Goal: Task Accomplishment & Management: Manage account settings

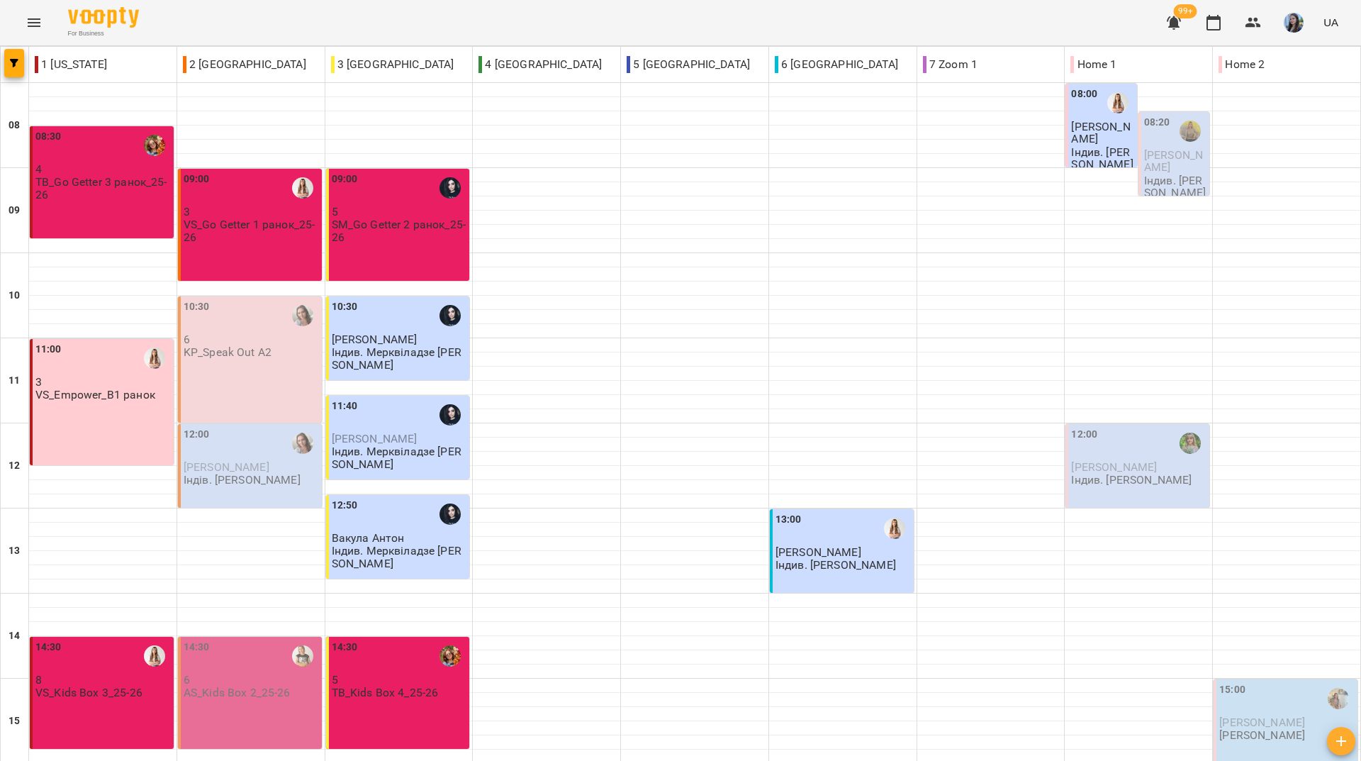
scroll to position [310, 0]
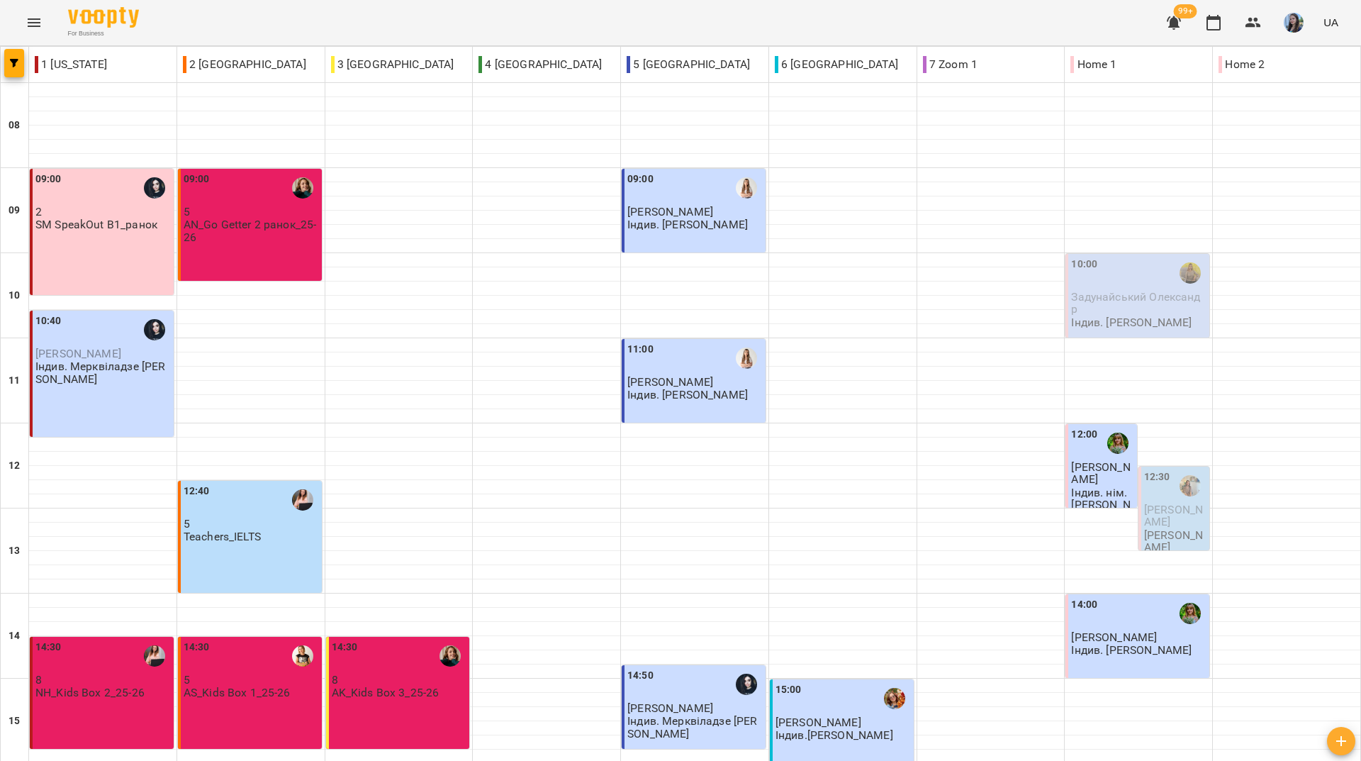
scroll to position [522, 0]
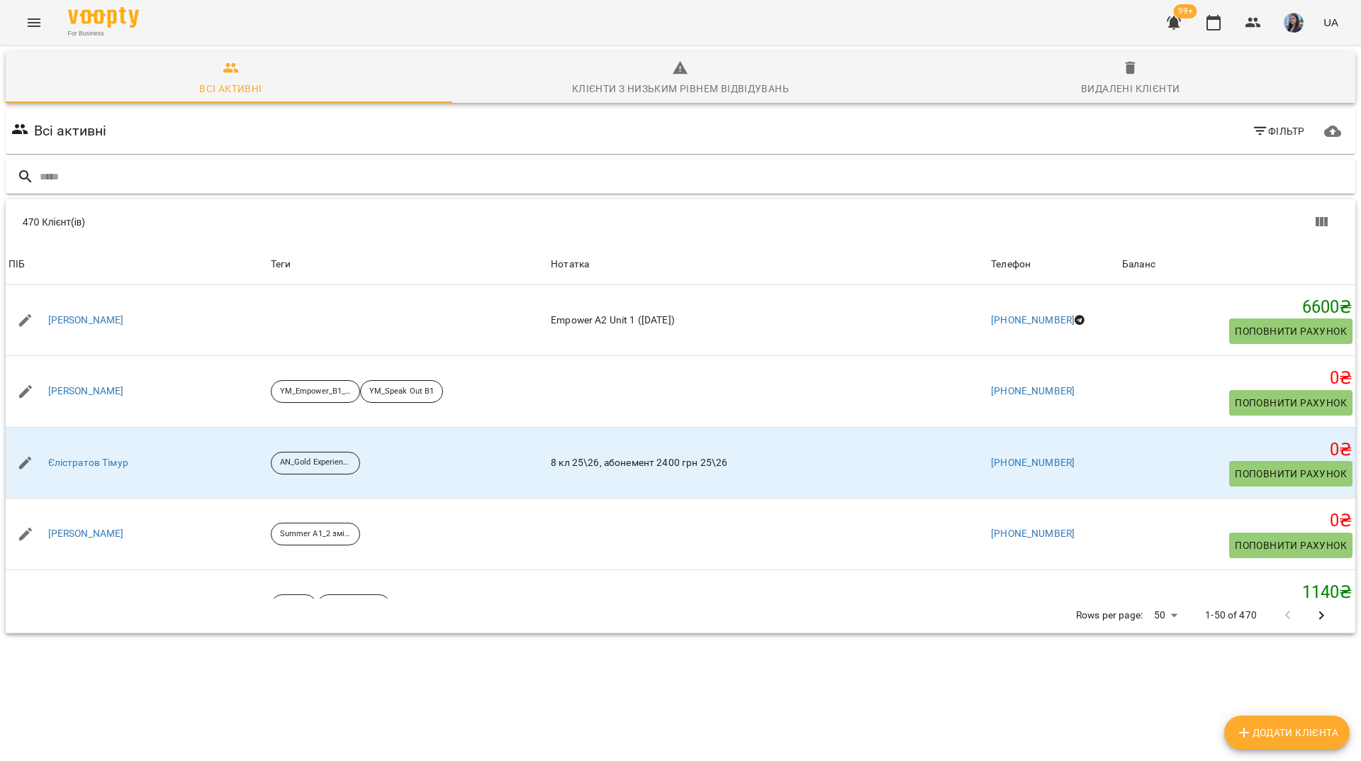
click at [866, 184] on input "text" at bounding box center [695, 176] width 1310 height 23
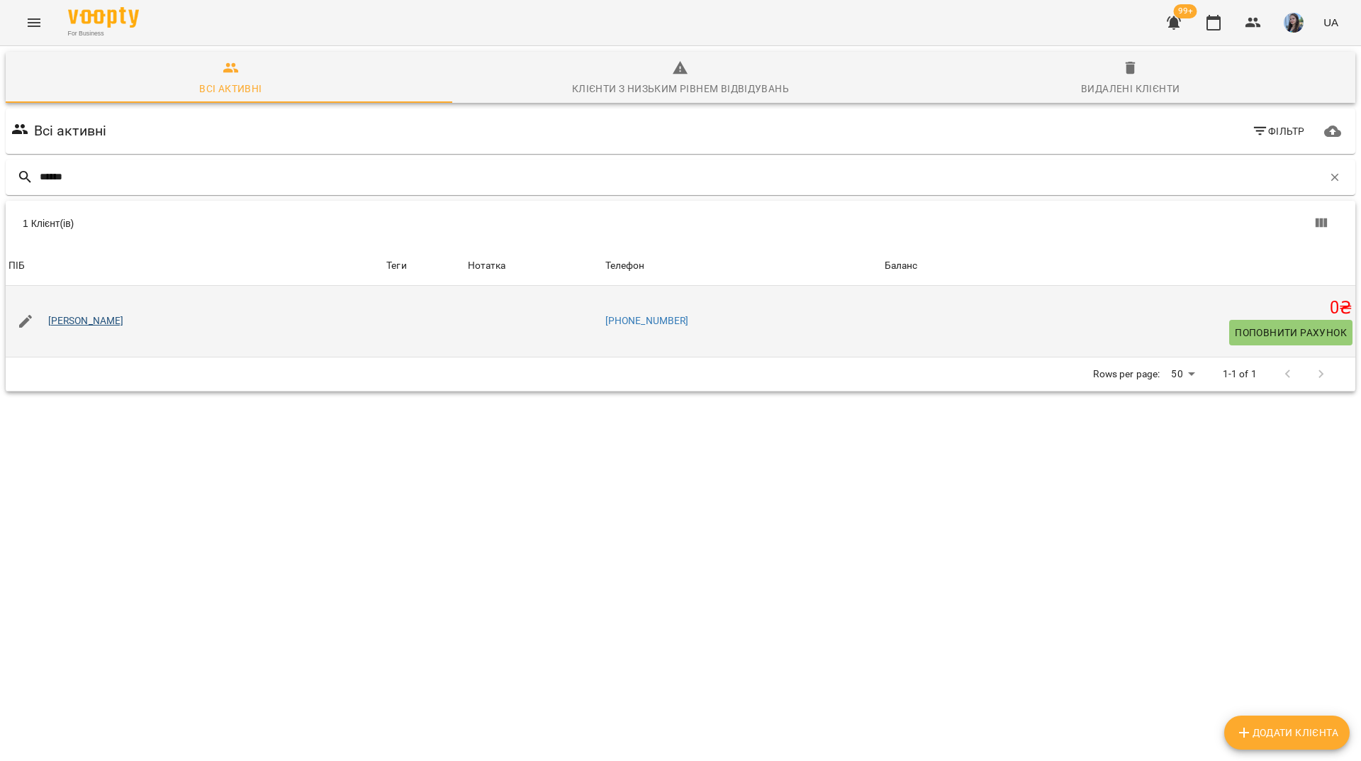
type input "******"
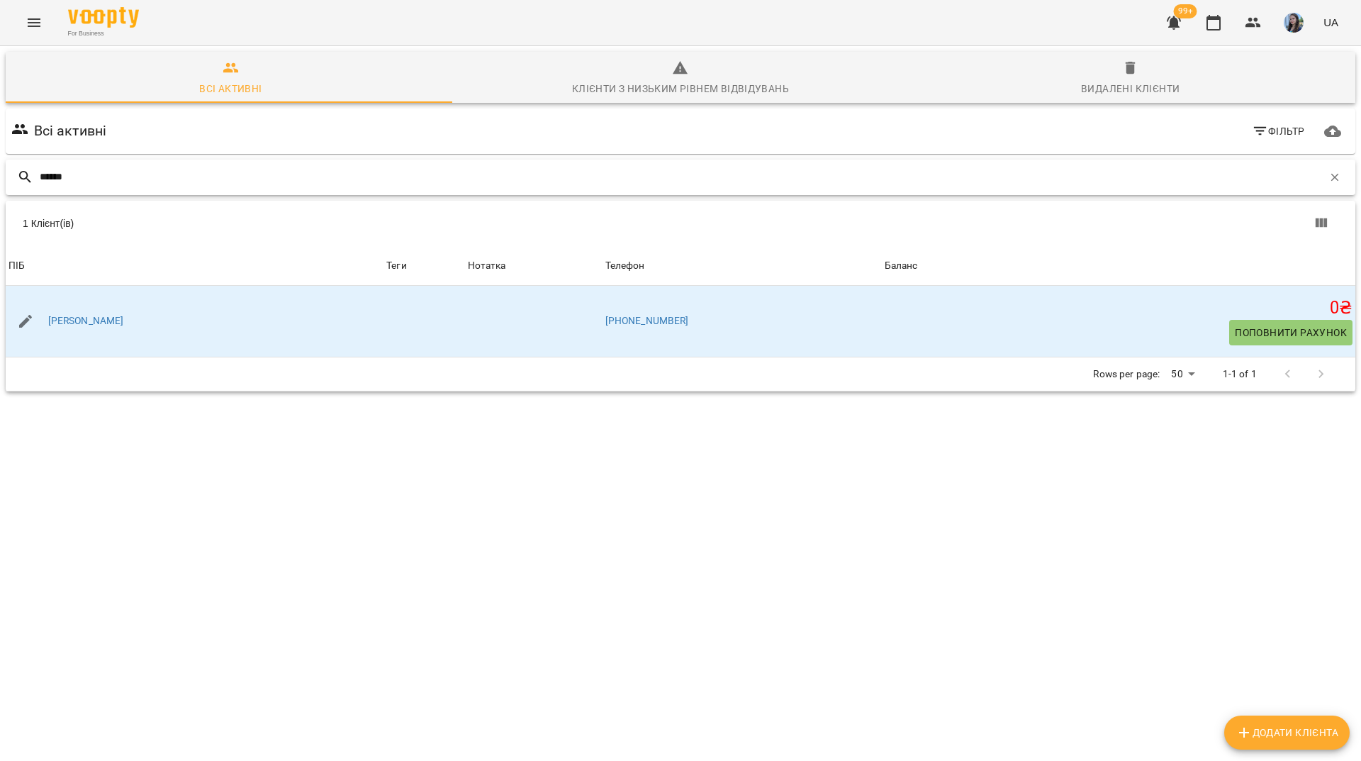
click at [1328, 174] on icon "button" at bounding box center [1334, 177] width 13 height 13
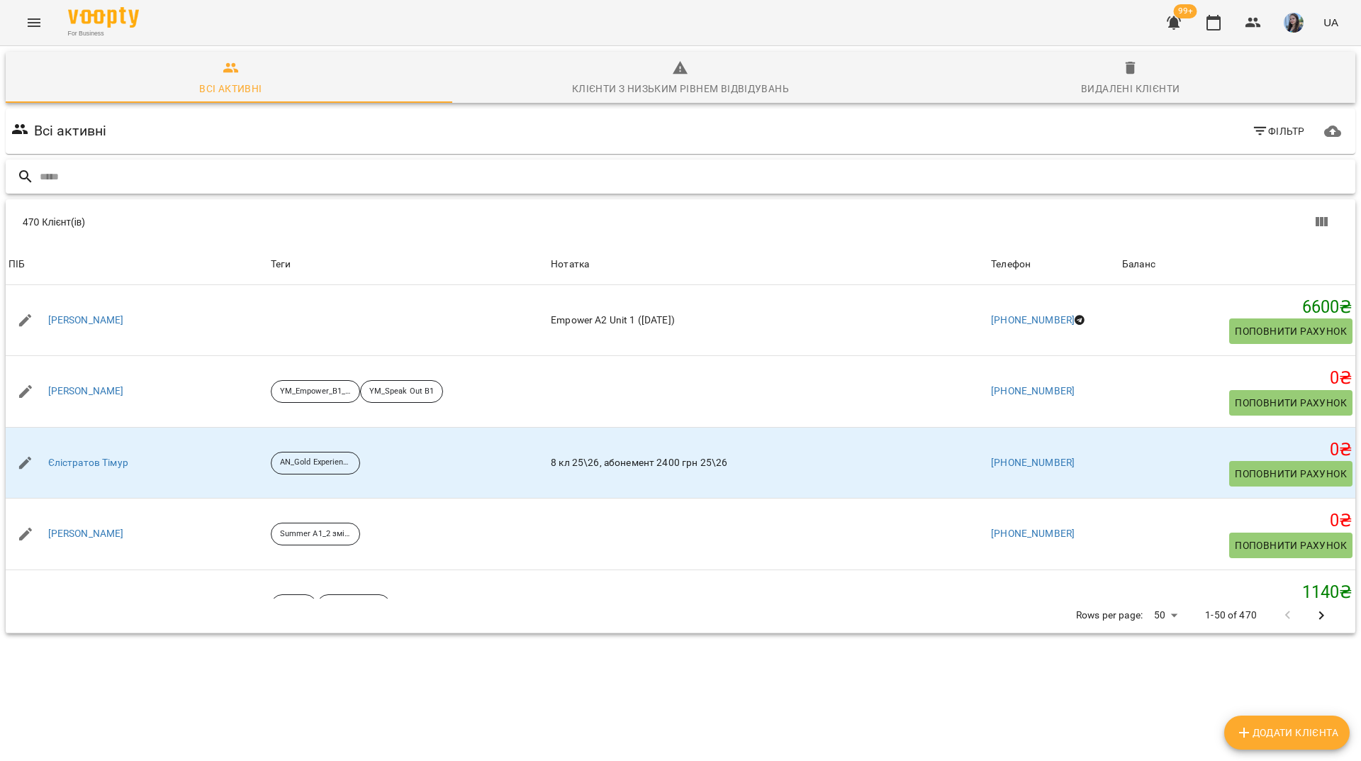
click at [612, 184] on input "text" at bounding box center [695, 176] width 1310 height 23
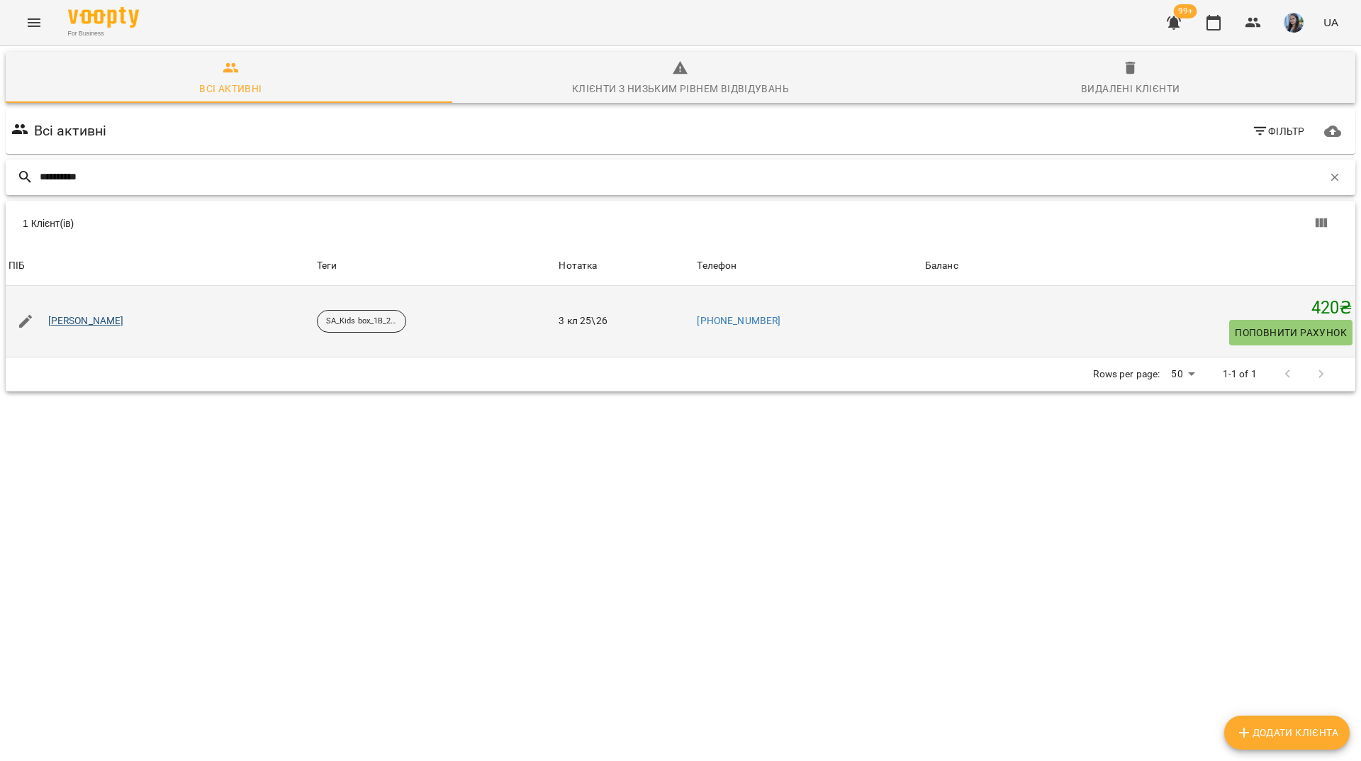
type input "**********"
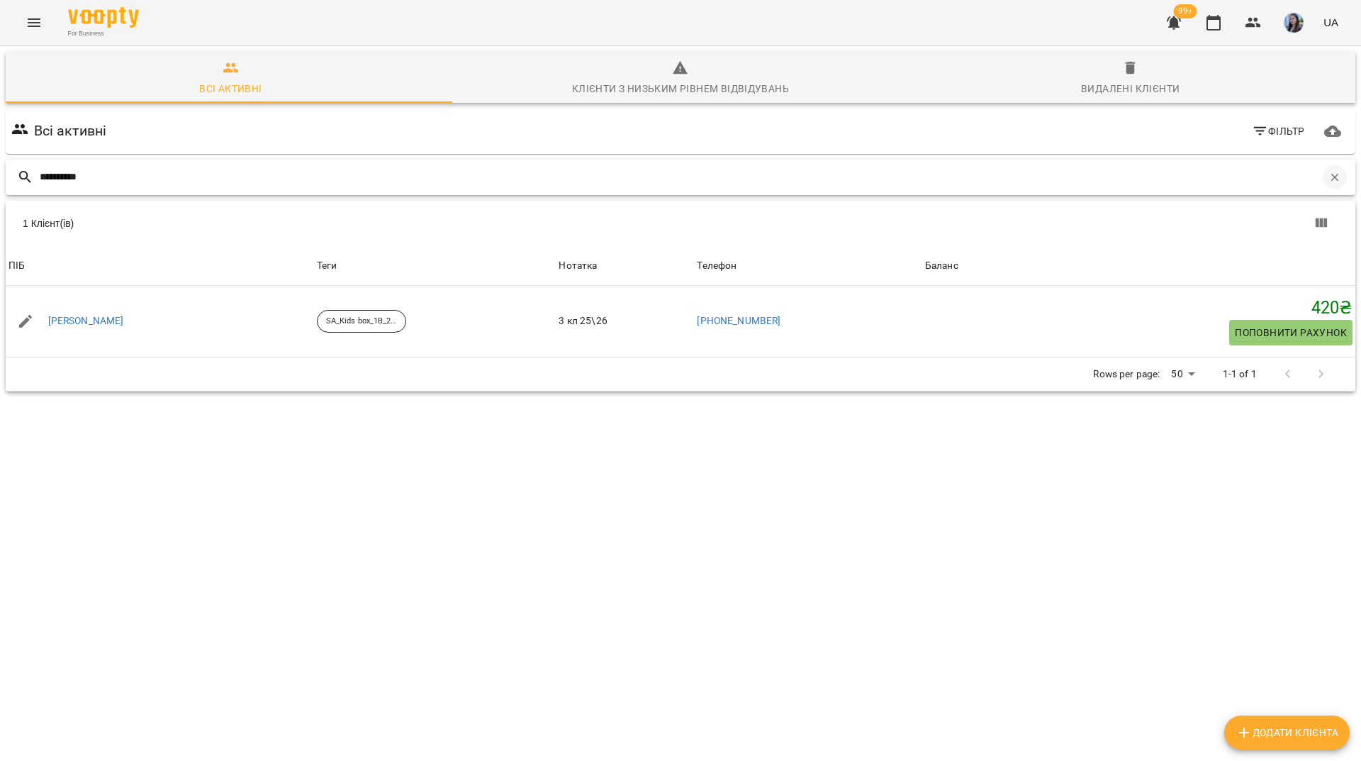
click at [1328, 183] on icon "button" at bounding box center [1334, 177] width 13 height 13
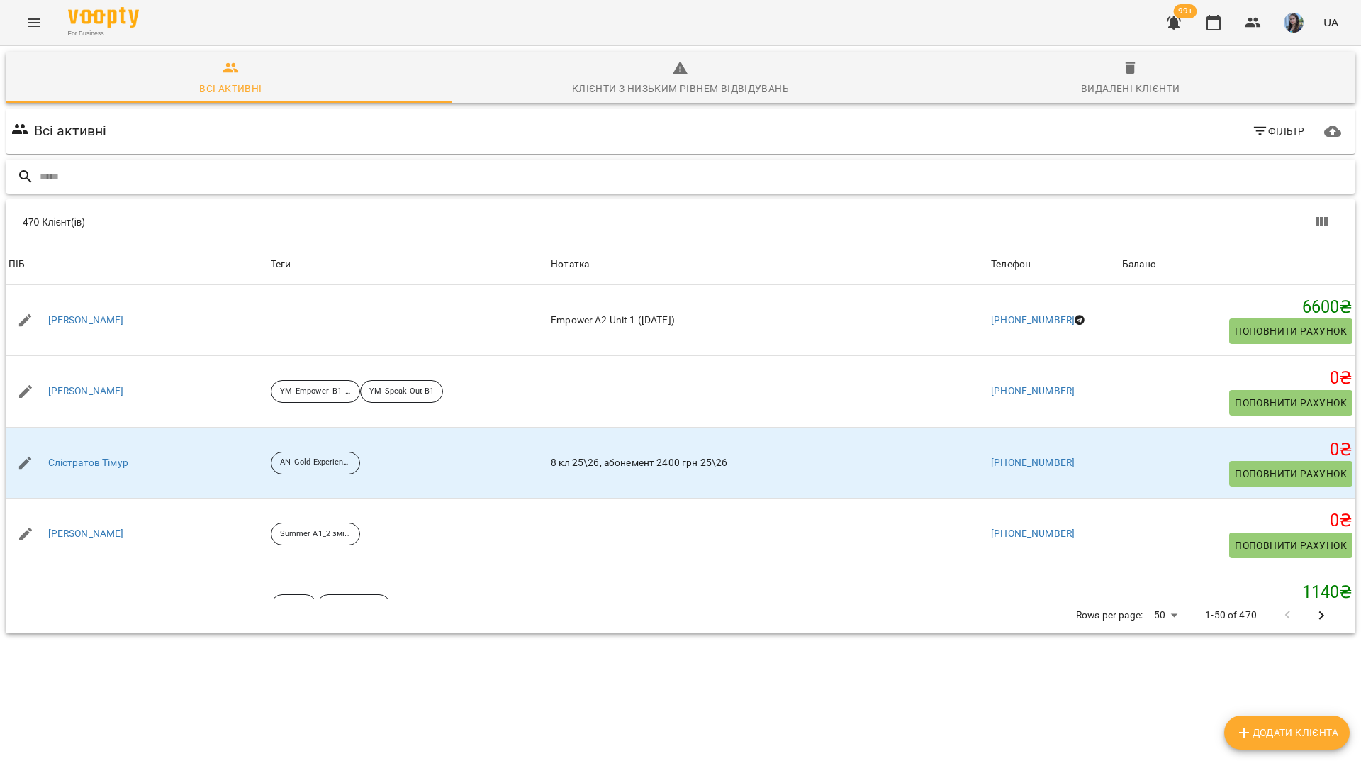
click at [465, 181] on input "text" at bounding box center [695, 176] width 1310 height 23
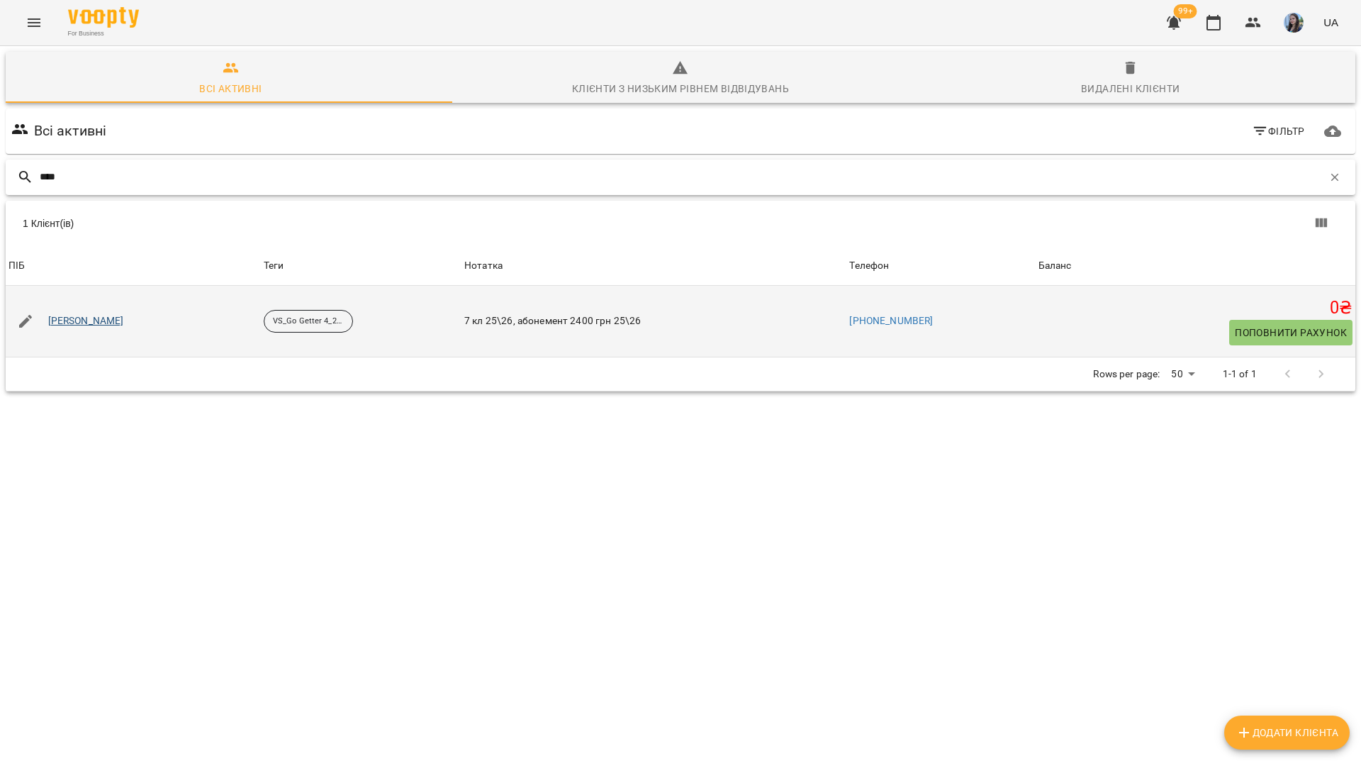
type input "****"
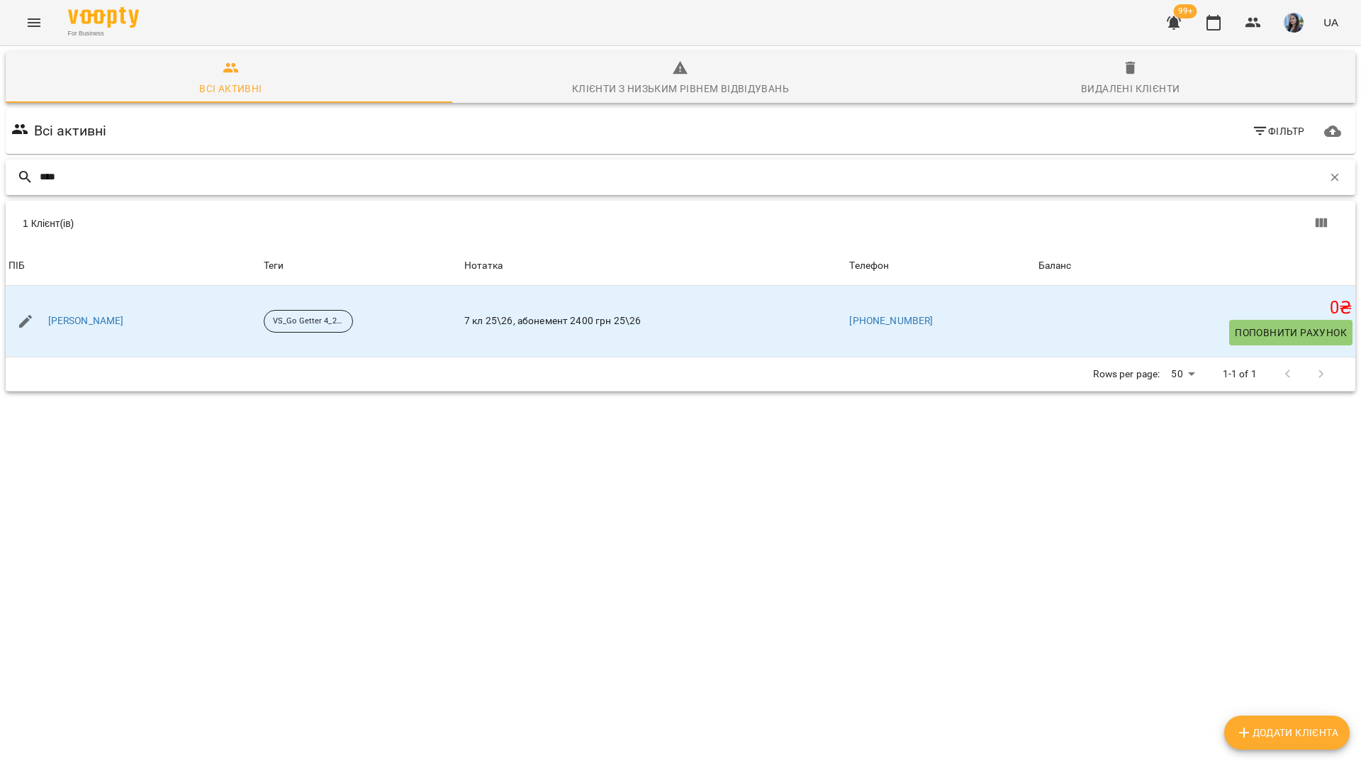
click at [448, 181] on input "****" at bounding box center [681, 176] width 1283 height 23
click at [1328, 173] on icon "button" at bounding box center [1334, 177] width 13 height 13
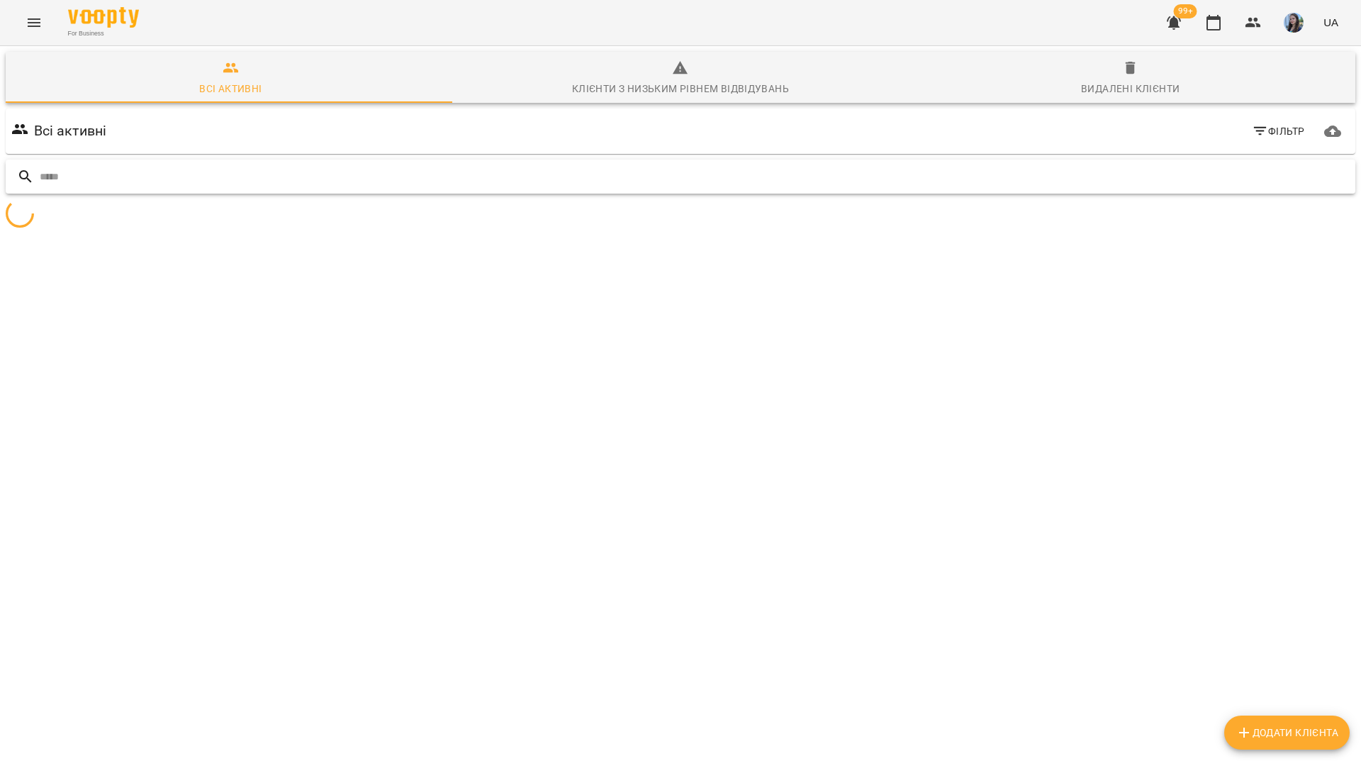
click at [1287, 174] on input "text" at bounding box center [695, 176] width 1310 height 23
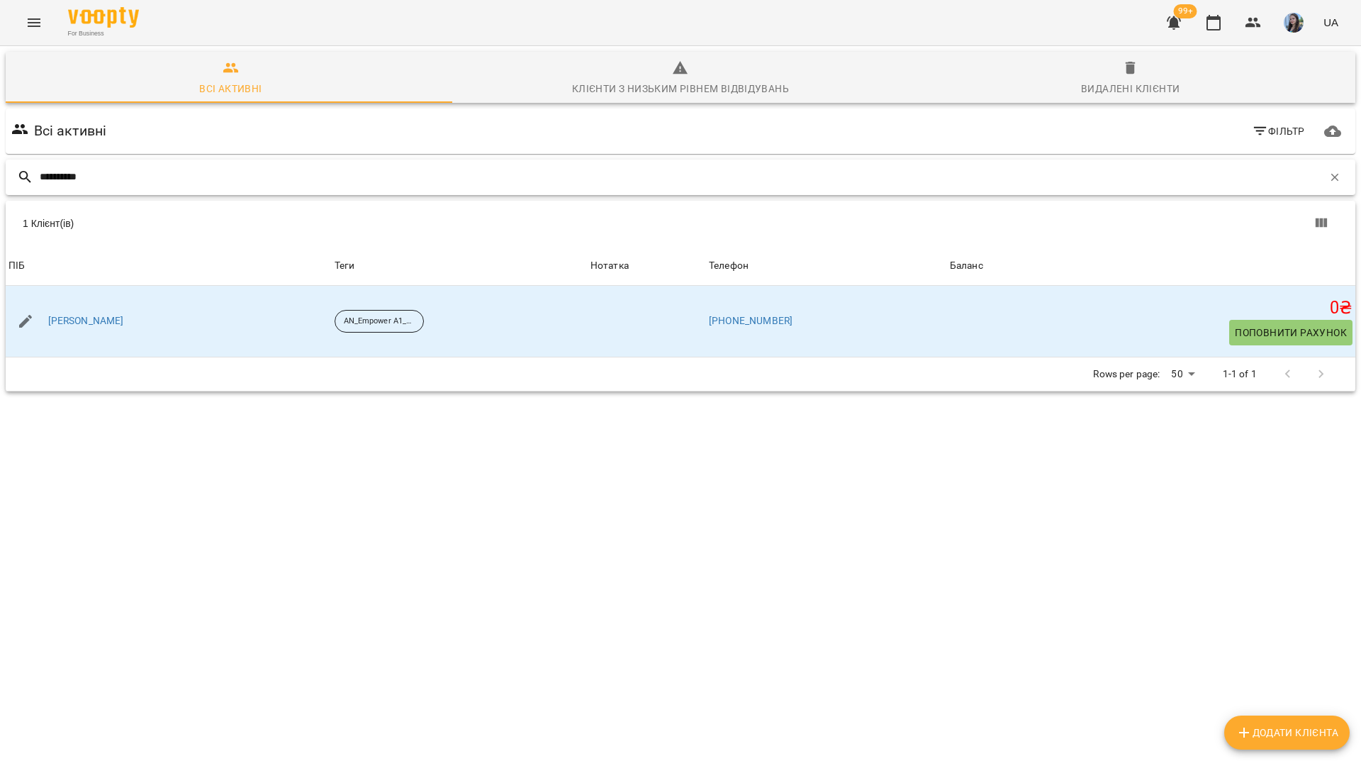
click at [522, 181] on input "*********" at bounding box center [681, 176] width 1283 height 23
type input "*"
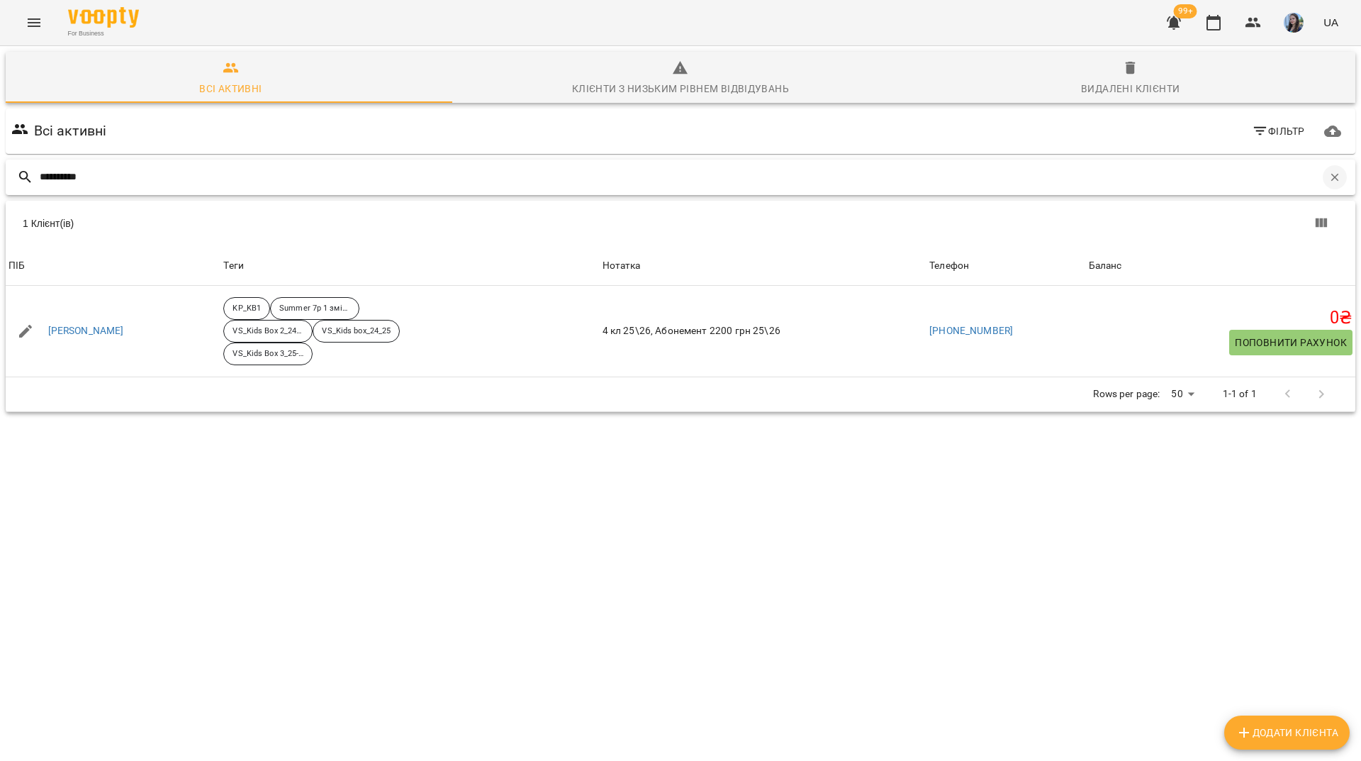
type input "*********"
click at [1328, 177] on icon "button" at bounding box center [1334, 177] width 13 height 13
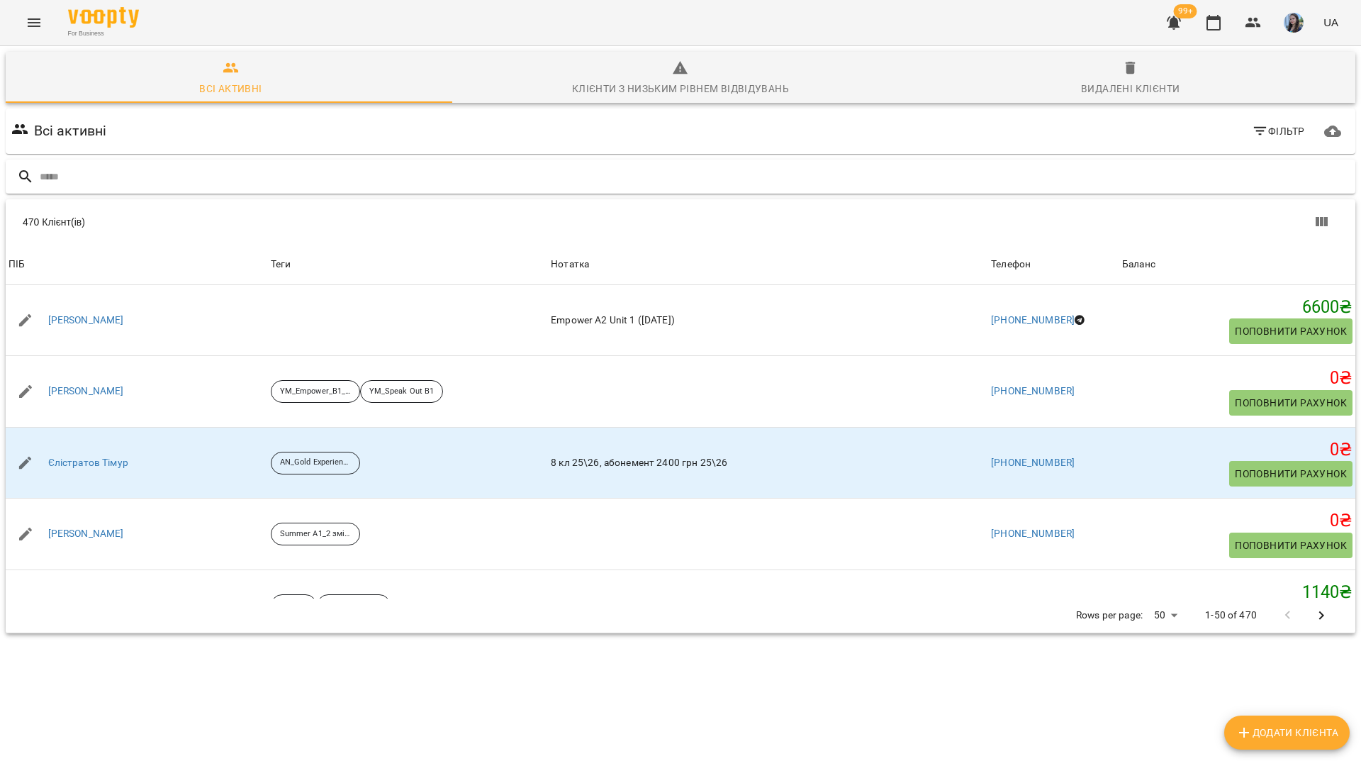
click at [240, 16] on div "For Business 99+ UA" at bounding box center [680, 22] width 1361 height 45
click at [513, 174] on input "text" at bounding box center [695, 176] width 1310 height 23
click at [1219, 25] on icon "button" at bounding box center [1213, 22] width 17 height 17
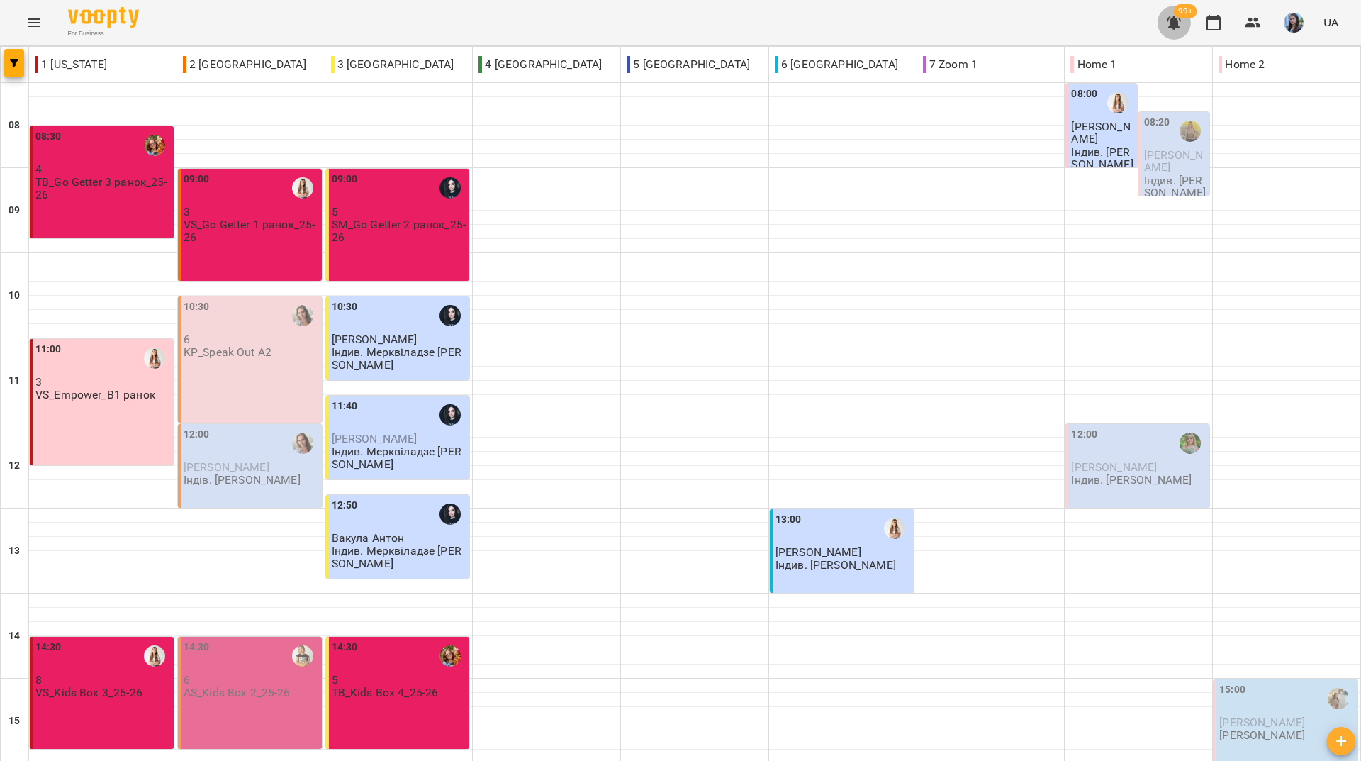
click at [1180, 26] on icon "button" at bounding box center [1173, 22] width 17 height 17
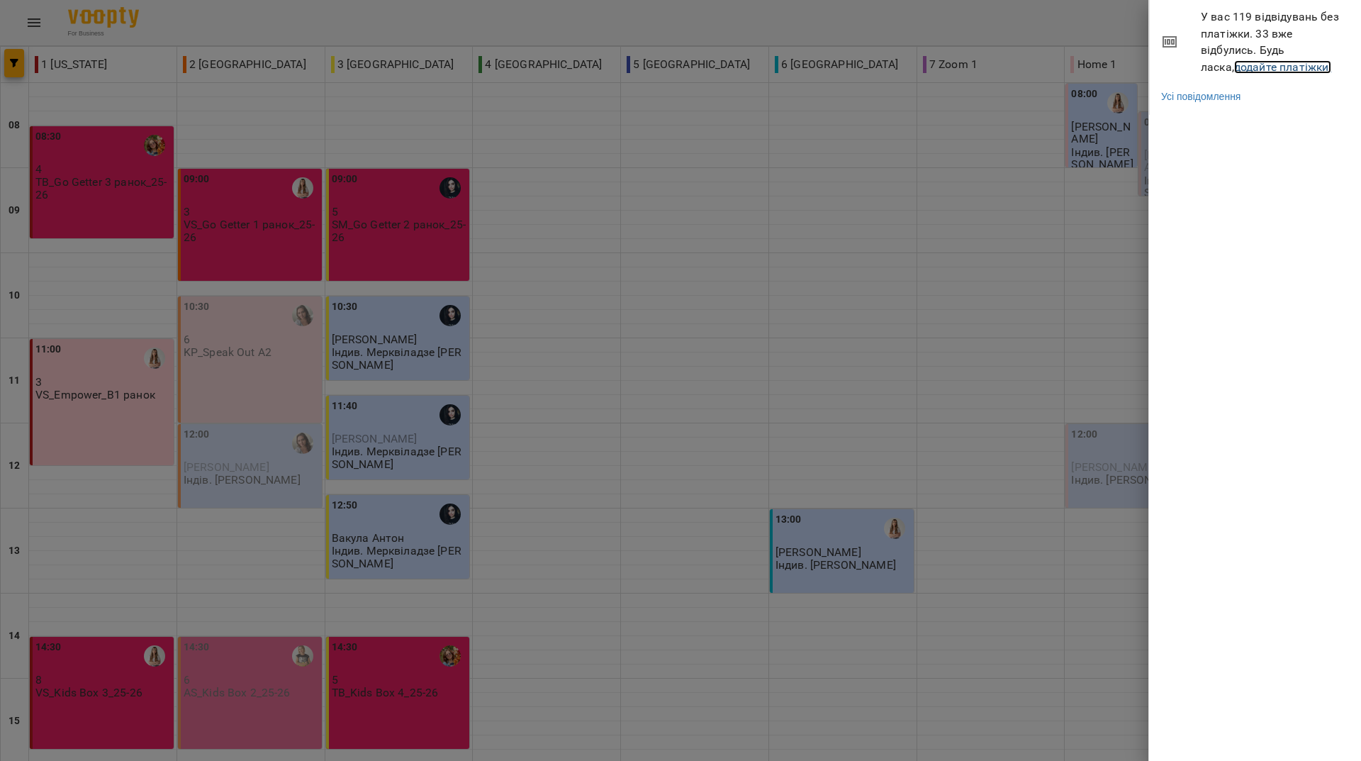
click at [1234, 71] on link "додайте платіжки!" at bounding box center [1283, 66] width 98 height 13
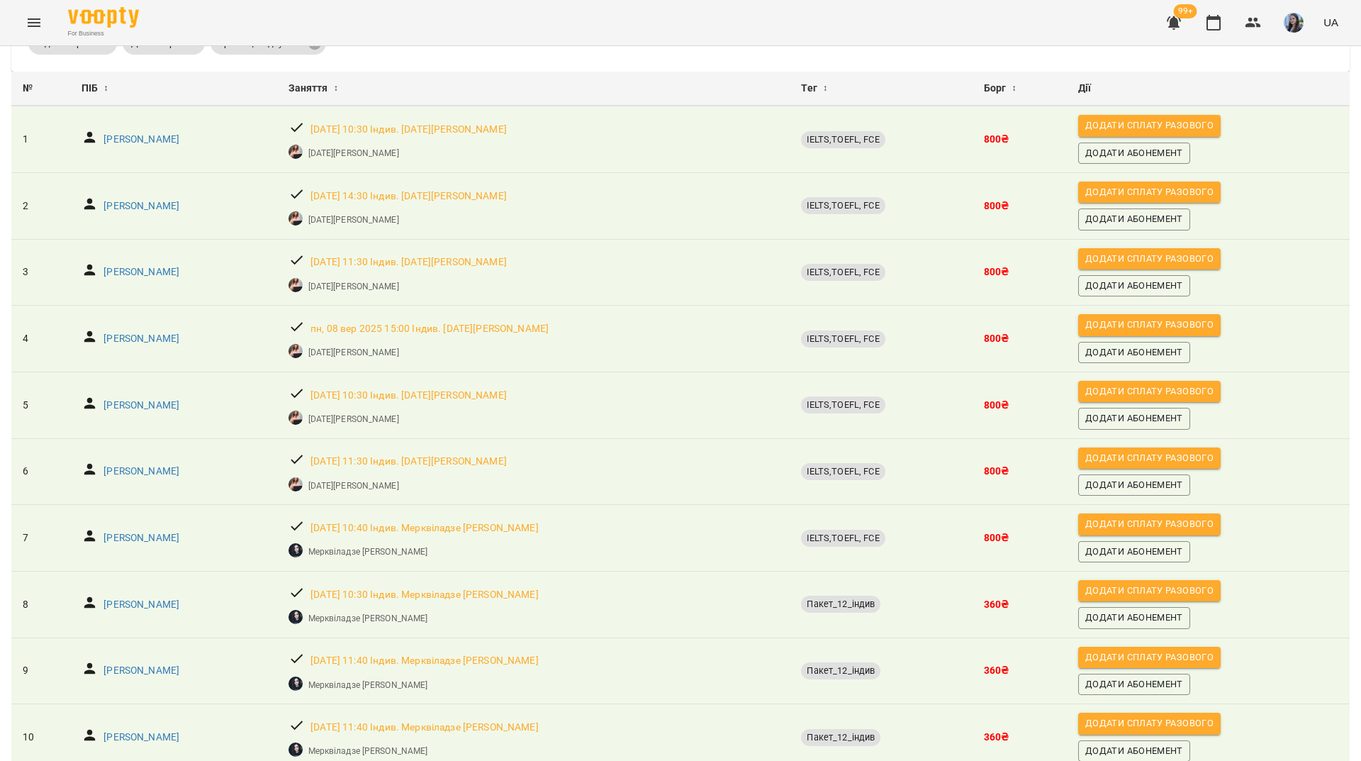
scroll to position [48, 0]
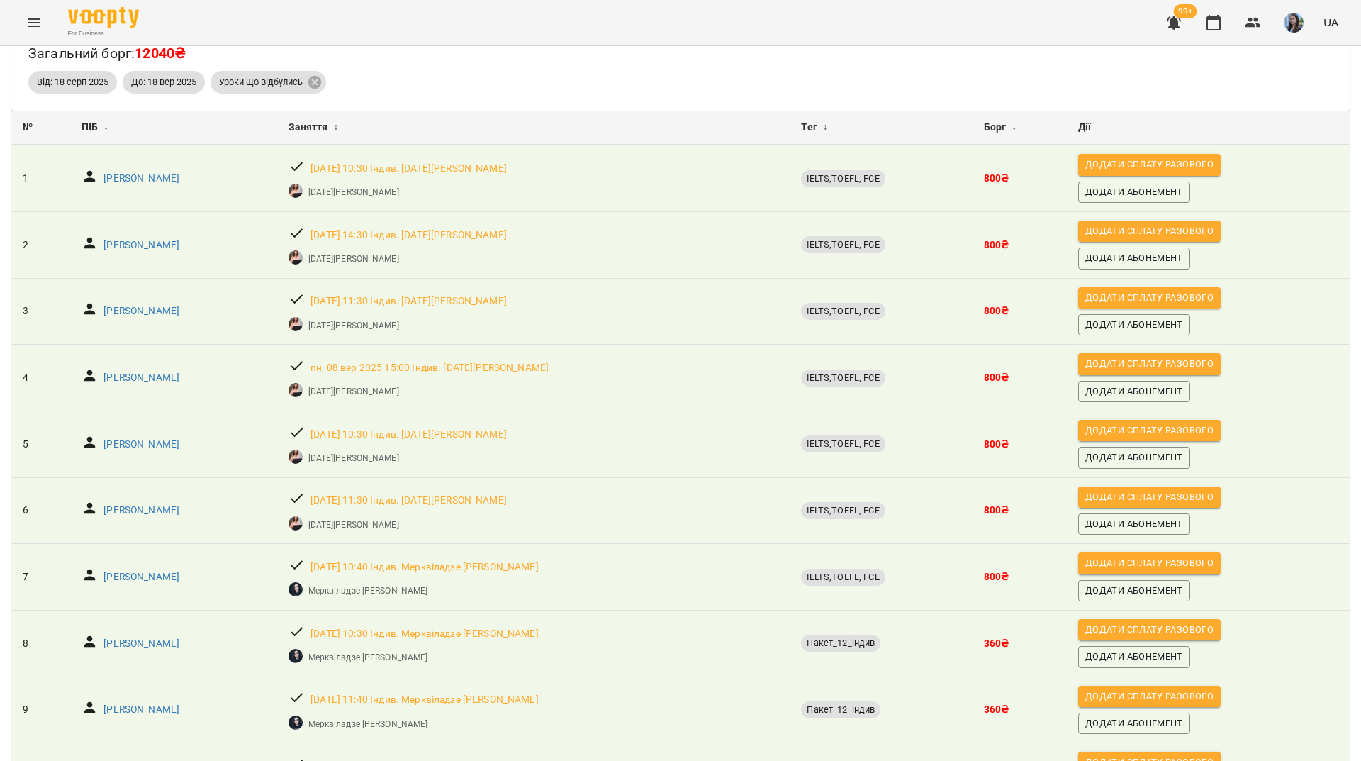
click at [1250, 27] on icon "button" at bounding box center [1253, 23] width 16 height 10
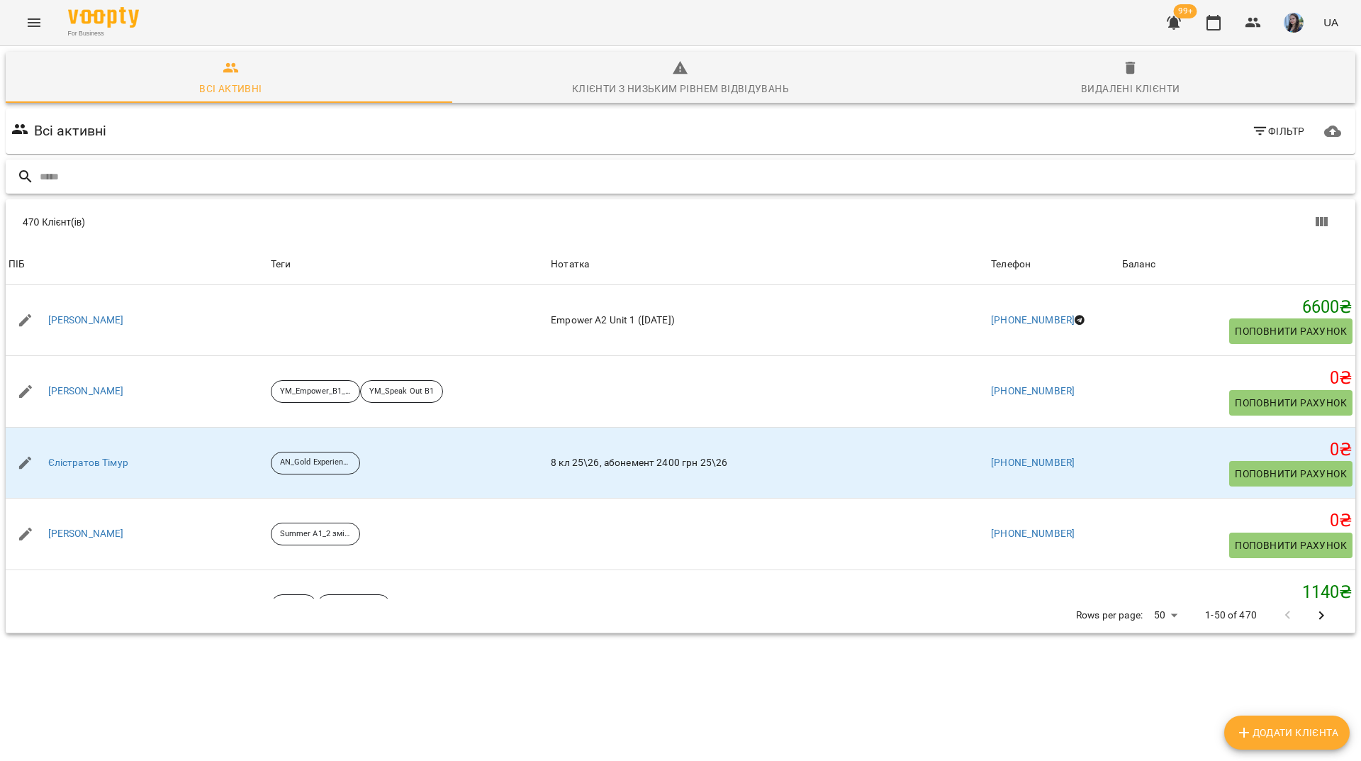
click at [489, 176] on input "text" at bounding box center [695, 176] width 1310 height 23
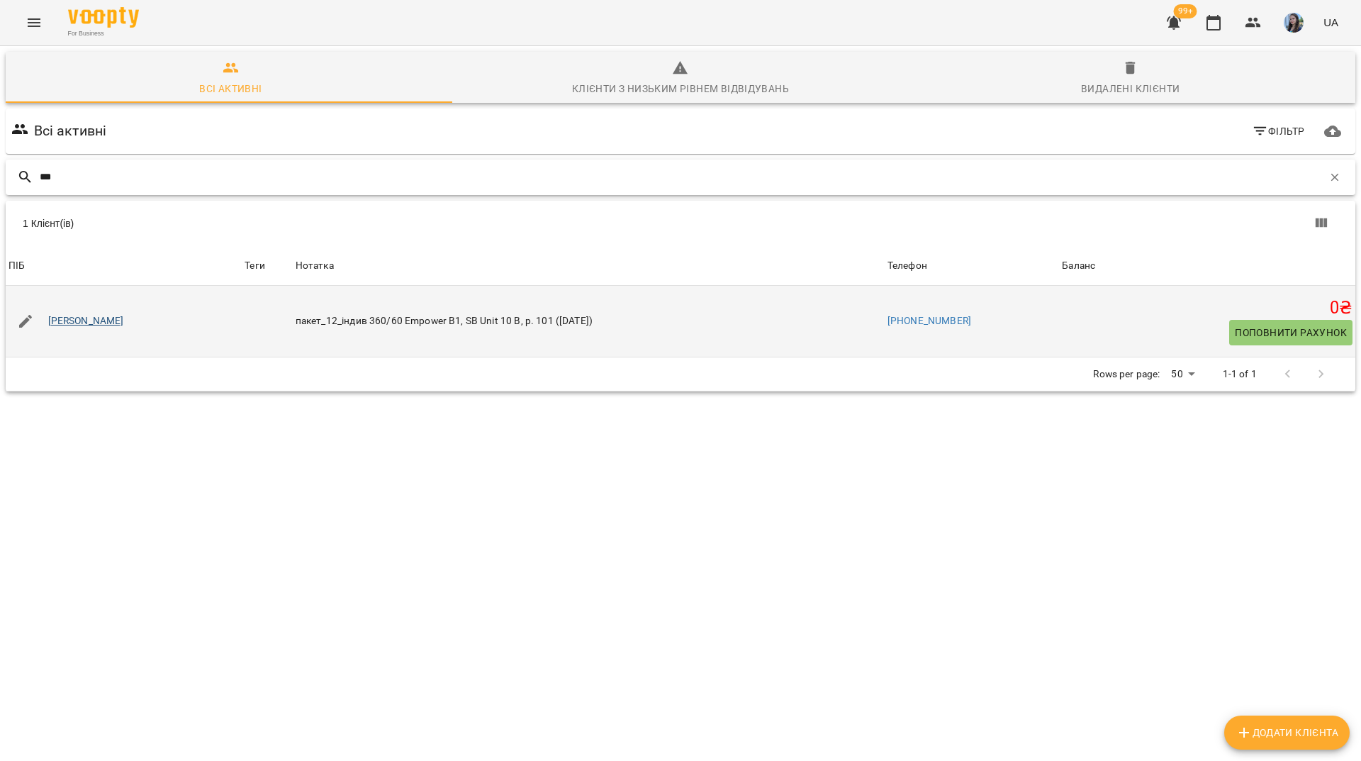
type input "***"
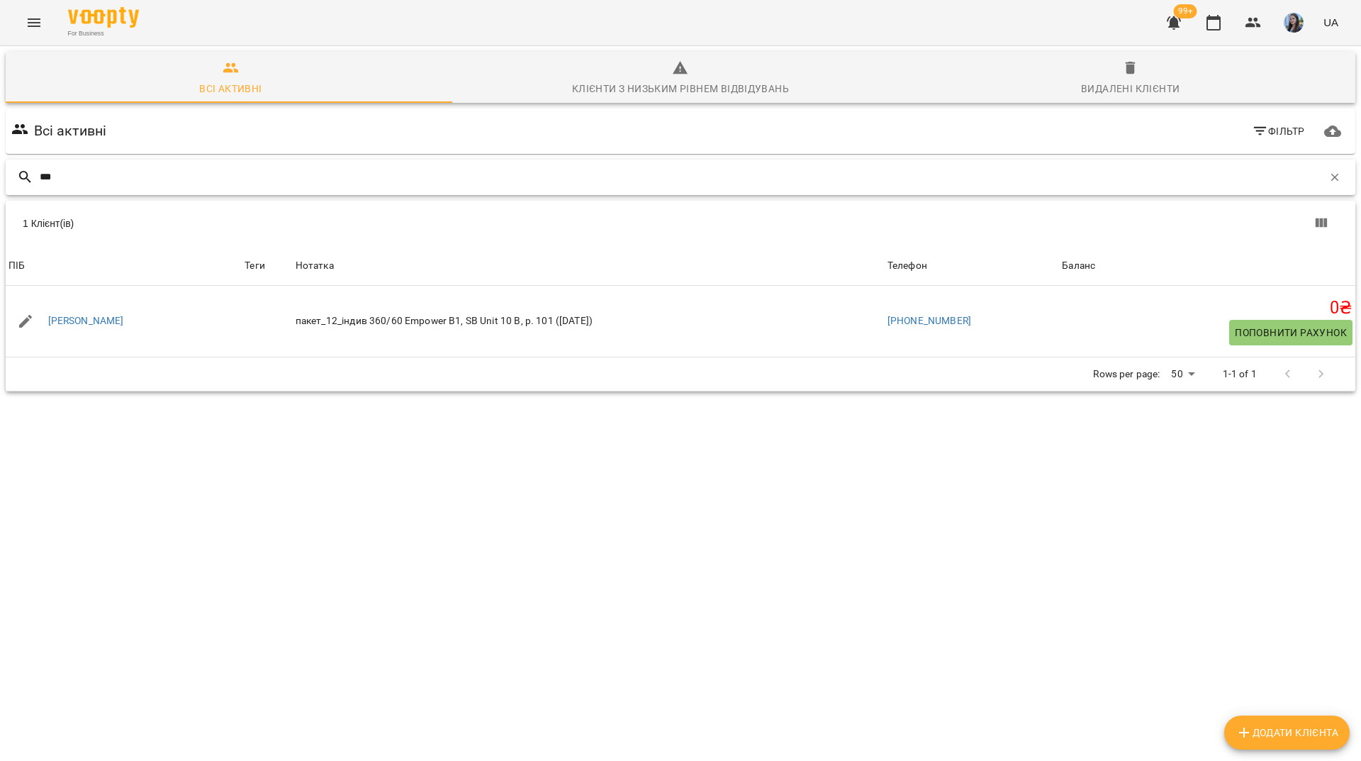
click at [1328, 172] on icon "button" at bounding box center [1334, 177] width 13 height 13
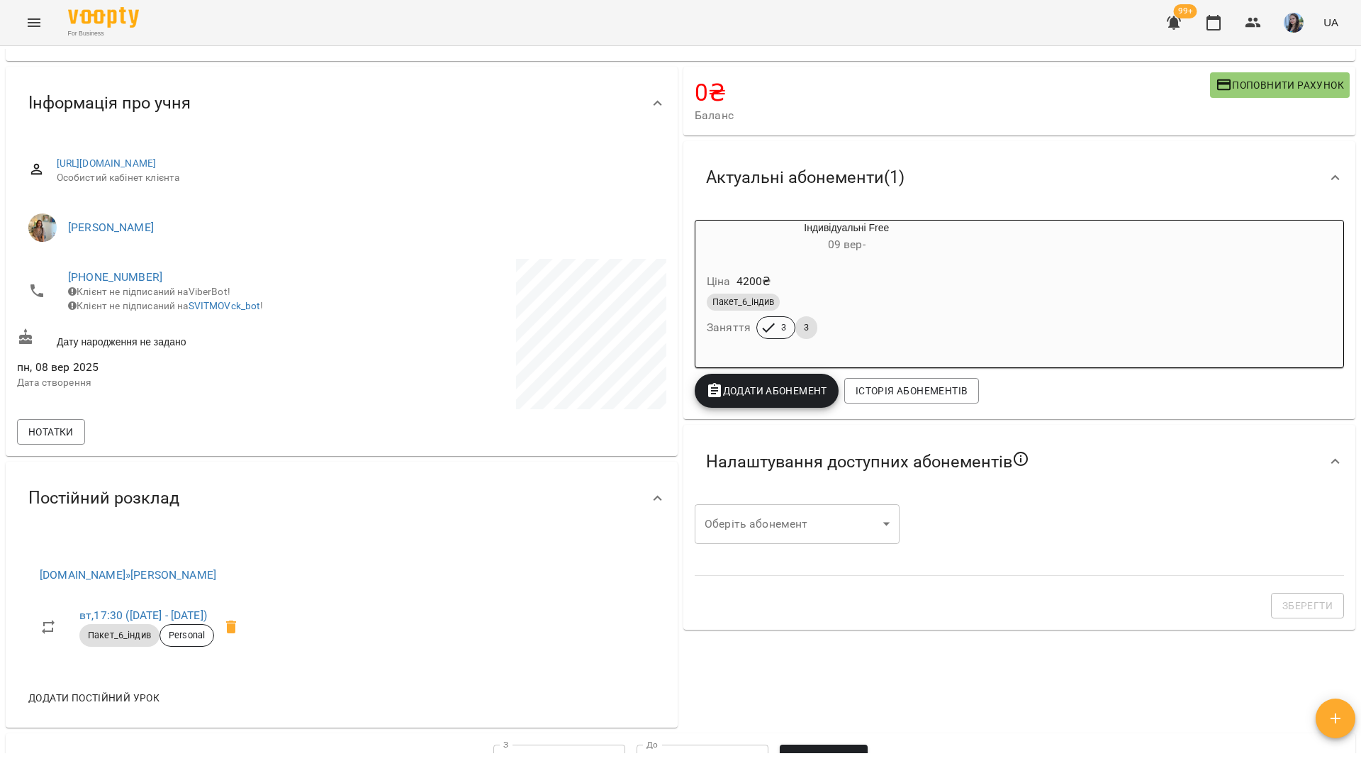
scroll to position [71, 0]
click at [107, 278] on link "+380986151568" at bounding box center [115, 277] width 94 height 13
click at [170, 309] on img at bounding box center [172, 305] width 21 height 21
drag, startPoint x: 437, startPoint y: 27, endPoint x: 478, endPoint y: 5, distance: 46.6
click at [437, 27] on div "For Business 99+ UA" at bounding box center [680, 22] width 1361 height 45
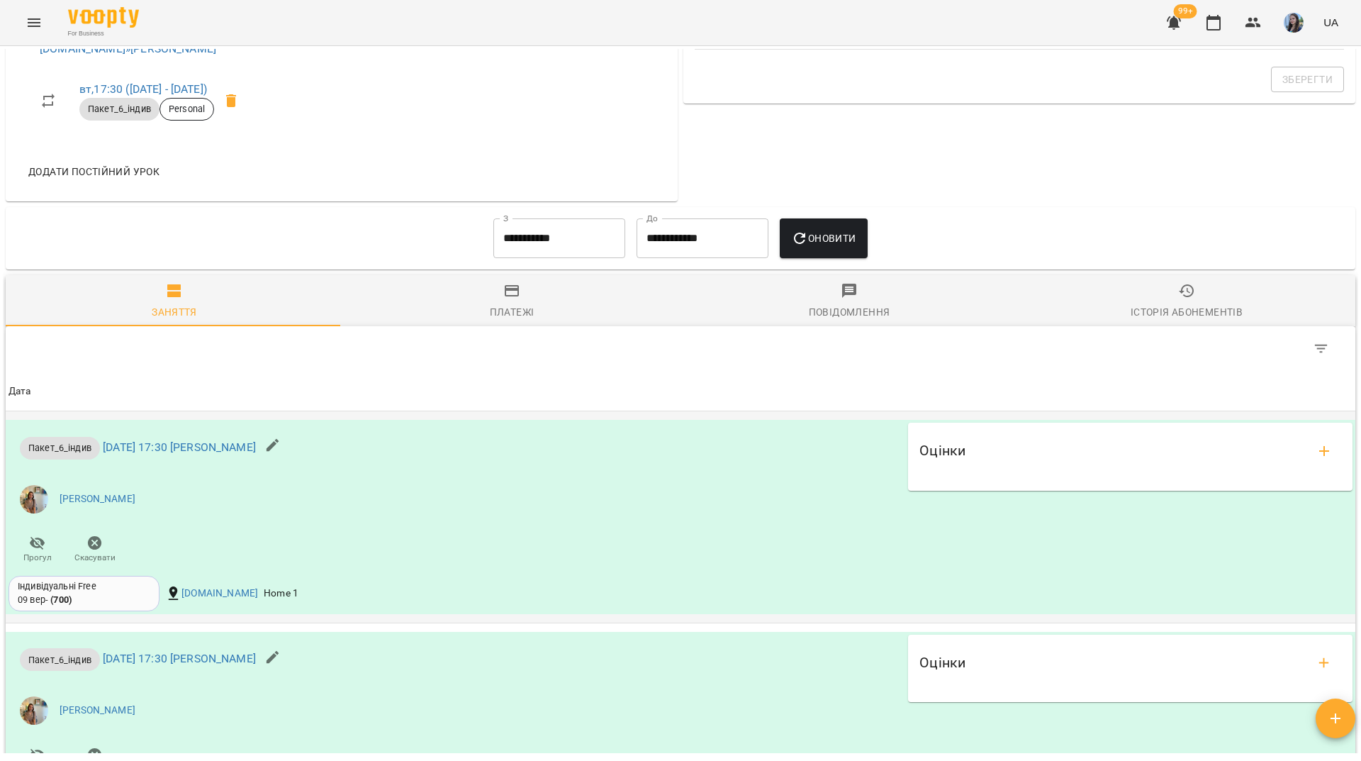
scroll to position [567, 0]
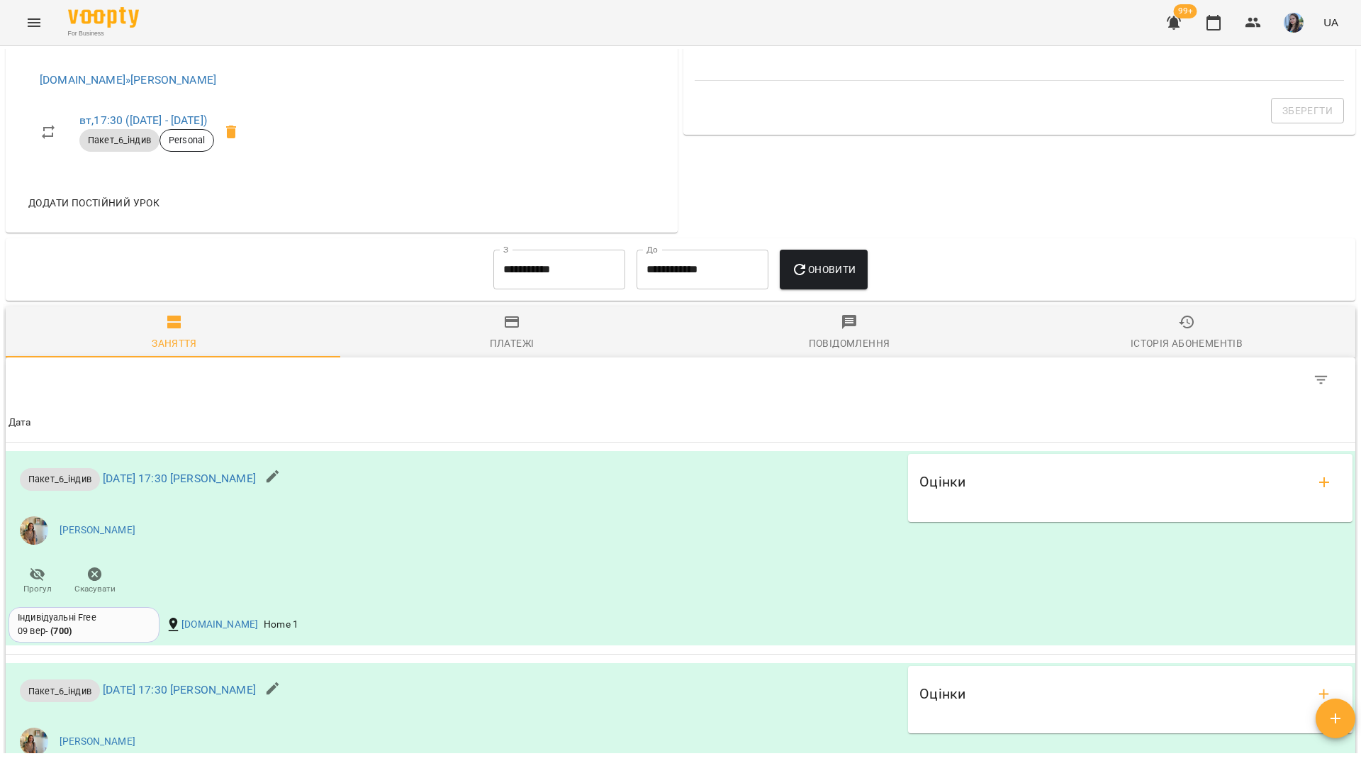
click at [568, 270] on input "**********" at bounding box center [559, 270] width 132 height 40
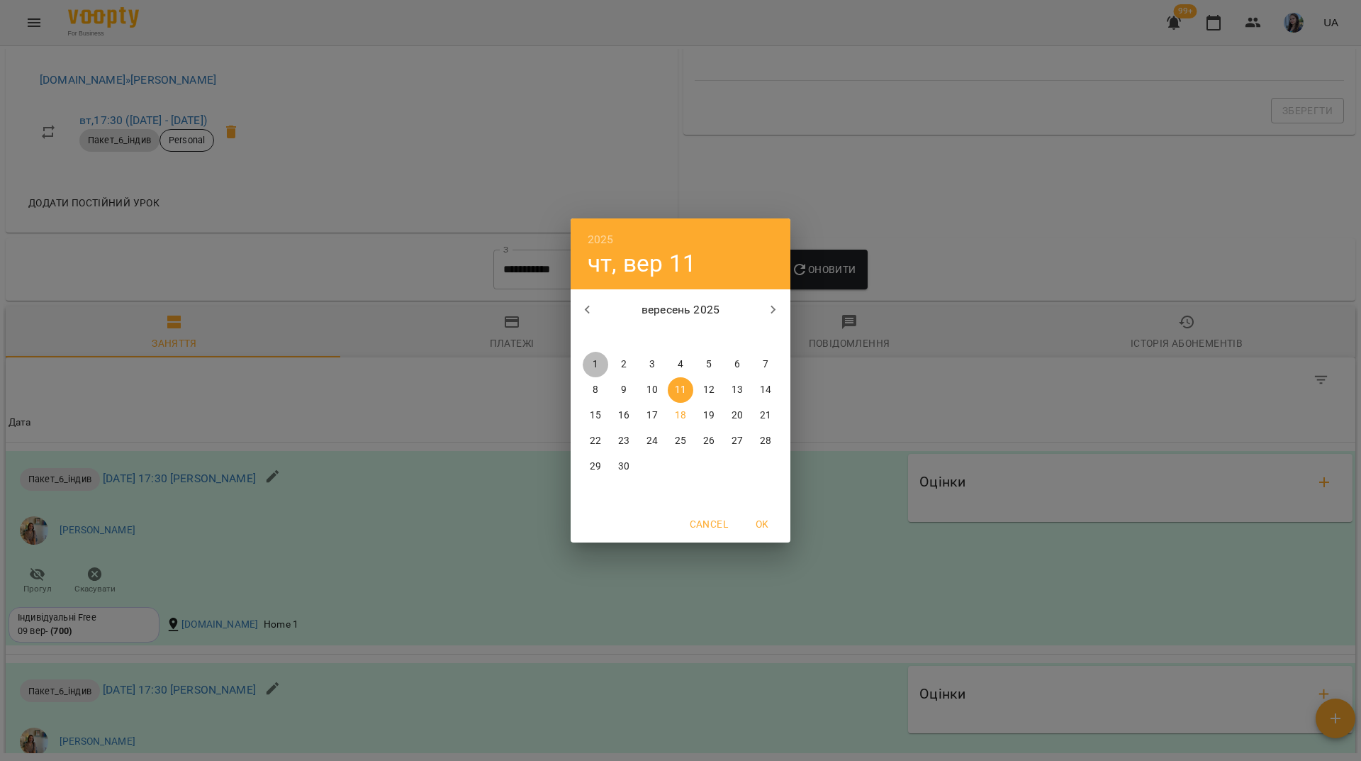
click at [588, 359] on span "1" at bounding box center [596, 364] width 26 height 14
type input "**********"
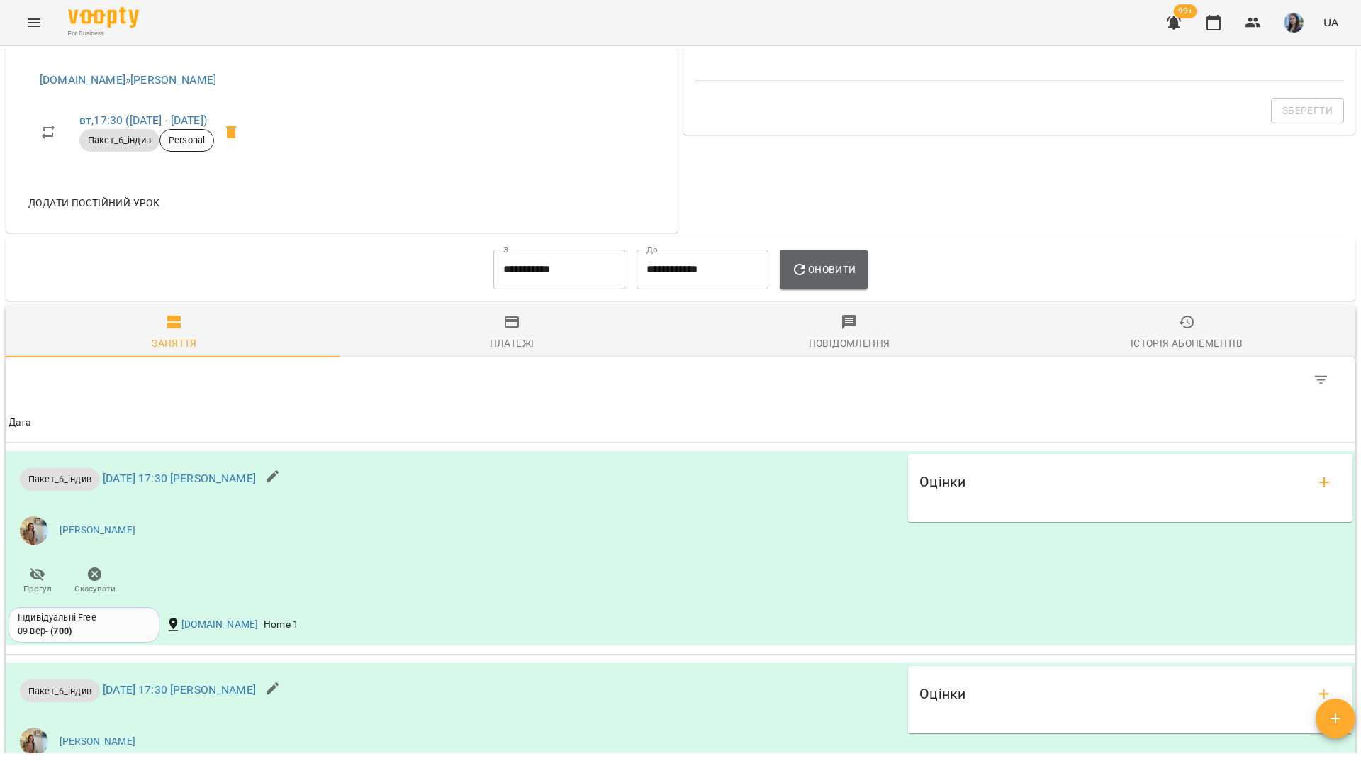
click at [836, 259] on button "Оновити" at bounding box center [823, 270] width 87 height 40
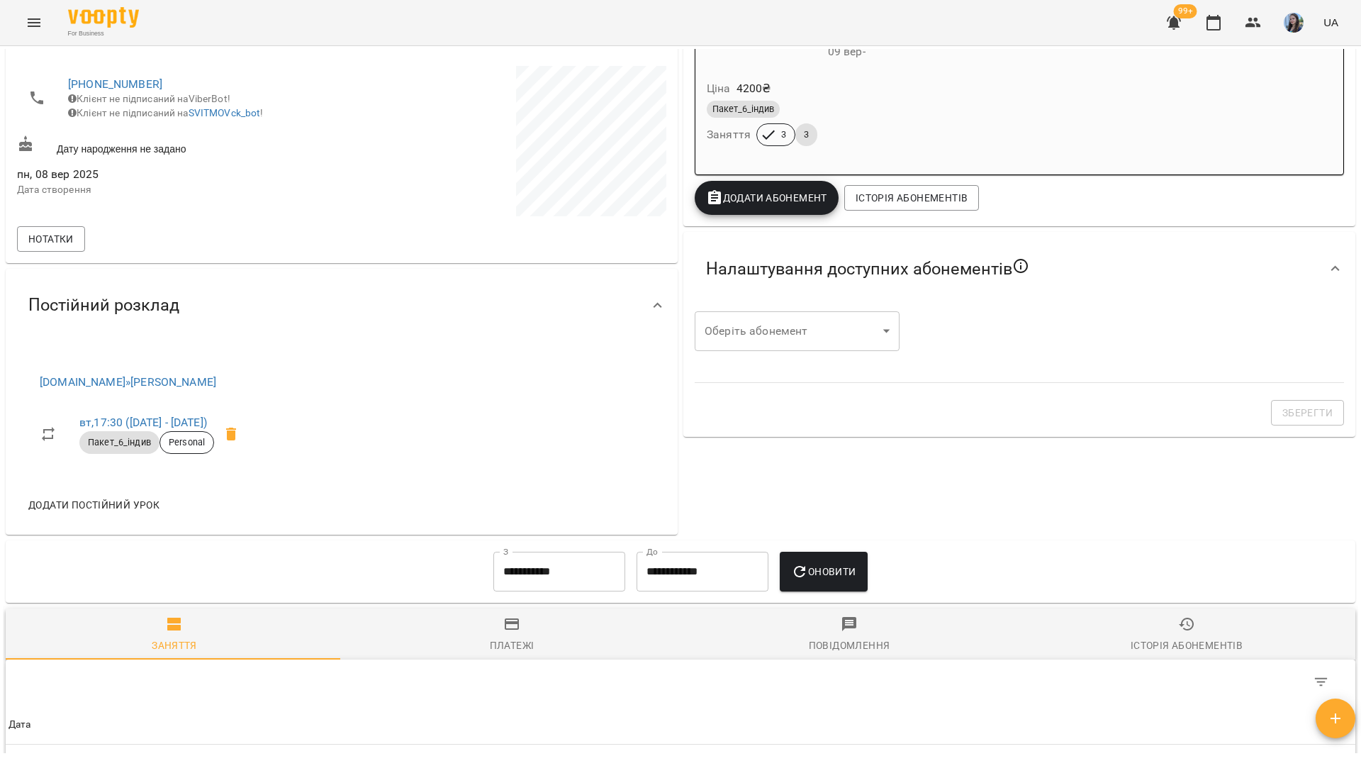
scroll to position [0, 0]
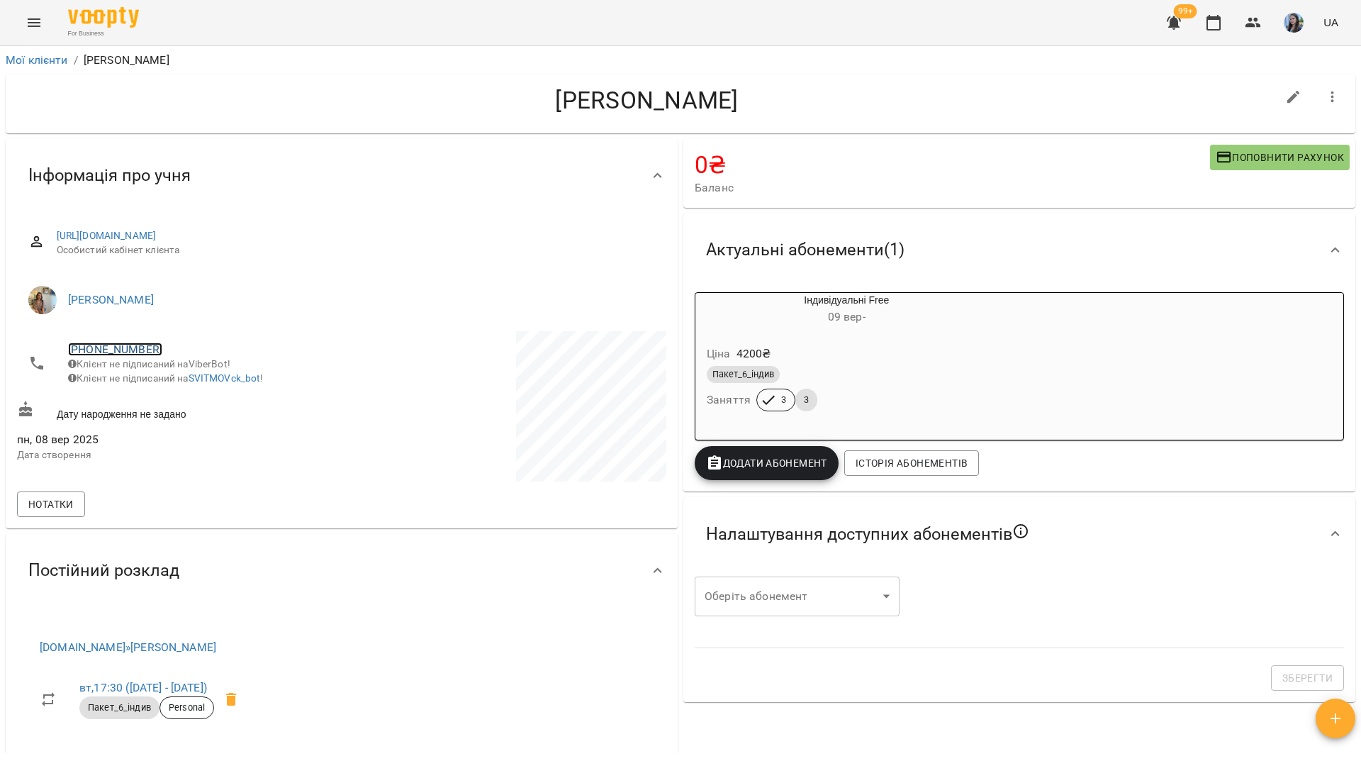
click at [125, 348] on link "+380986151568" at bounding box center [115, 348] width 94 height 13
click at [178, 393] on ul at bounding box center [173, 363] width 44 height 67
click at [172, 379] on img at bounding box center [172, 376] width 21 height 21
click at [279, 7] on div "For Business 99+ UA" at bounding box center [680, 22] width 1361 height 45
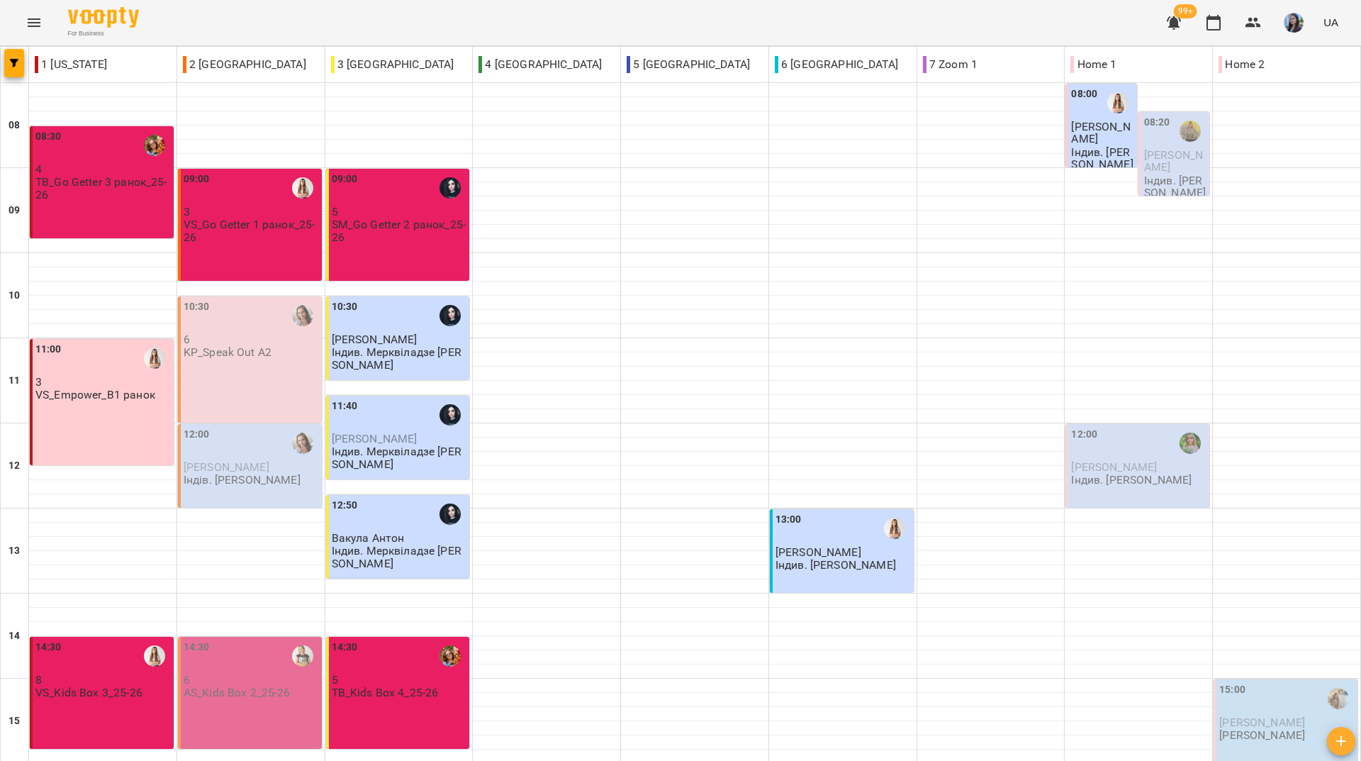
scroll to position [522, 0]
click at [226, 23] on div "For Business 99+ UA" at bounding box center [680, 22] width 1361 height 45
click at [198, 25] on div "For Business 99+ UA" at bounding box center [680, 22] width 1361 height 45
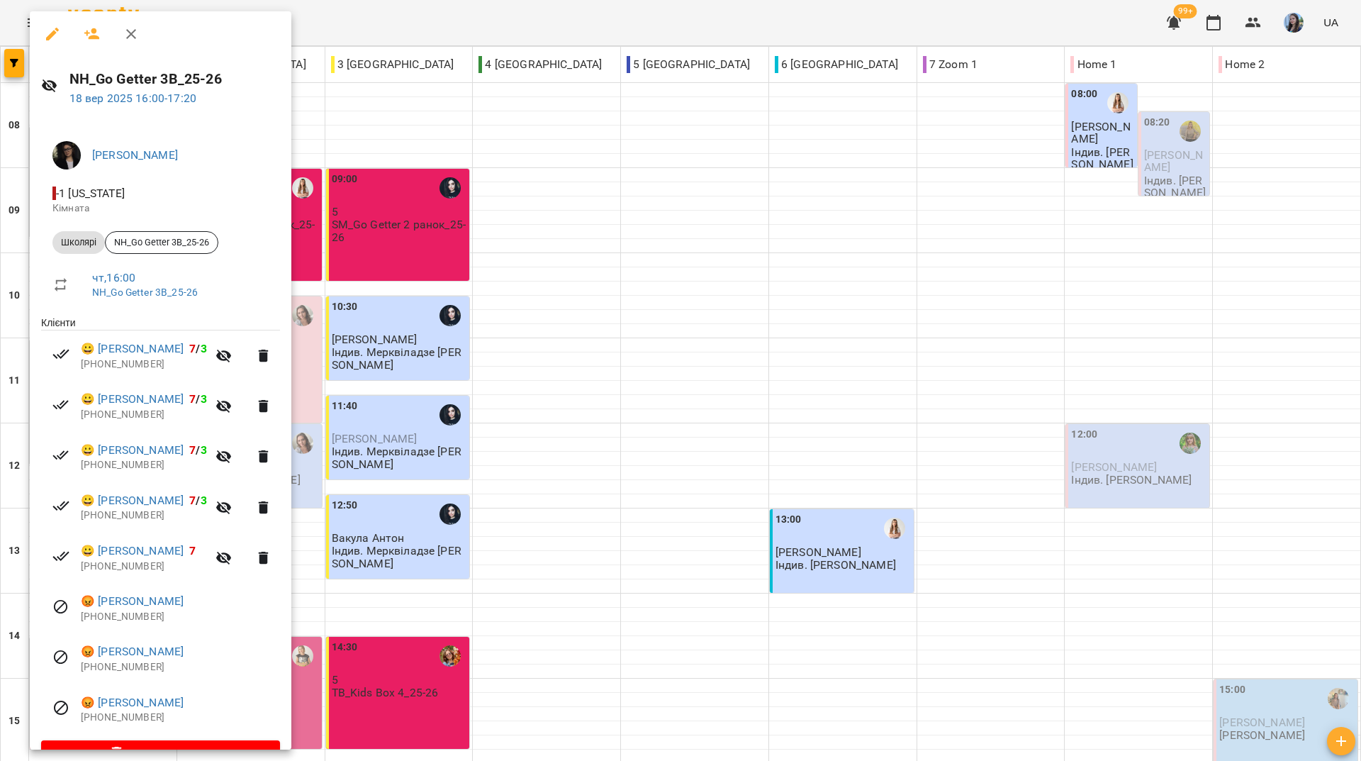
click at [88, 33] on icon "button" at bounding box center [92, 33] width 16 height 11
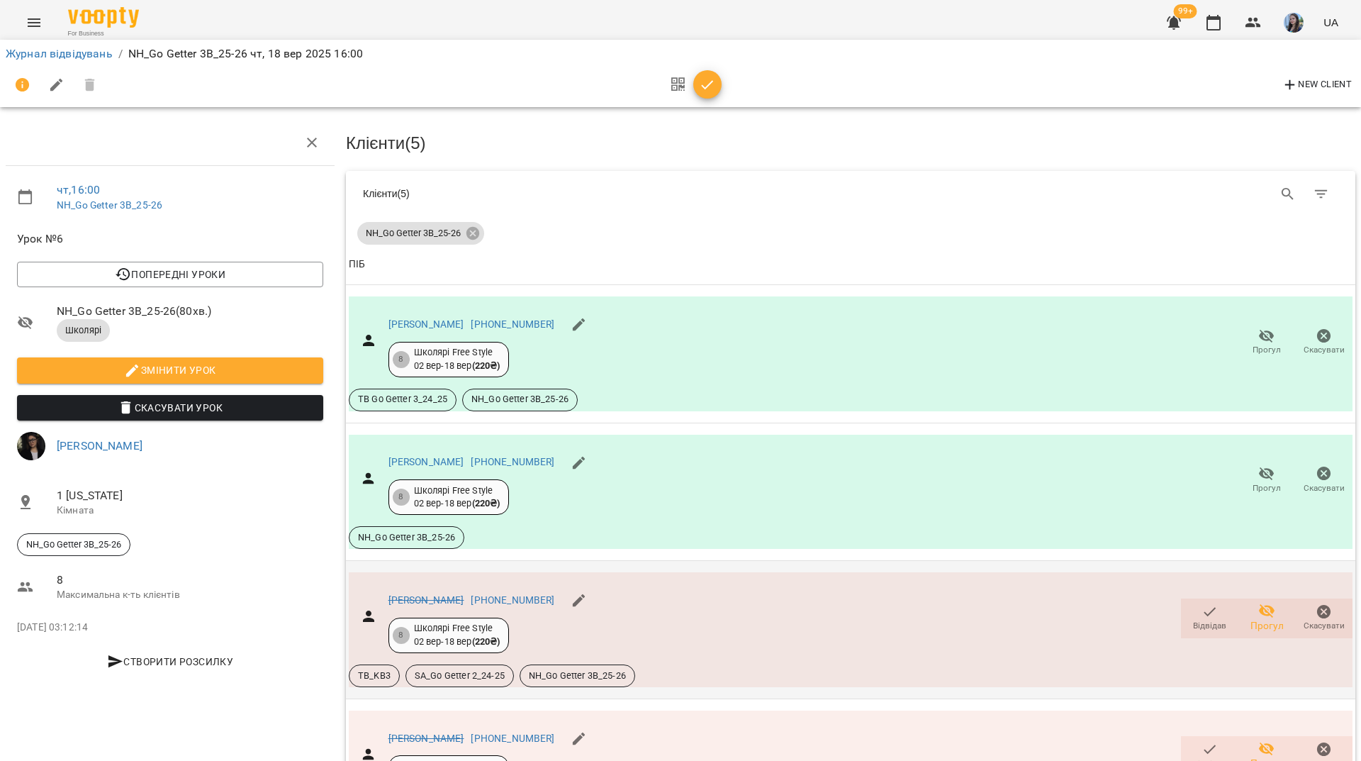
scroll to position [284, 0]
click at [1202, 620] on span "Відвідав" at bounding box center [1209, 626] width 33 height 12
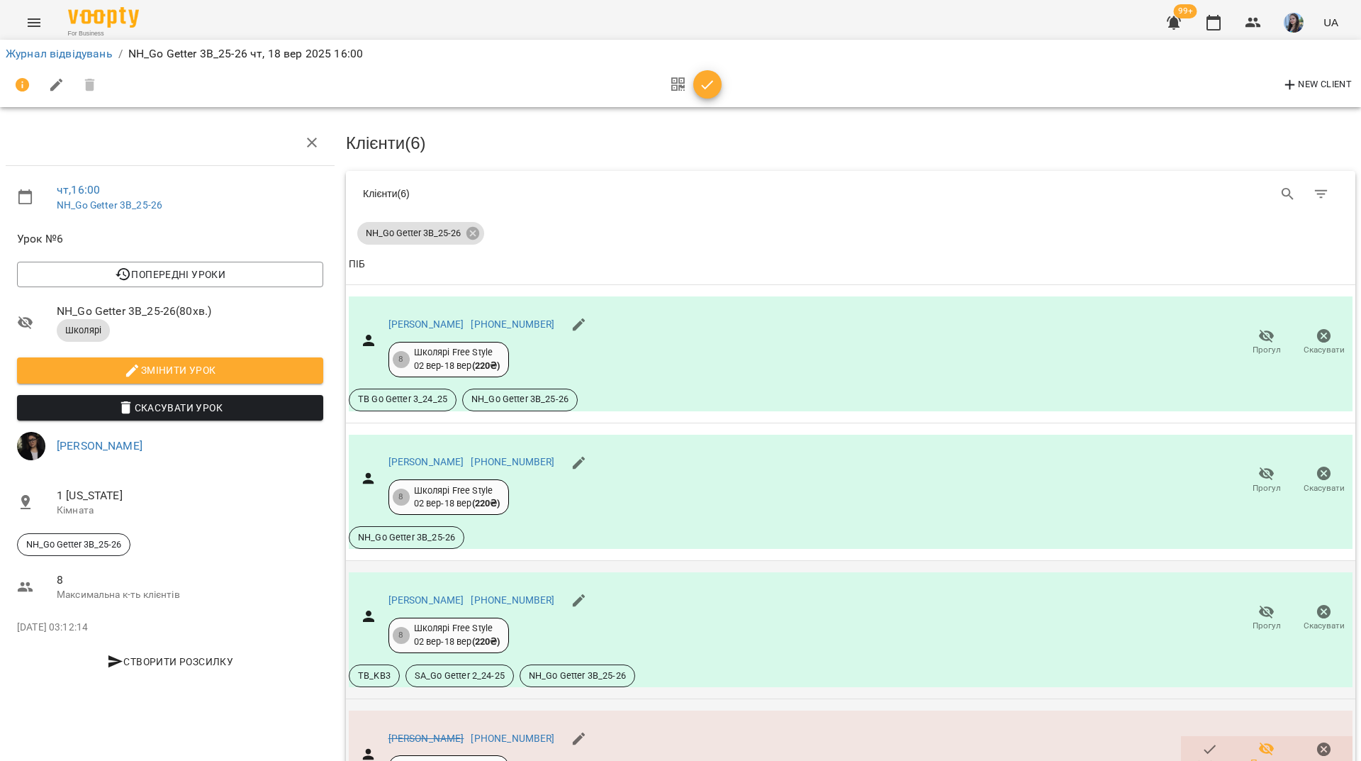
click at [1199, 758] on span "Відвідав" at bounding box center [1209, 764] width 33 height 12
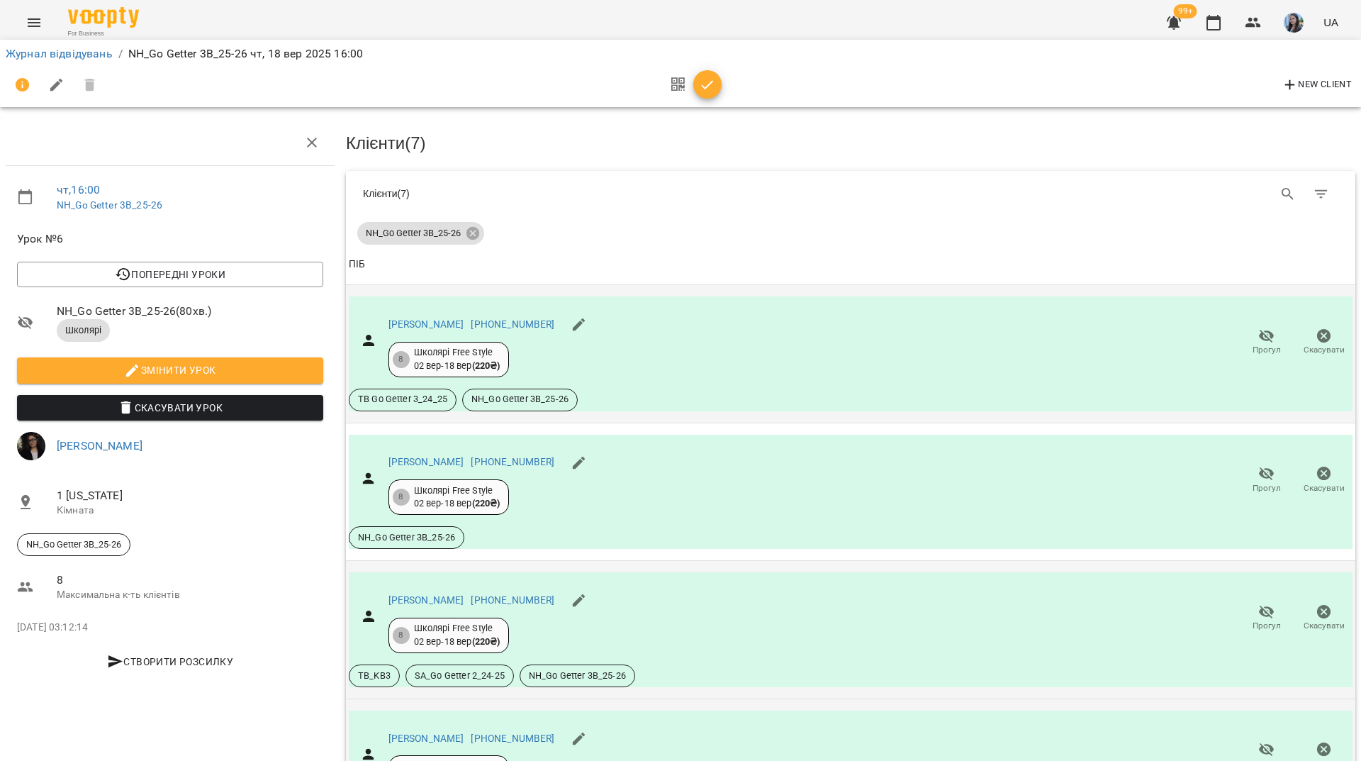
scroll to position [567, 0]
click at [1219, 23] on icon "button" at bounding box center [1213, 22] width 17 height 17
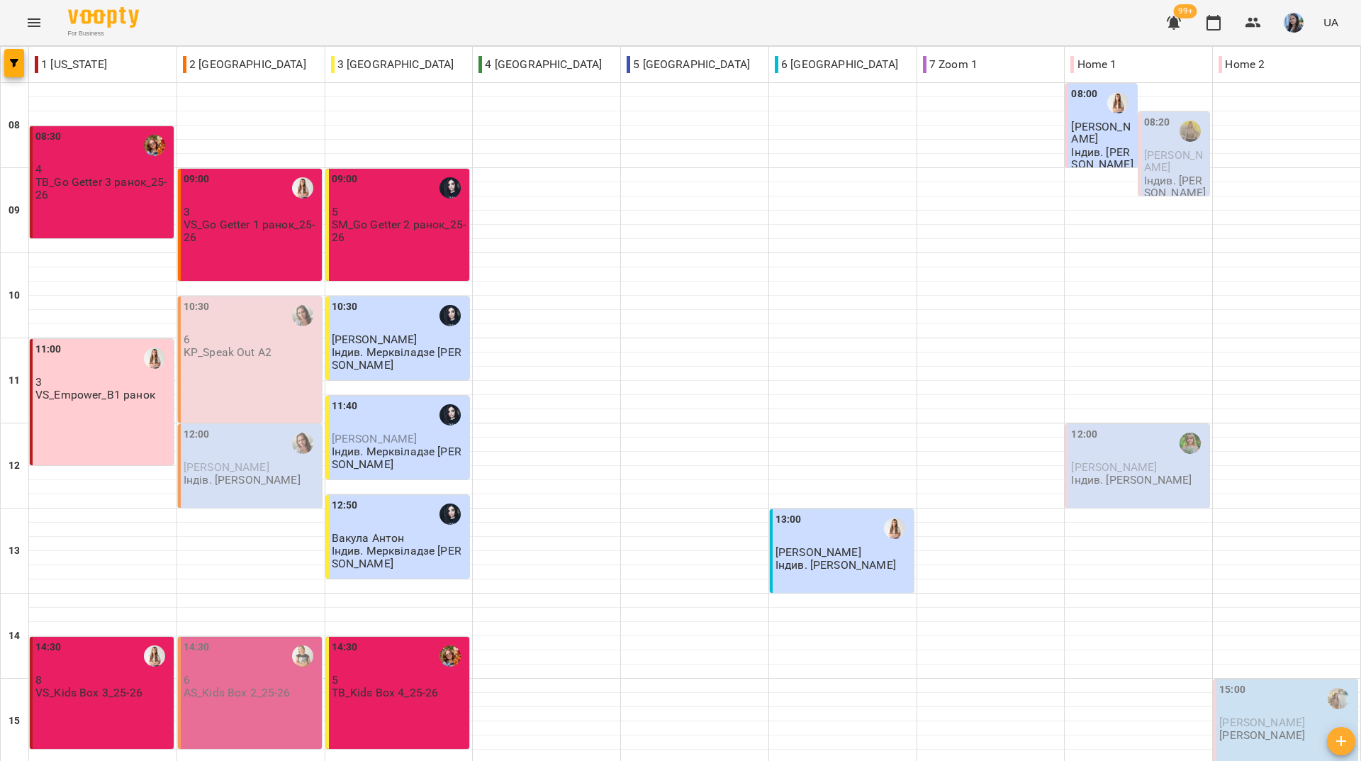
click at [277, 26] on div "For Business 99+ UA" at bounding box center [680, 22] width 1361 height 45
click at [652, 18] on div "For Business 99+ UA" at bounding box center [680, 22] width 1361 height 45
drag, startPoint x: 412, startPoint y: 19, endPoint x: 417, endPoint y: 30, distance: 11.7
click at [412, 19] on div "For Business 99+ UA" at bounding box center [680, 22] width 1361 height 45
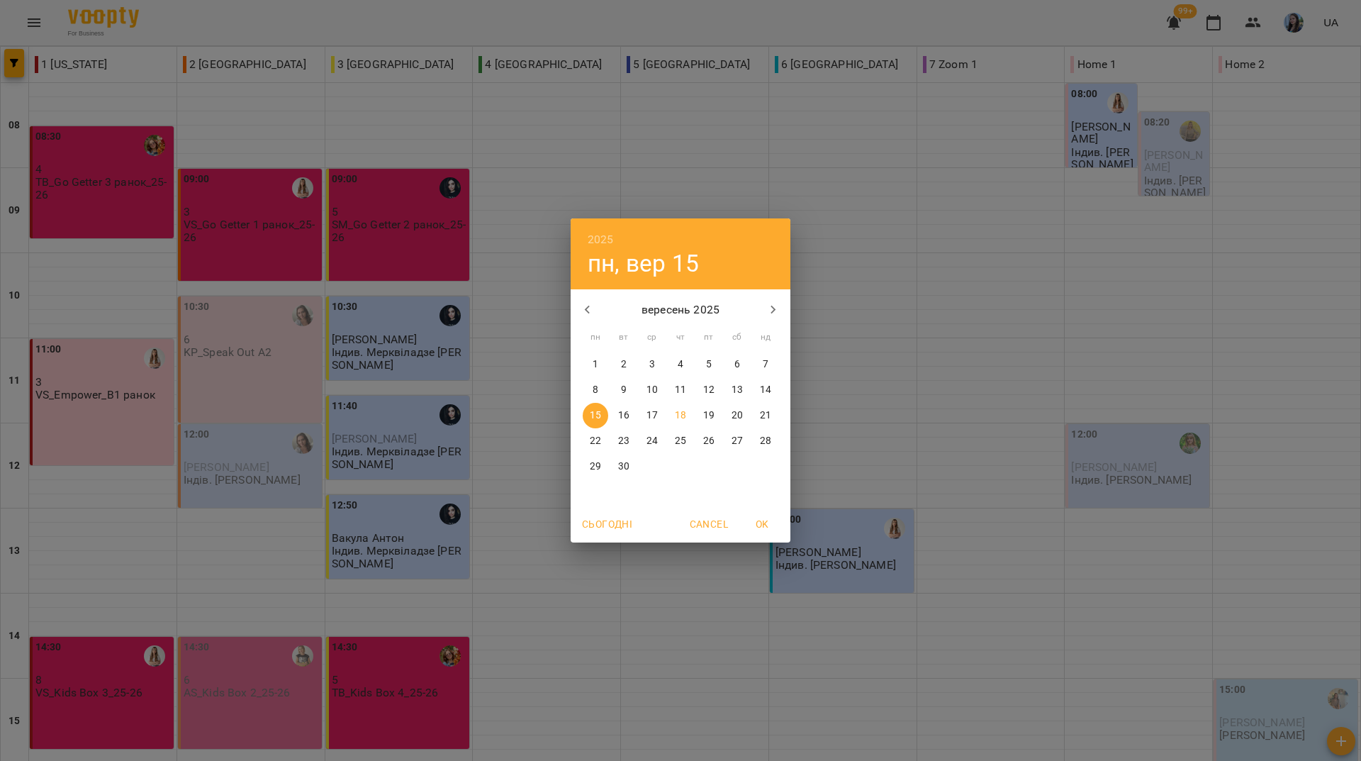
click at [598, 438] on p "22" at bounding box center [595, 441] width 11 height 14
type input "**********"
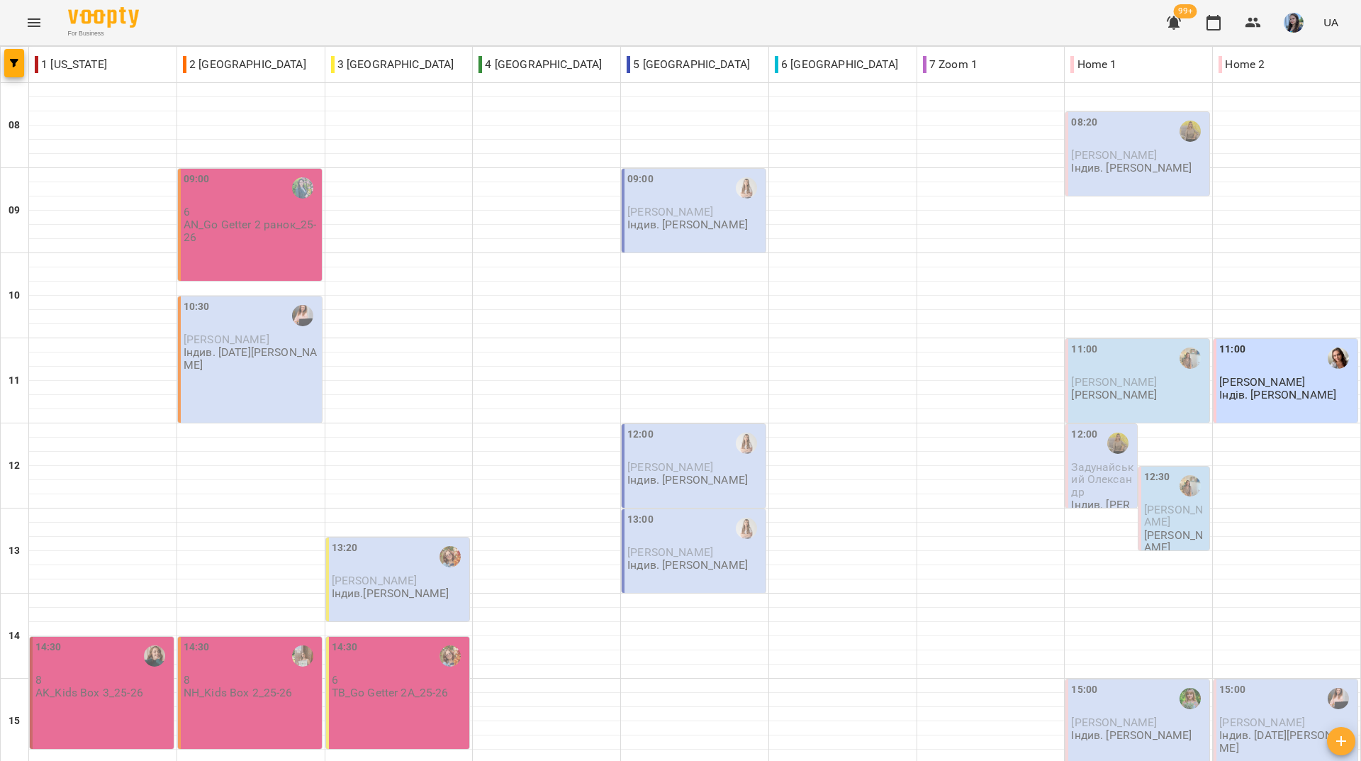
click at [554, 19] on div "For Business 99+ UA" at bounding box center [680, 22] width 1361 height 45
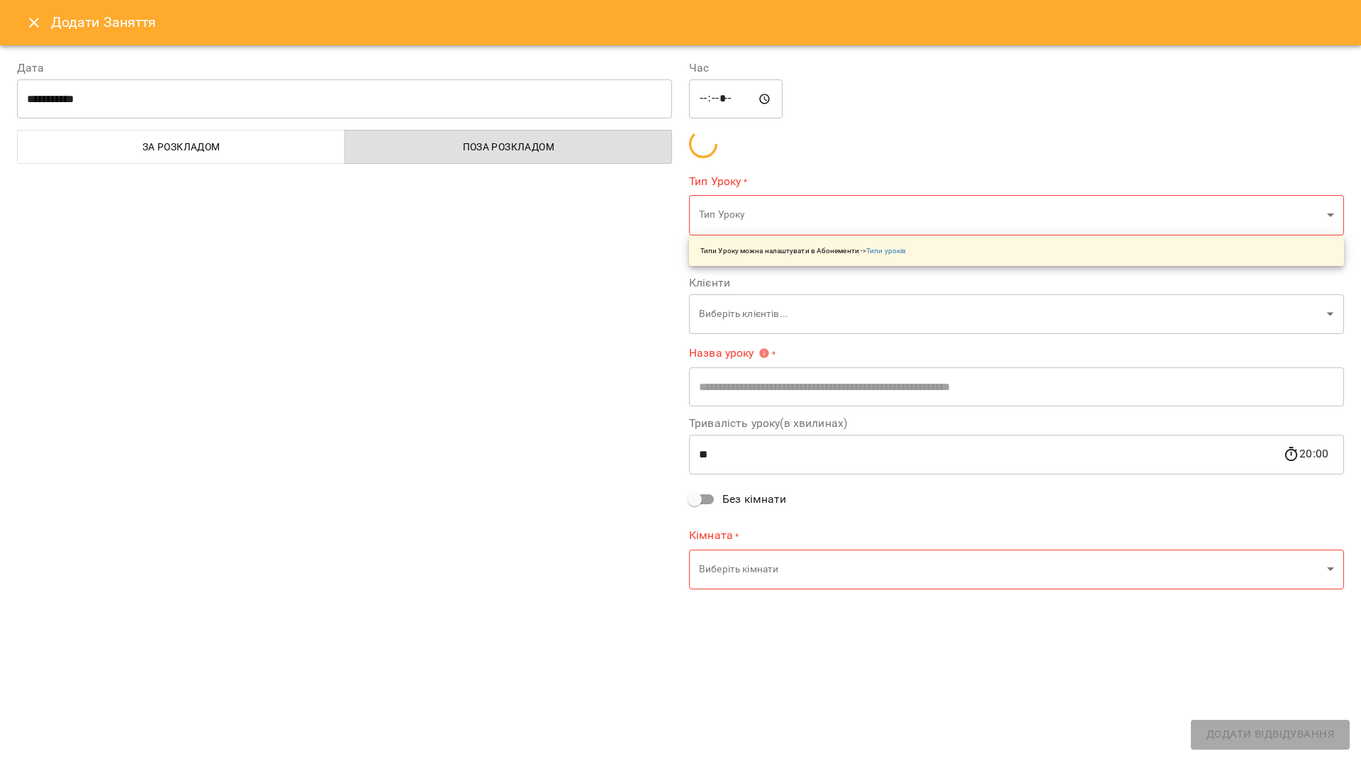
type input "**********"
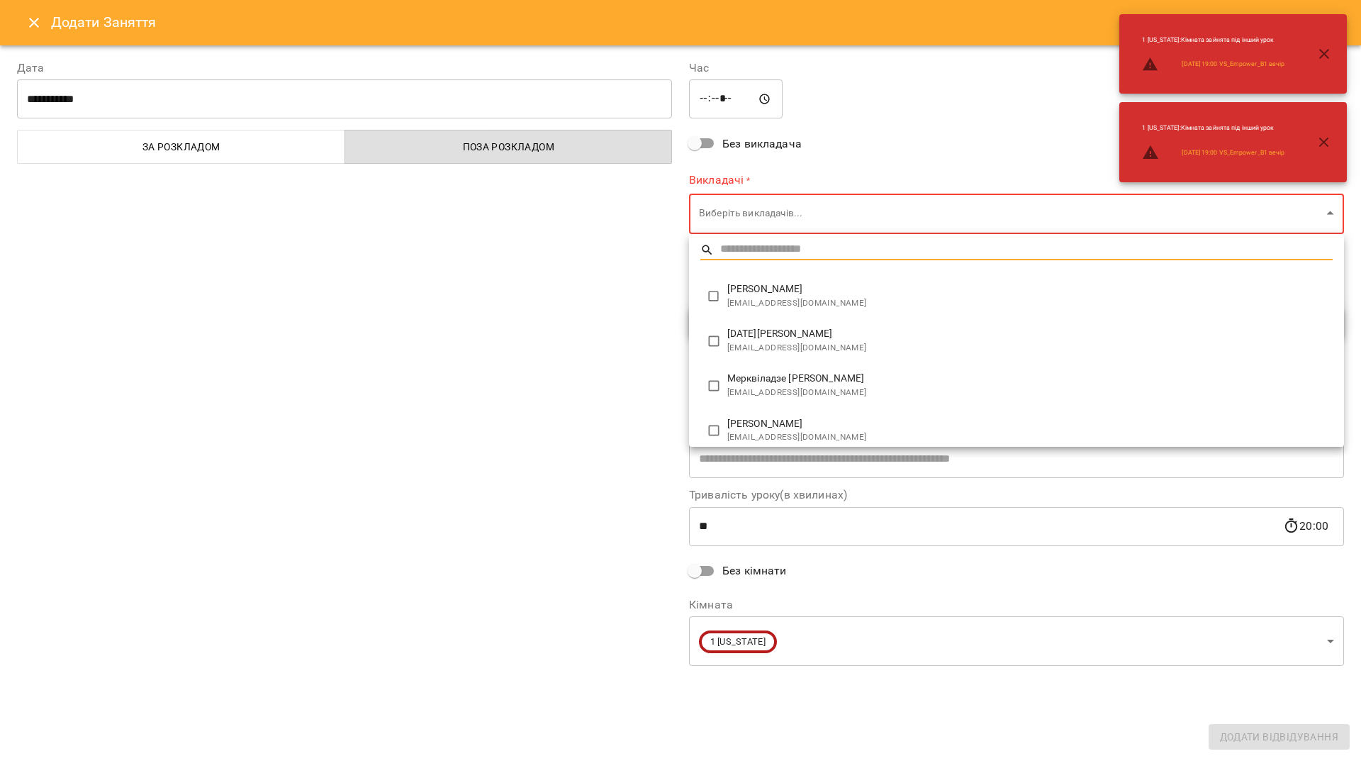
click at [739, 208] on body "For Business 99+ UA 1 New York 2 London 3 Toronto 4 Berlin 5 Paris 6 Sydney 7 Z…" at bounding box center [680, 641] width 1361 height 1283
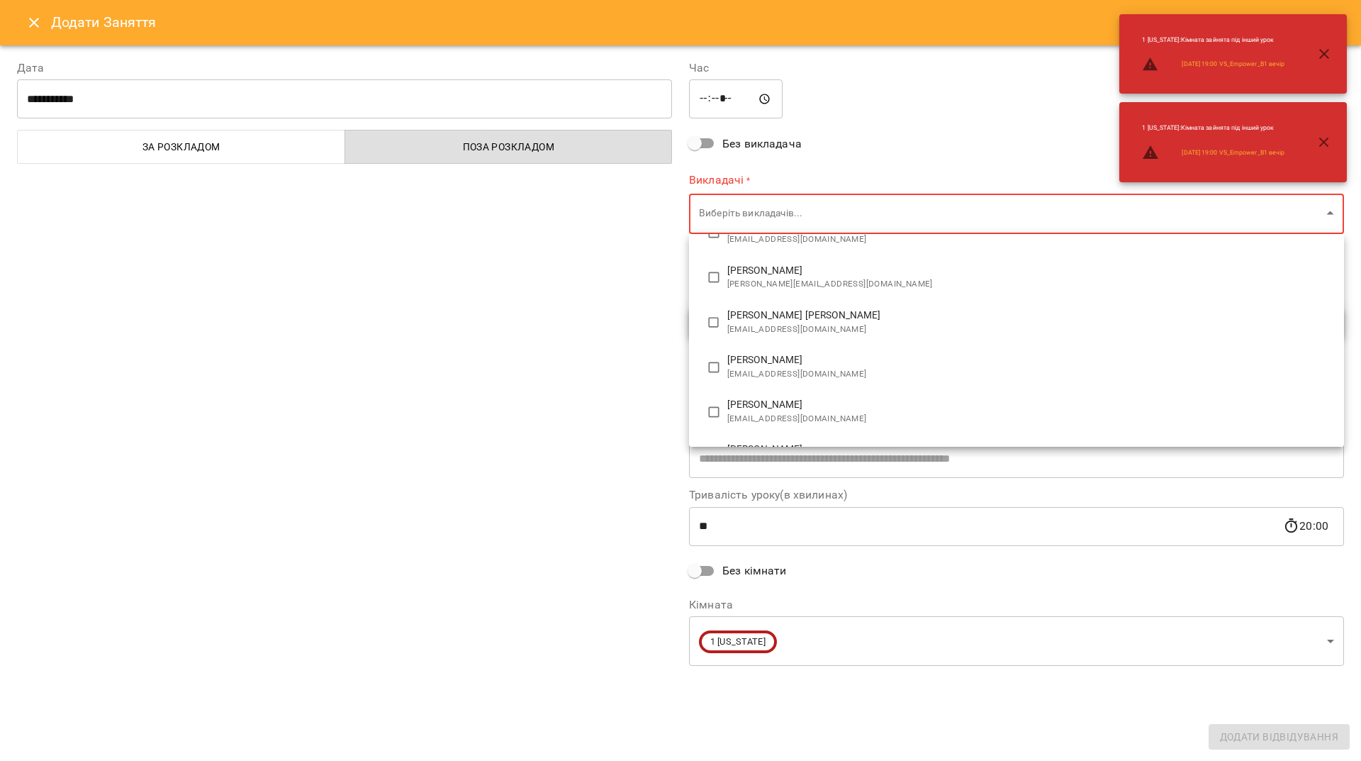
scroll to position [494, 0]
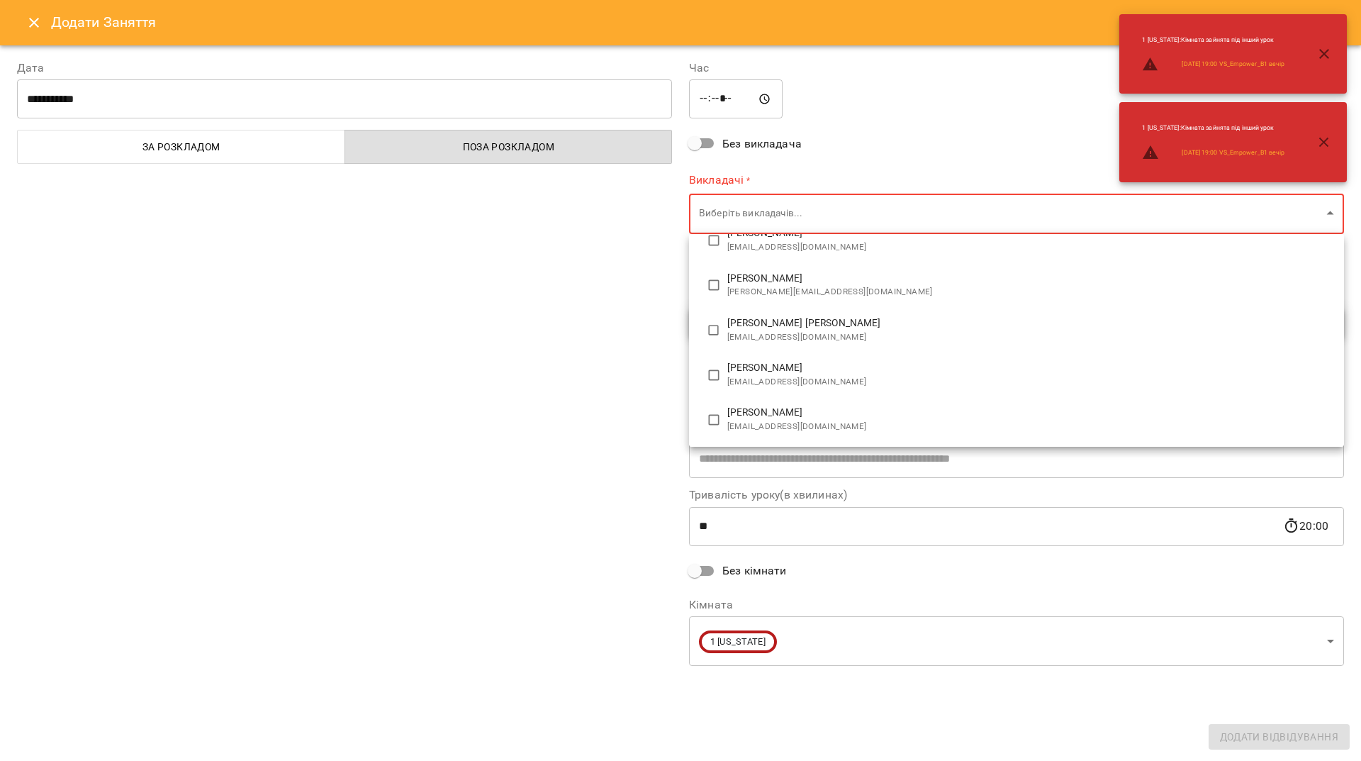
click at [745, 208] on div at bounding box center [680, 380] width 1361 height 761
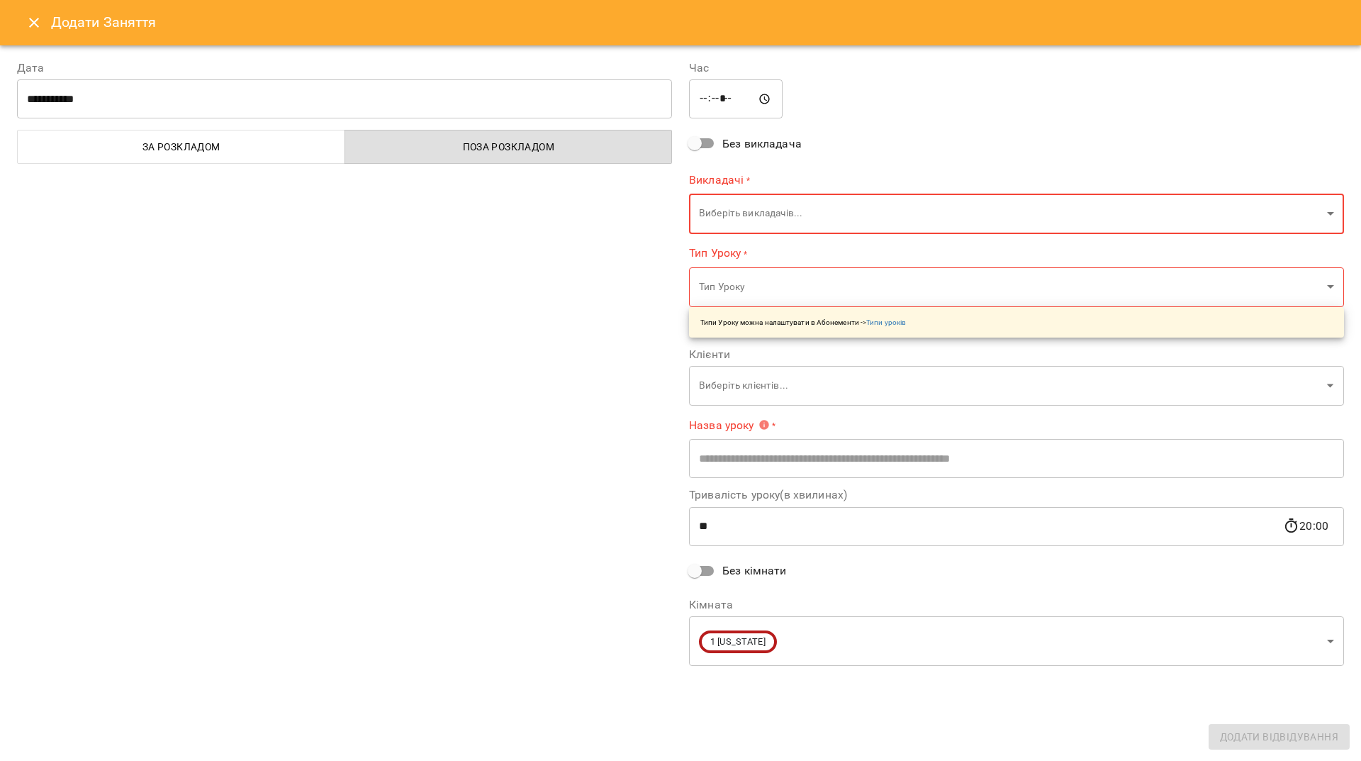
click at [745, 208] on body "For Business 99+ UA 1 New York 2 London 3 Toronto 4 Berlin 5 Paris 6 Sydney 7 Z…" at bounding box center [680, 641] width 1361 height 1283
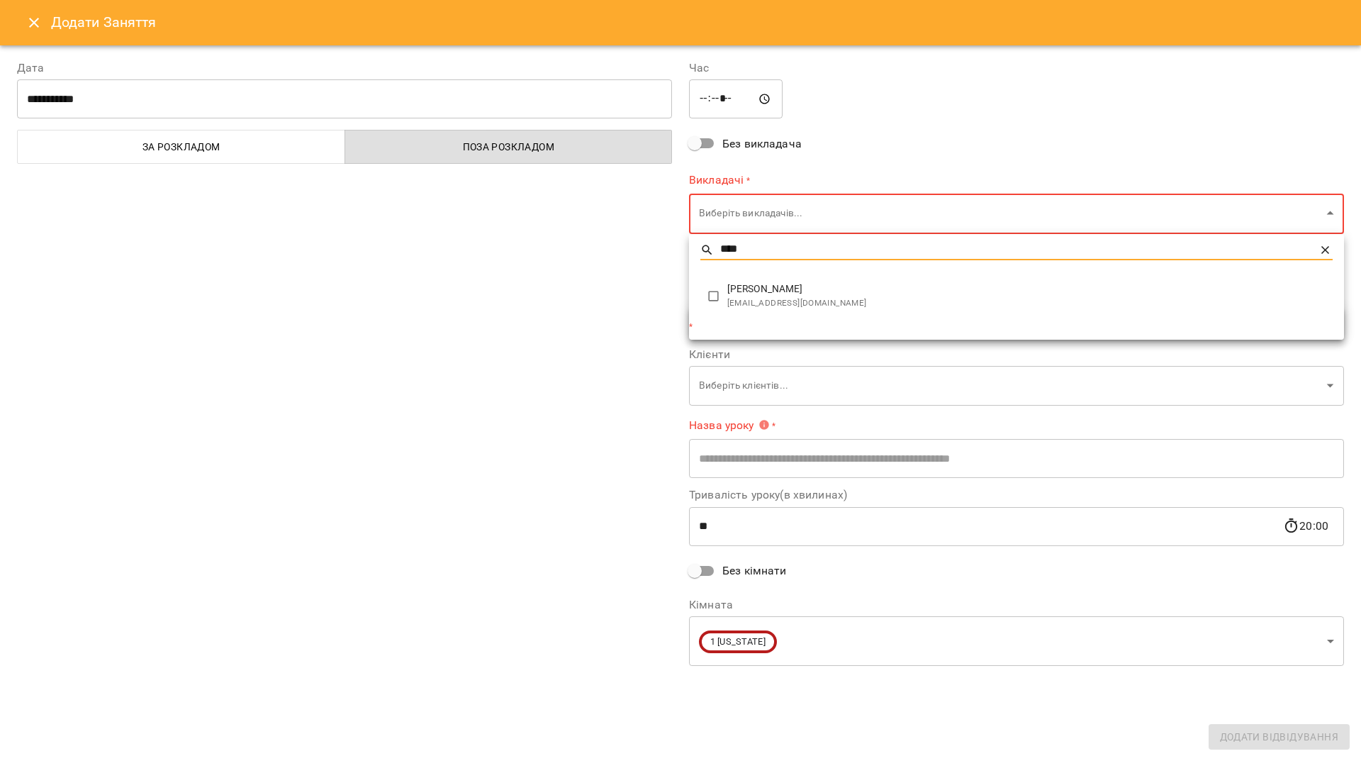
type input "****"
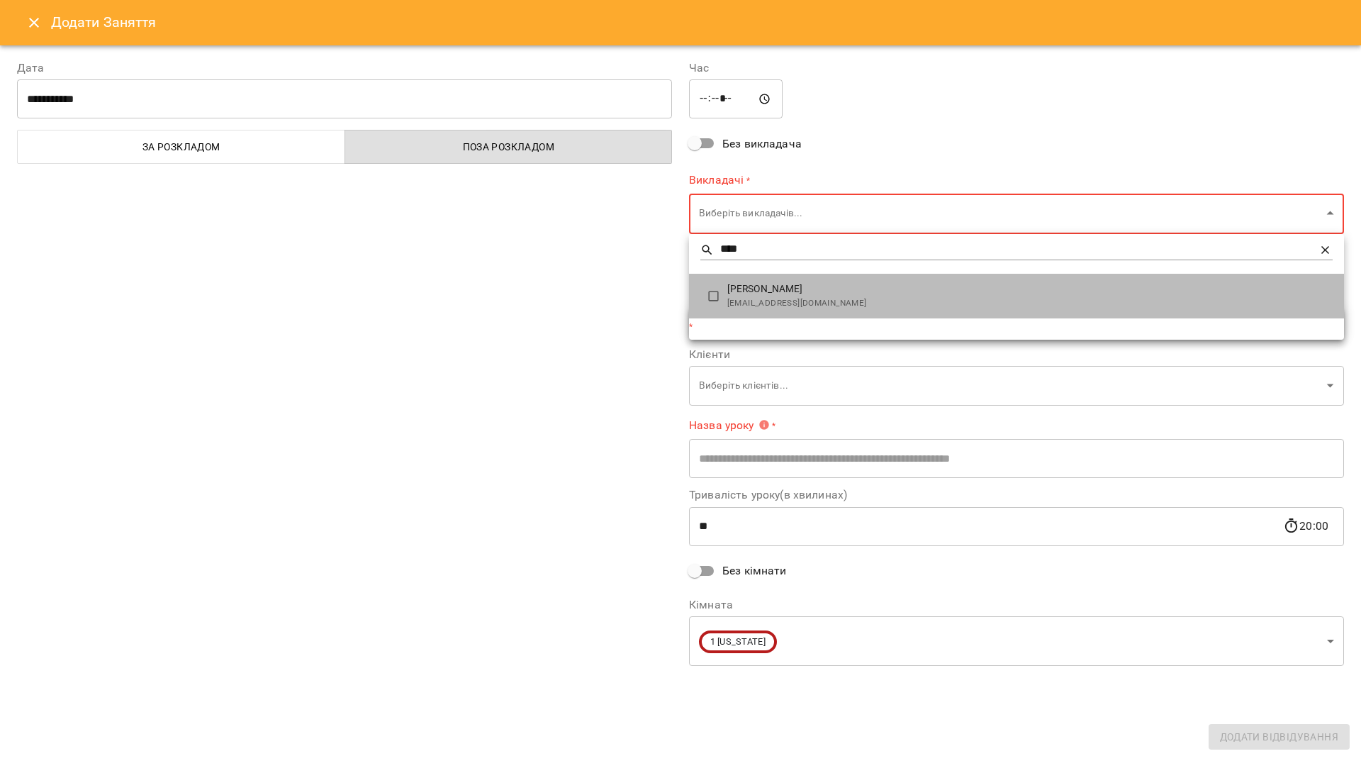
click at [734, 291] on span "[PERSON_NAME]" at bounding box center [1029, 289] width 605 height 14
type input "**********"
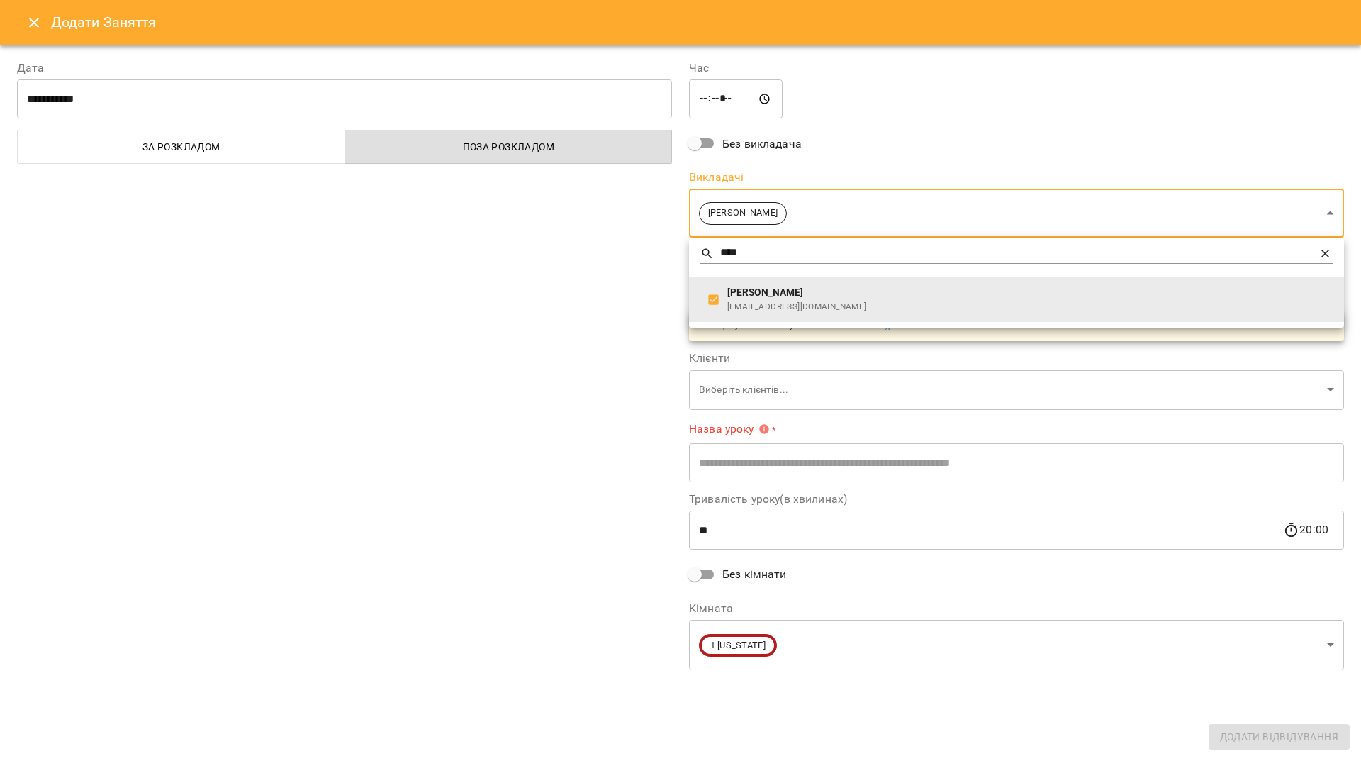
click at [585, 325] on div at bounding box center [680, 380] width 1361 height 761
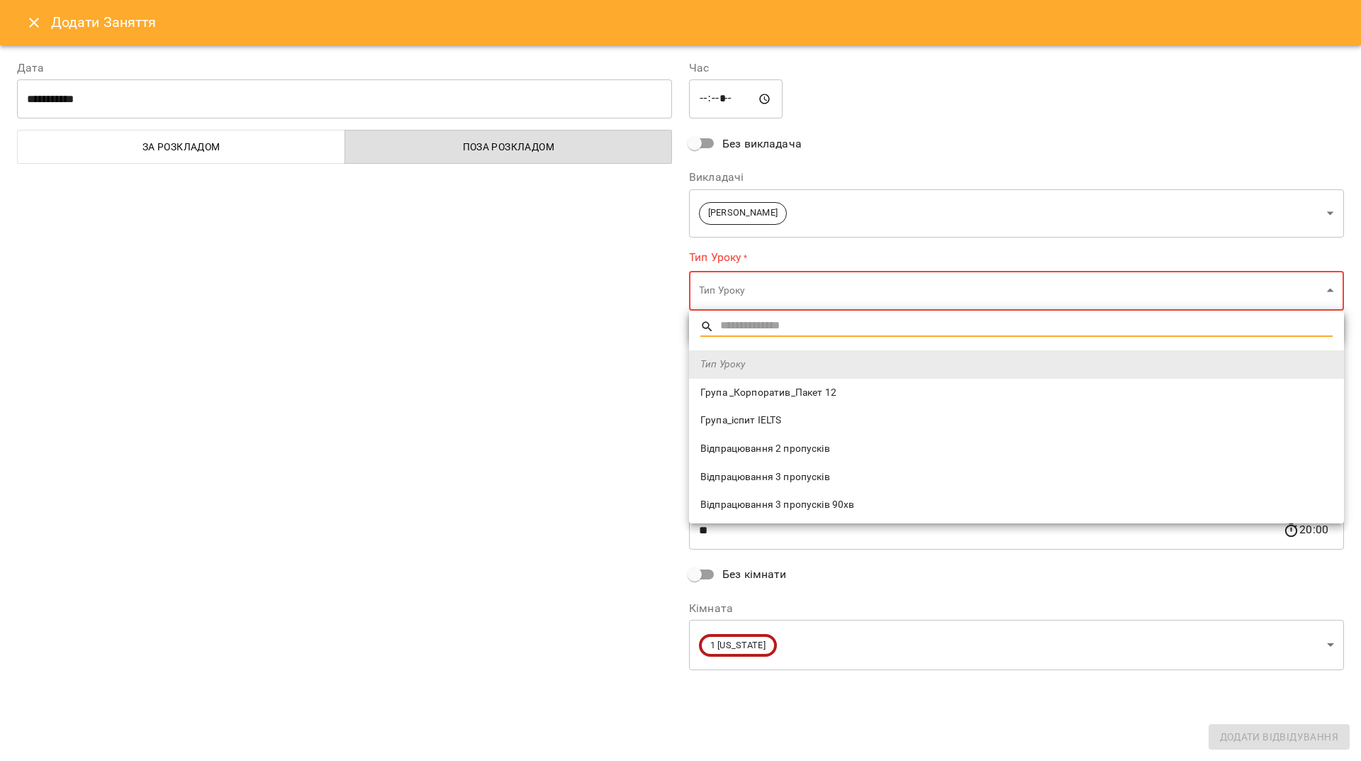
click at [771, 298] on body "For Business 99+ UA 1 New York 2 London 3 Toronto 4 Berlin 5 Paris 6 Sydney 7 Z…" at bounding box center [680, 641] width 1361 height 1283
click at [734, 449] on span "Відпрацювання 2 пропусків" at bounding box center [1016, 449] width 632 height 14
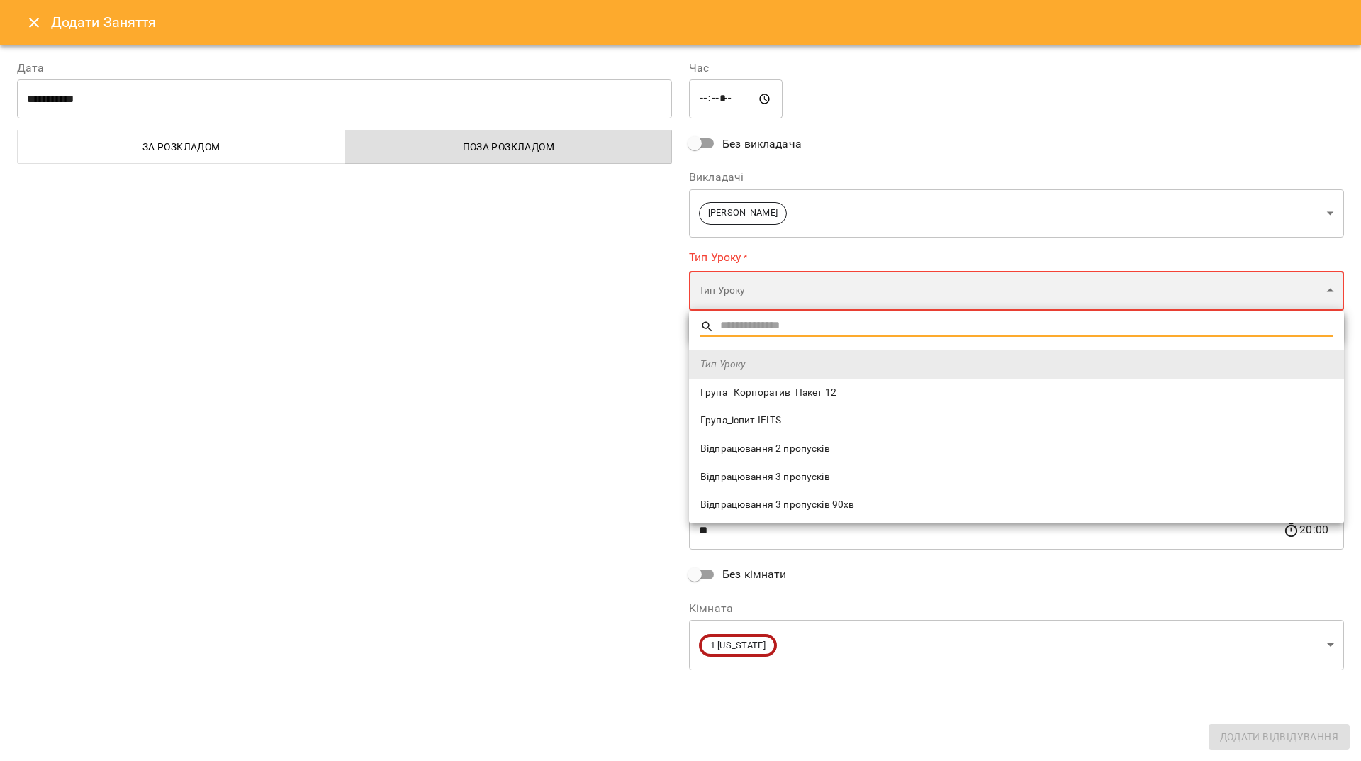
type input "**********"
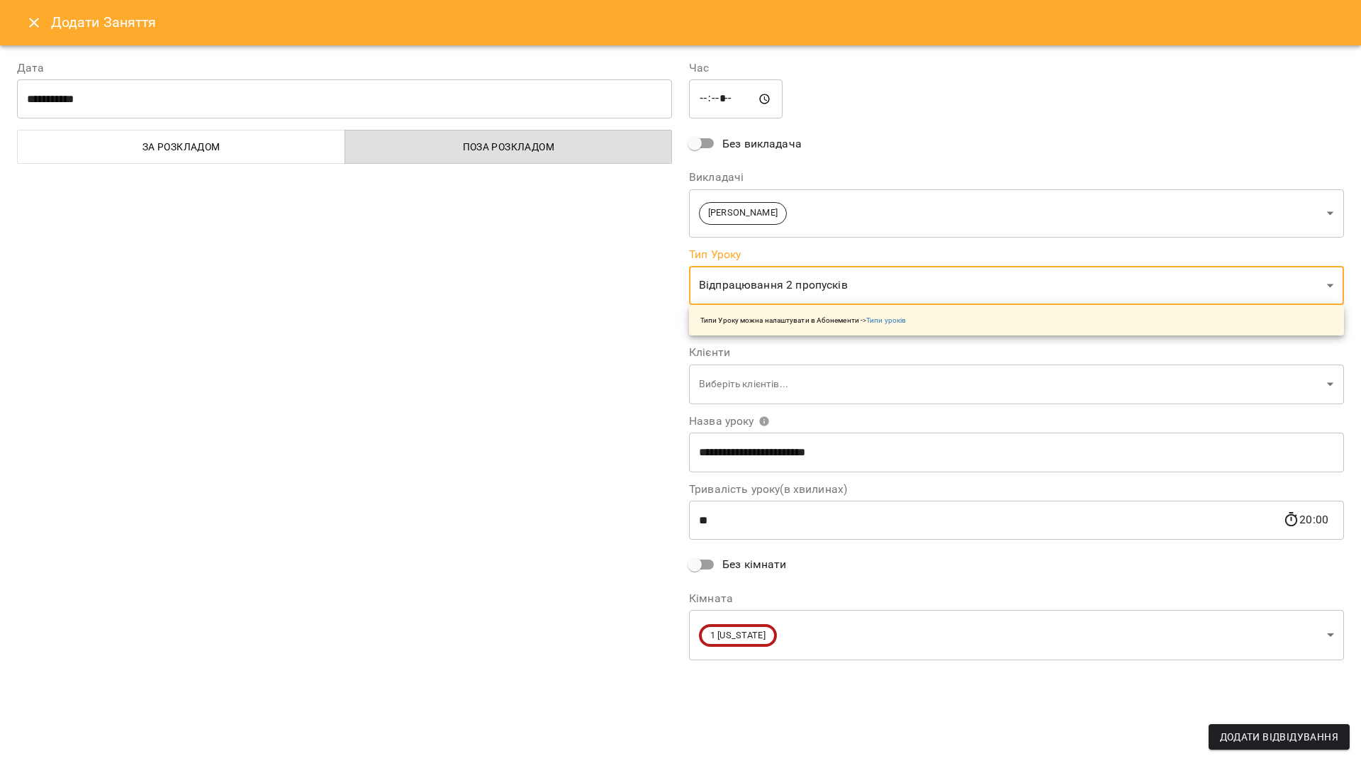
click at [759, 383] on body "For Business 99+ UA 1 New York 2 London 3 Toronto 4 Berlin 5 Paris 6 Sydney 7 Z…" at bounding box center [680, 641] width 1361 height 1283
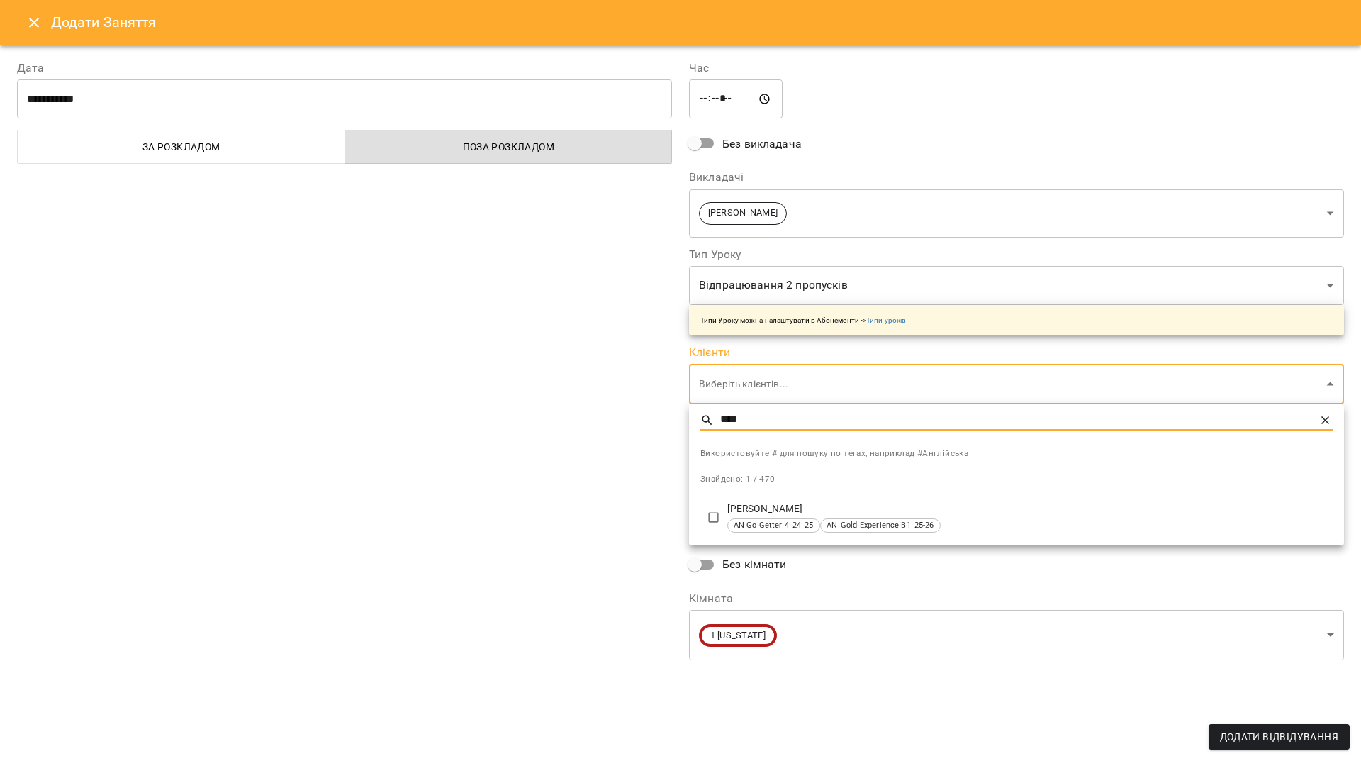
type input "****"
click at [846, 505] on p "[PERSON_NAME]" at bounding box center [1029, 509] width 605 height 14
type input "**********"
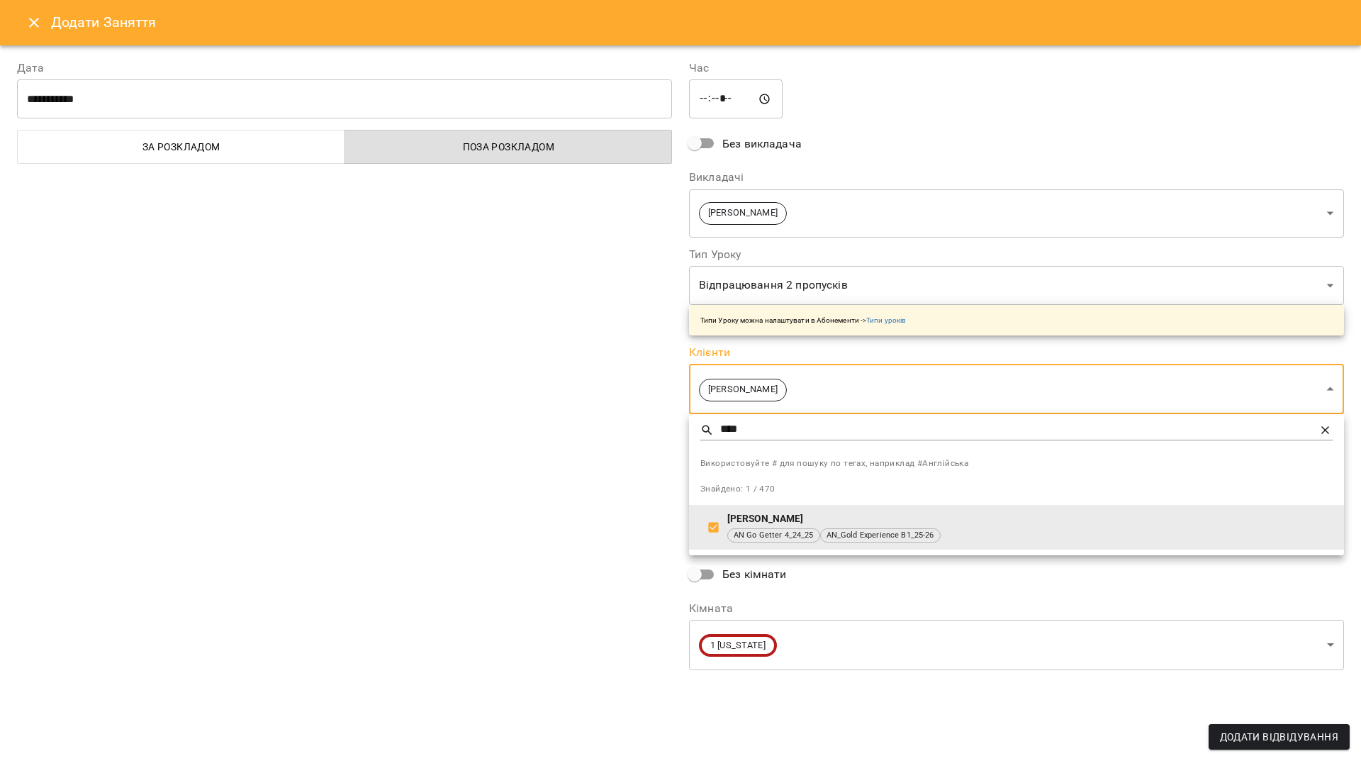
click at [509, 447] on div at bounding box center [680, 380] width 1361 height 761
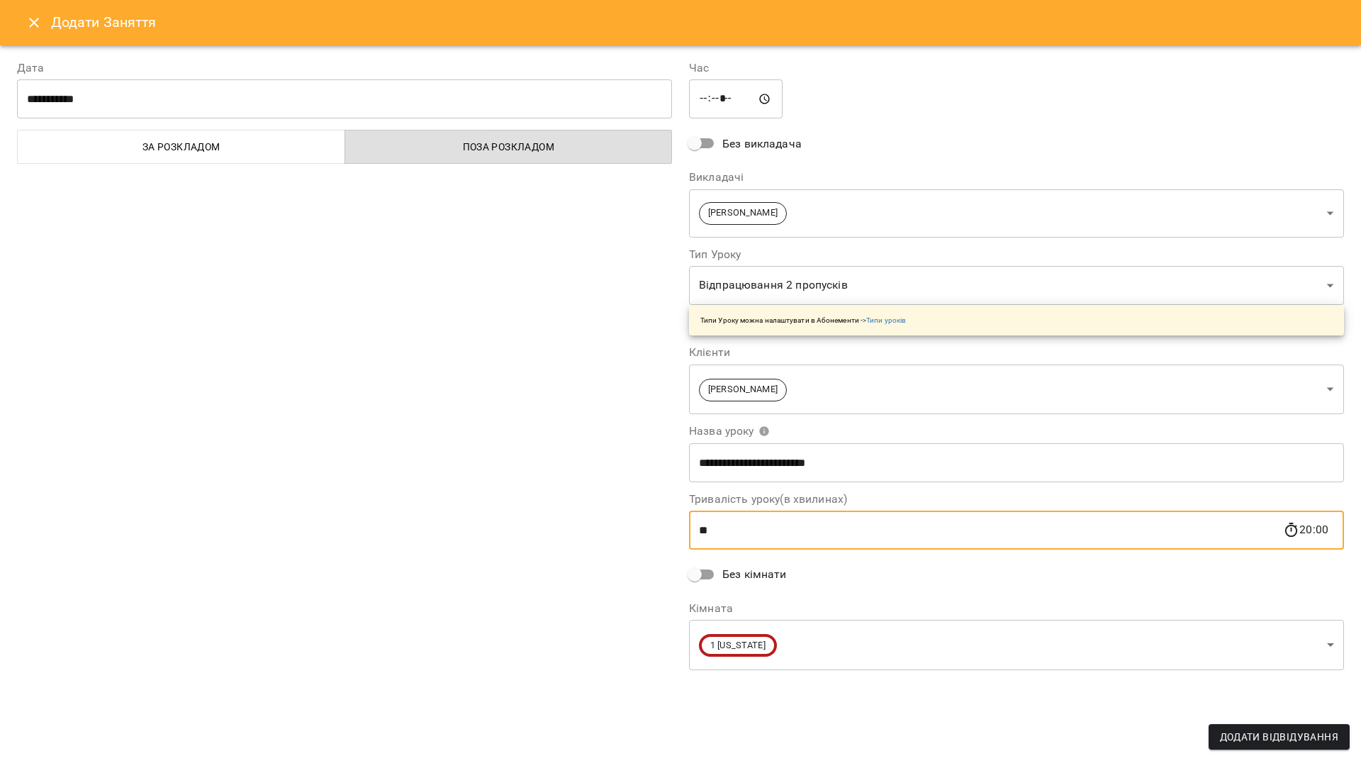
click at [735, 534] on input "**" at bounding box center [986, 530] width 594 height 40
type input "*"
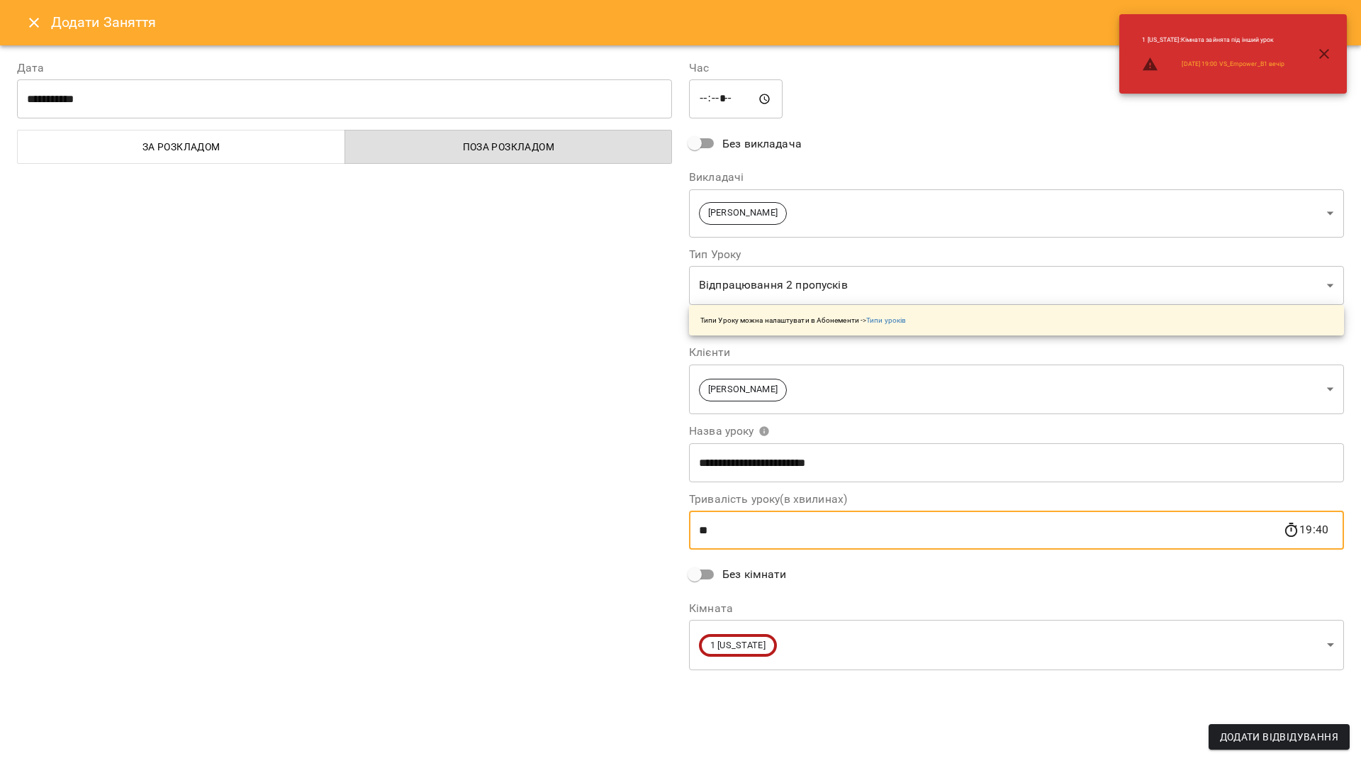
type input "**"
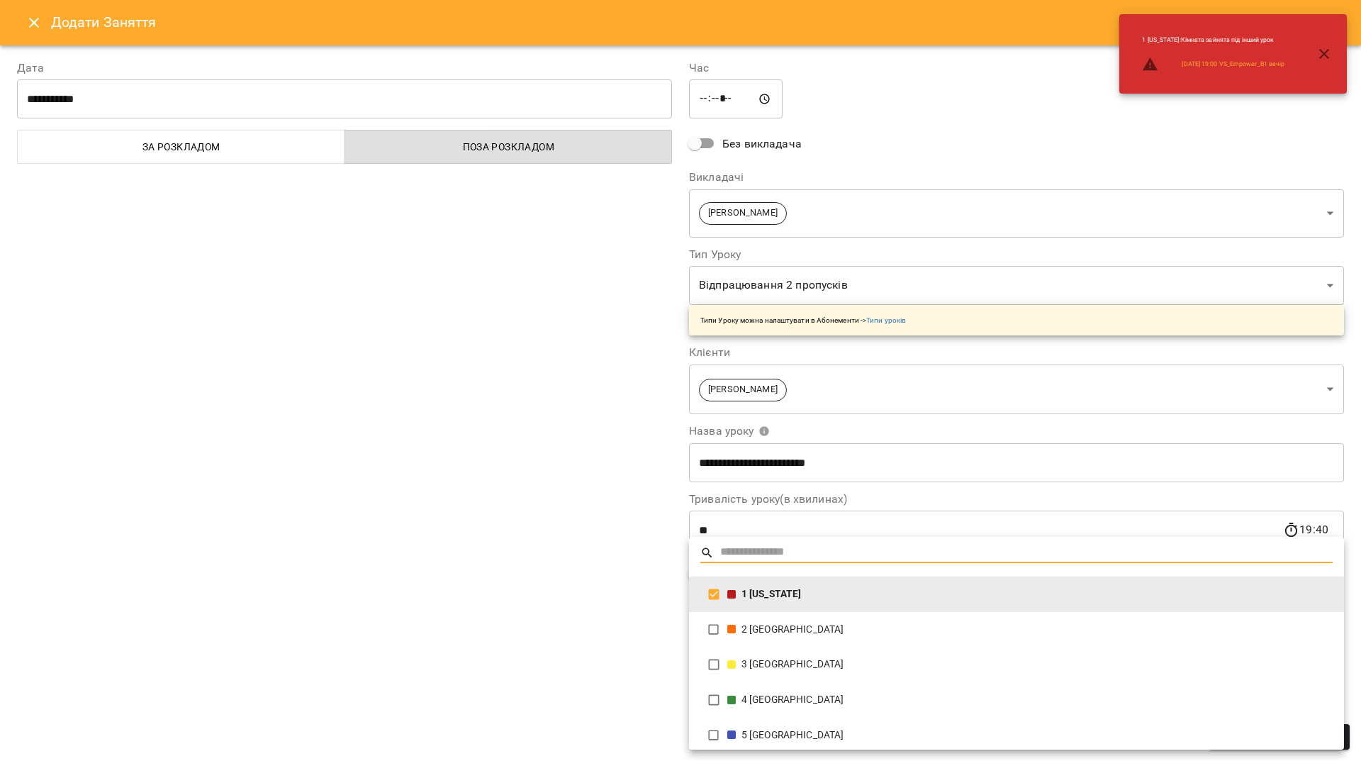
click at [845, 656] on body "For Business 99+ UA 1 New York 2 London 3 Toronto 4 Berlin 5 Paris 6 Sydney 7 Z…" at bounding box center [680, 641] width 1361 height 1283
click at [780, 724] on li "5 [GEOGRAPHIC_DATA]" at bounding box center [1016, 734] width 655 height 35
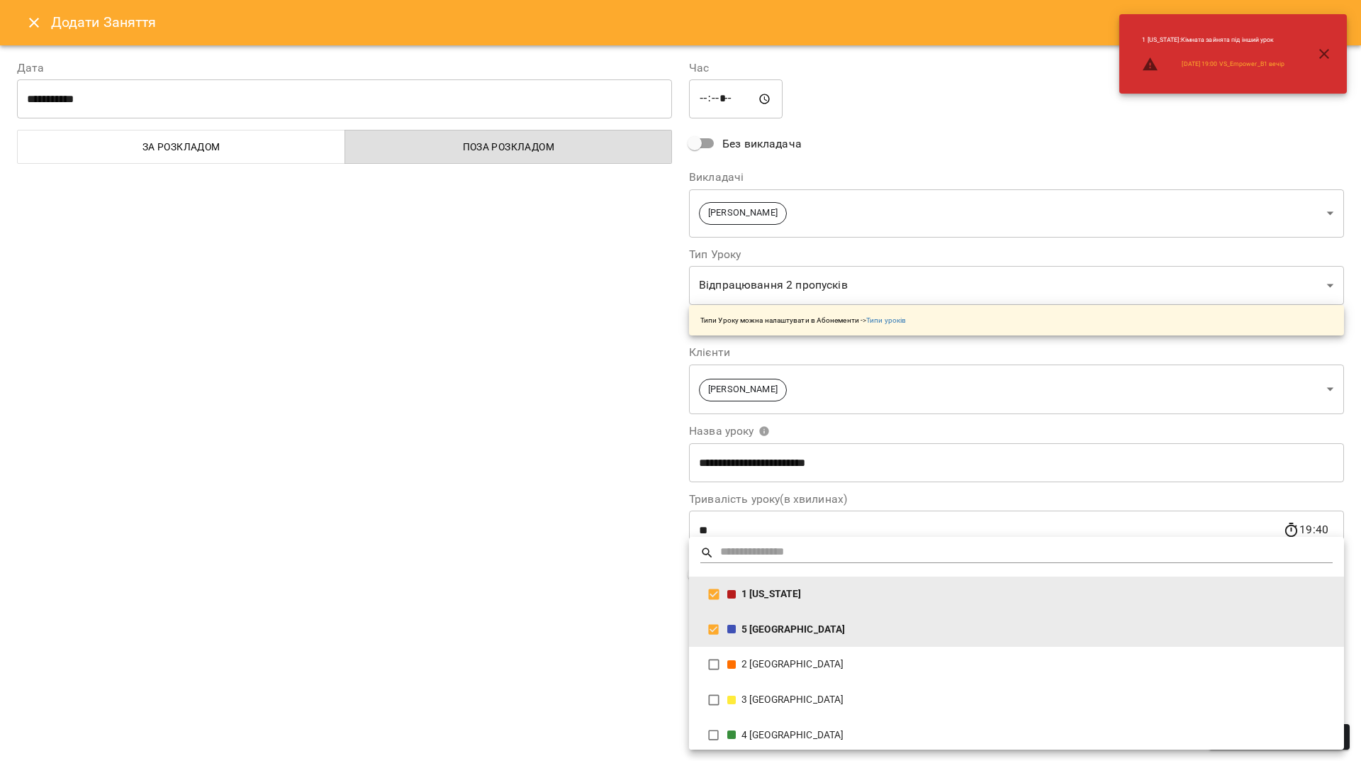
click at [789, 587] on div "1 [US_STATE]" at bounding box center [1029, 594] width 605 height 14
type input "**********"
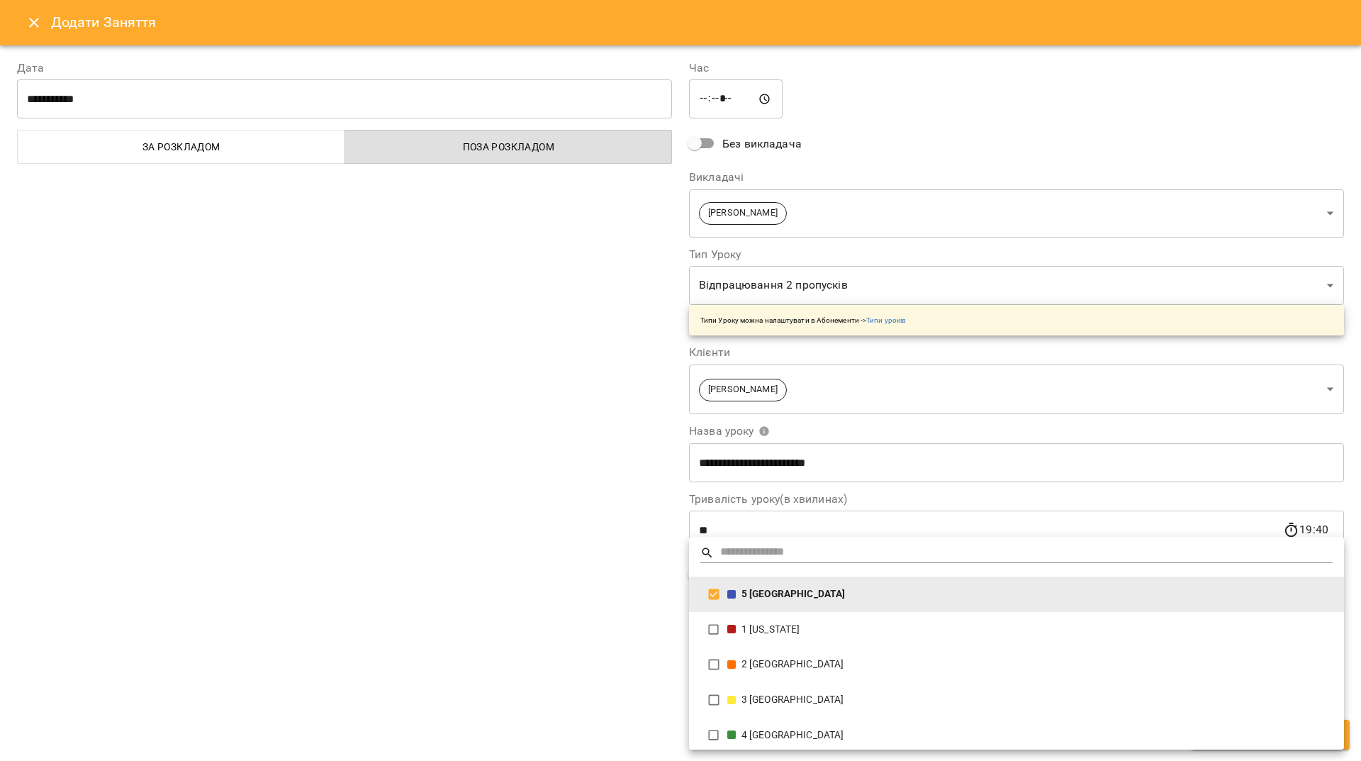
click at [541, 480] on div at bounding box center [680, 380] width 1361 height 761
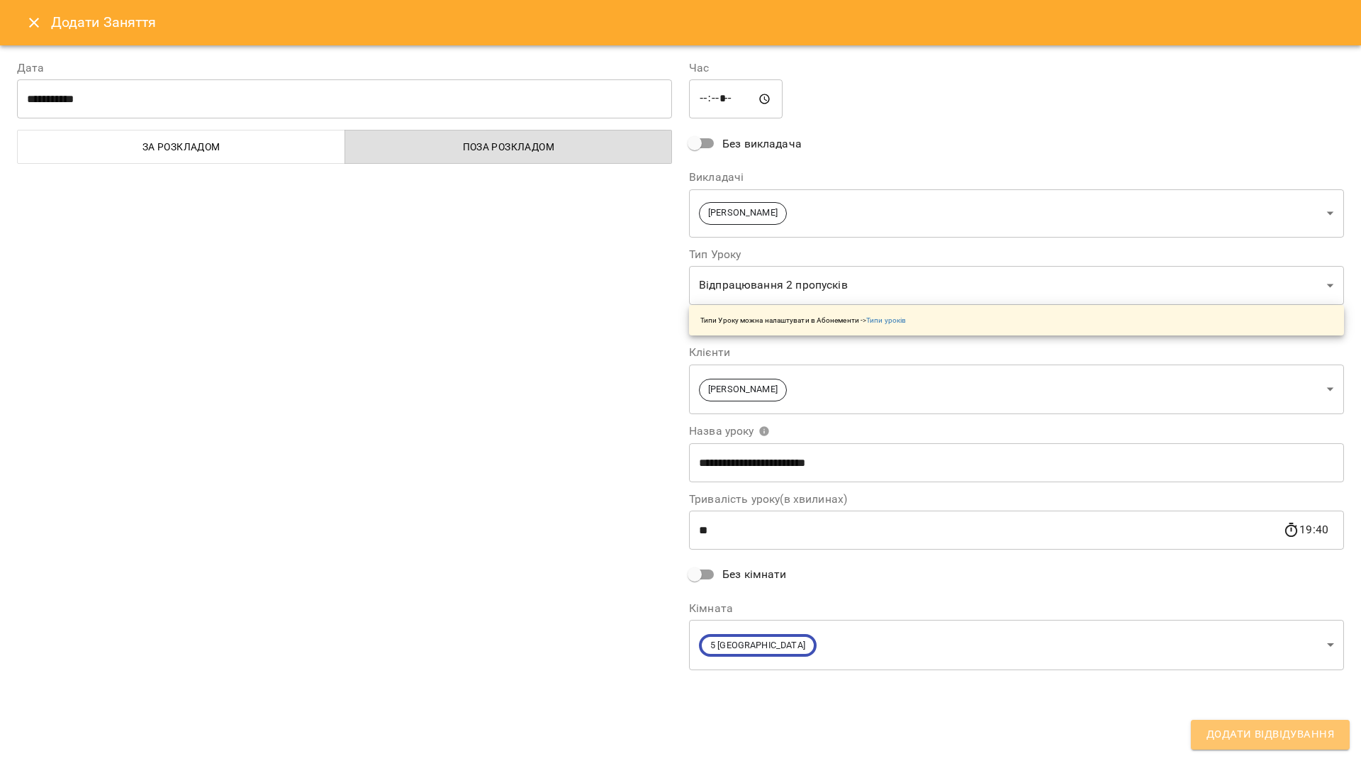
click at [1316, 727] on span "Додати Відвідування" at bounding box center [1270, 734] width 128 height 18
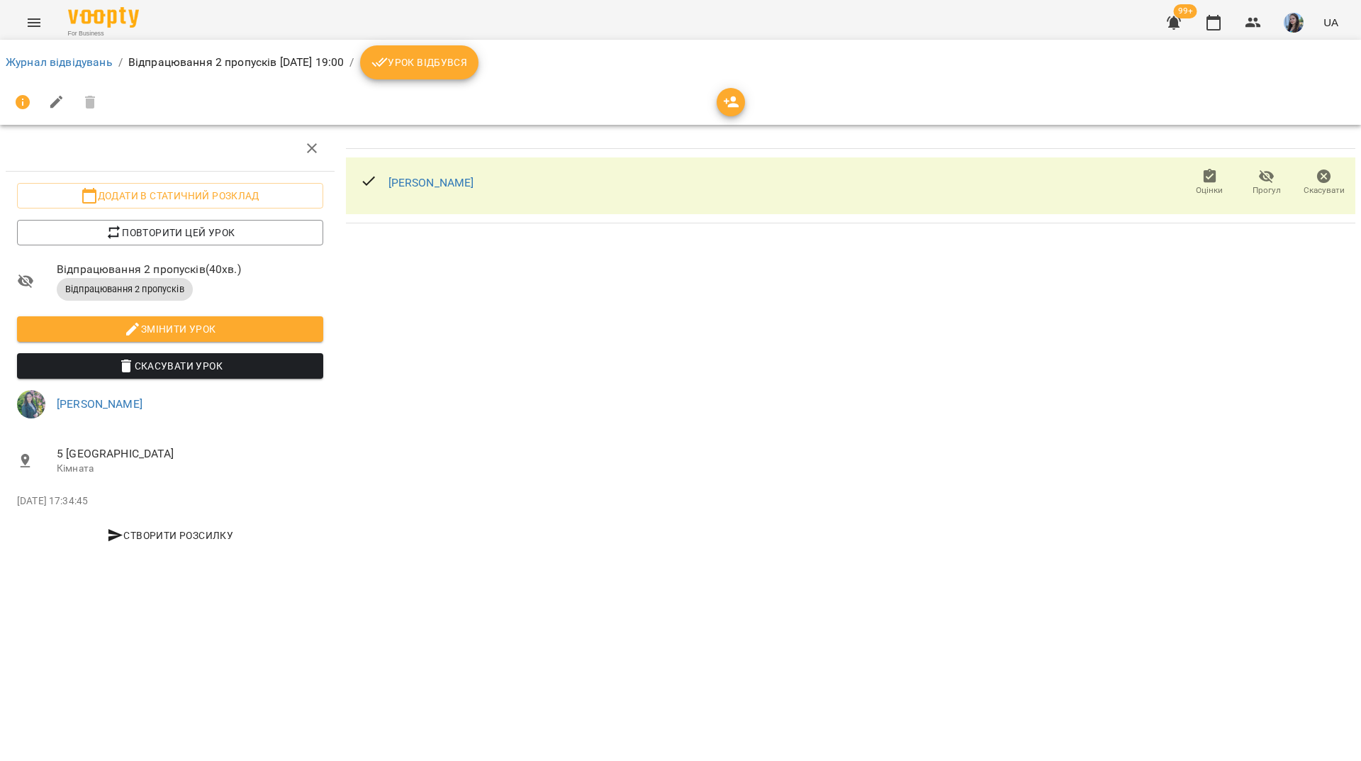
click at [98, 69] on li "Журнал відвідувань" at bounding box center [59, 62] width 107 height 17
click at [89, 65] on link "Журнал відвідувань" at bounding box center [59, 61] width 107 height 13
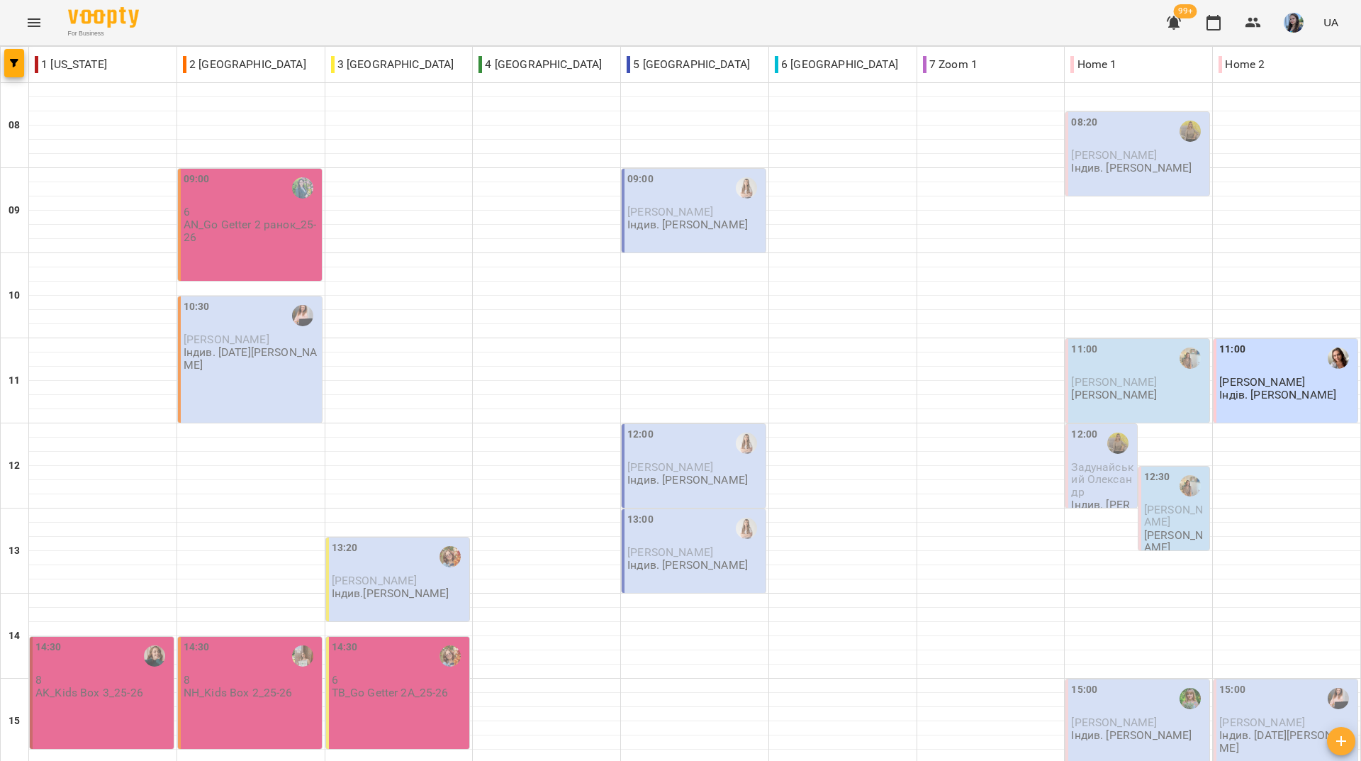
scroll to position [522, 0]
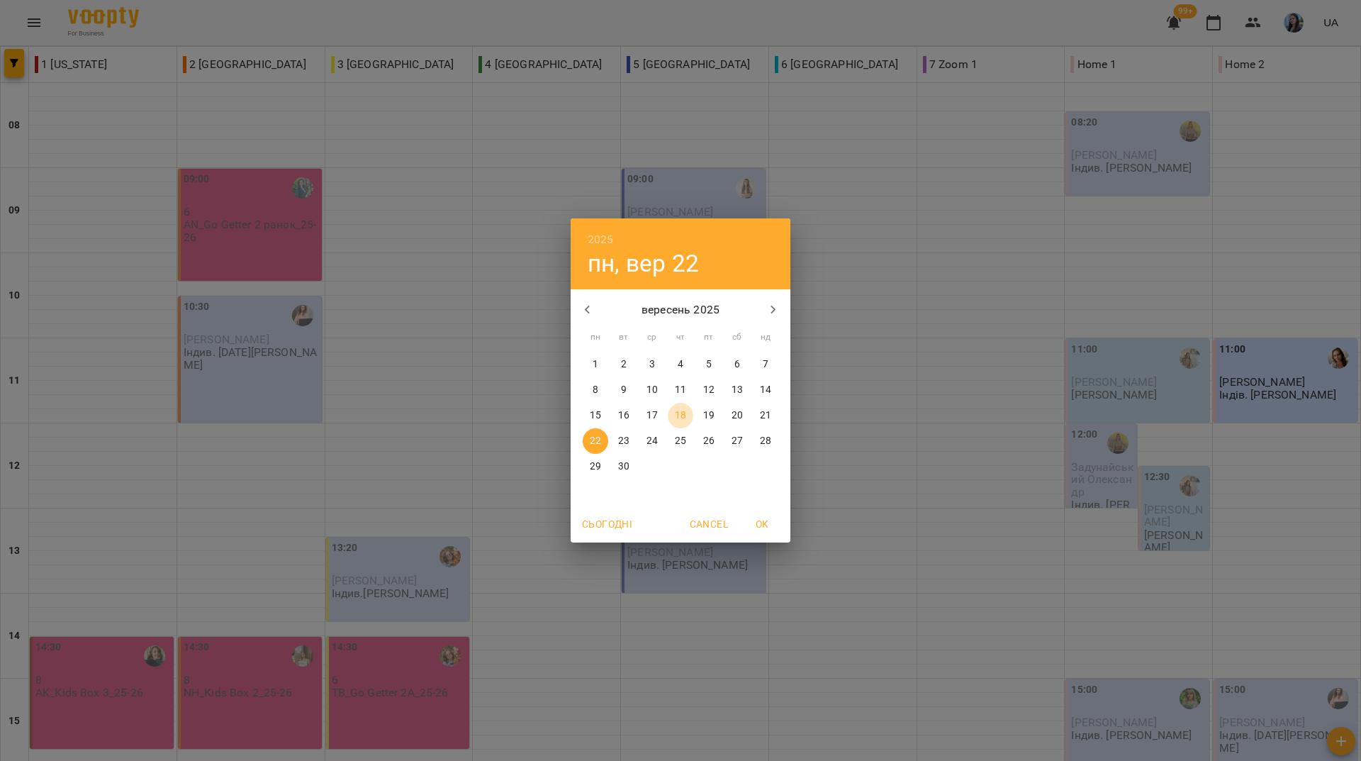
click at [682, 423] on button "18" at bounding box center [681, 416] width 26 height 26
type input "**********"
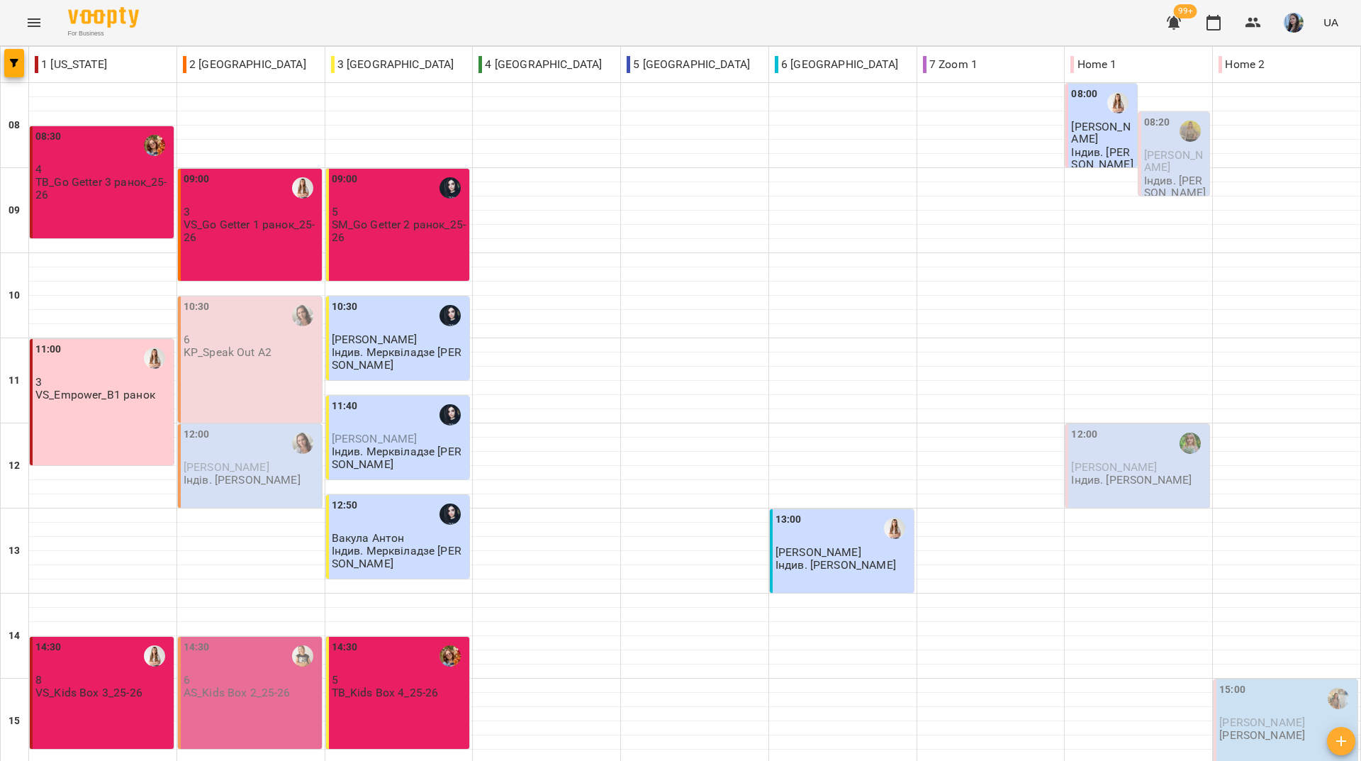
drag, startPoint x: 387, startPoint y: 11, endPoint x: 393, endPoint y: 30, distance: 19.5
click at [387, 11] on div "For Business 99+ UA" at bounding box center [680, 22] width 1361 height 45
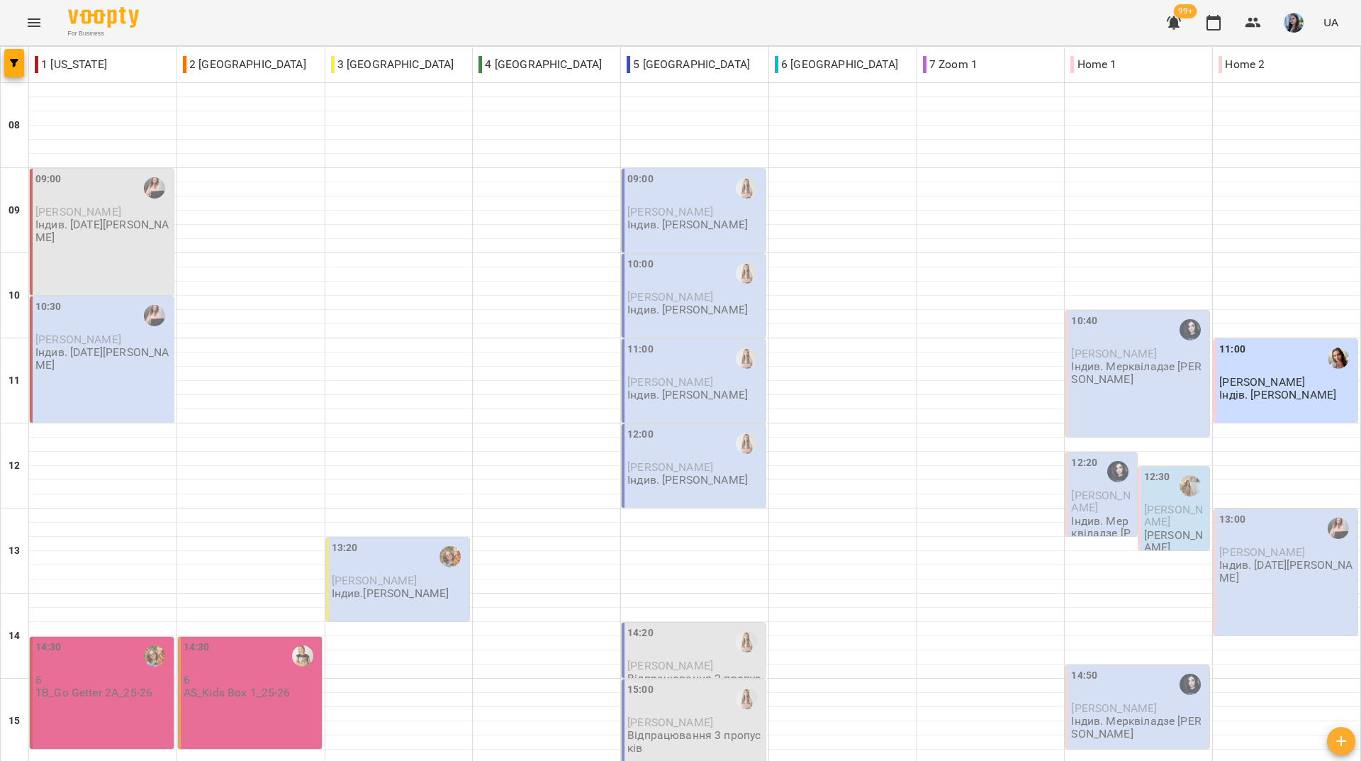
scroll to position [522, 0]
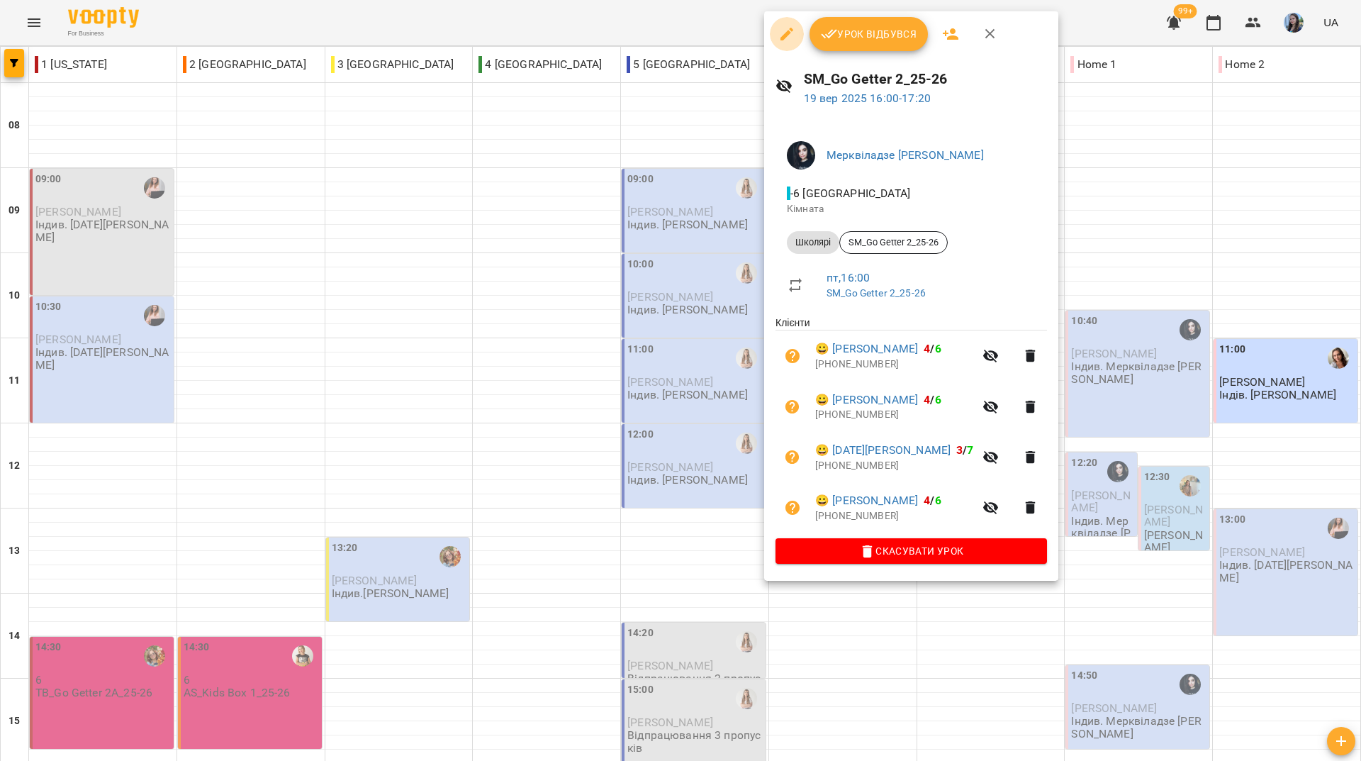
click at [785, 38] on icon "button" at bounding box center [786, 34] width 13 height 13
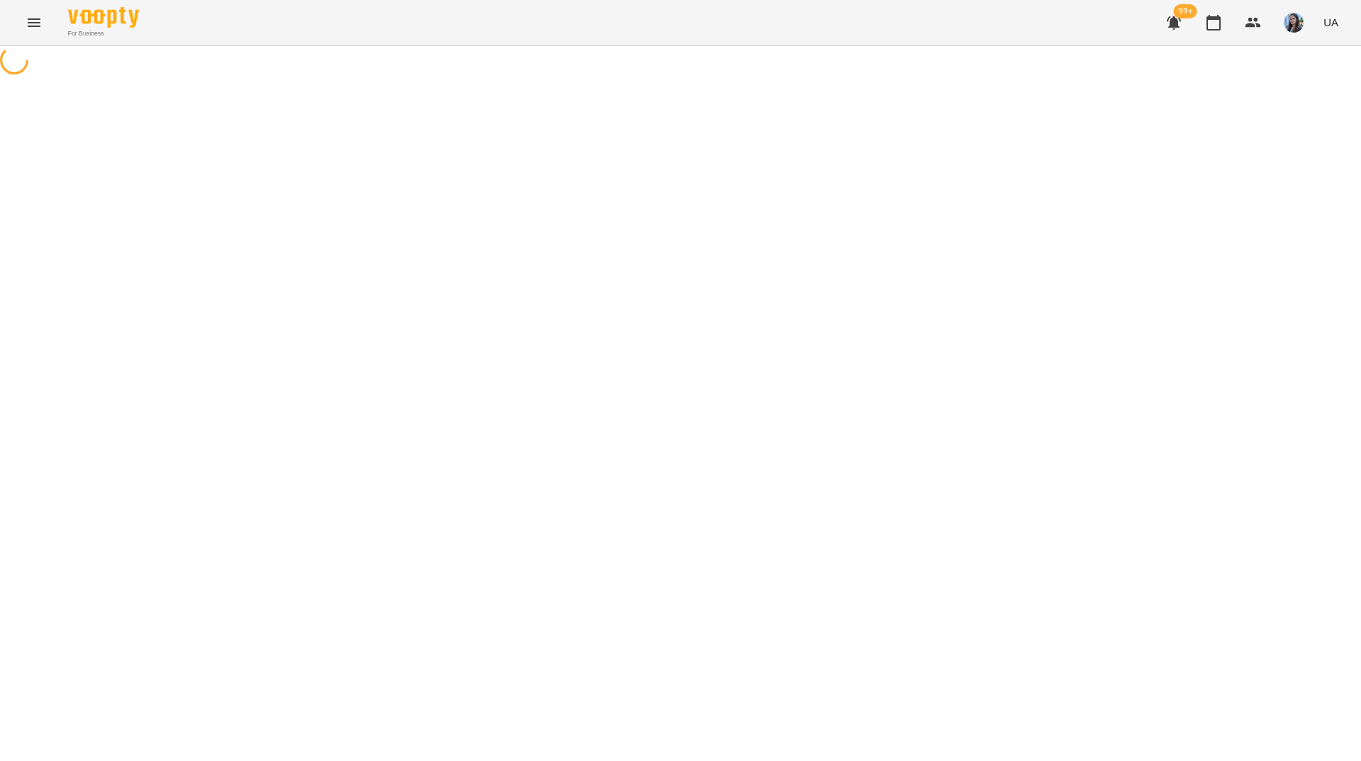
select select "*******"
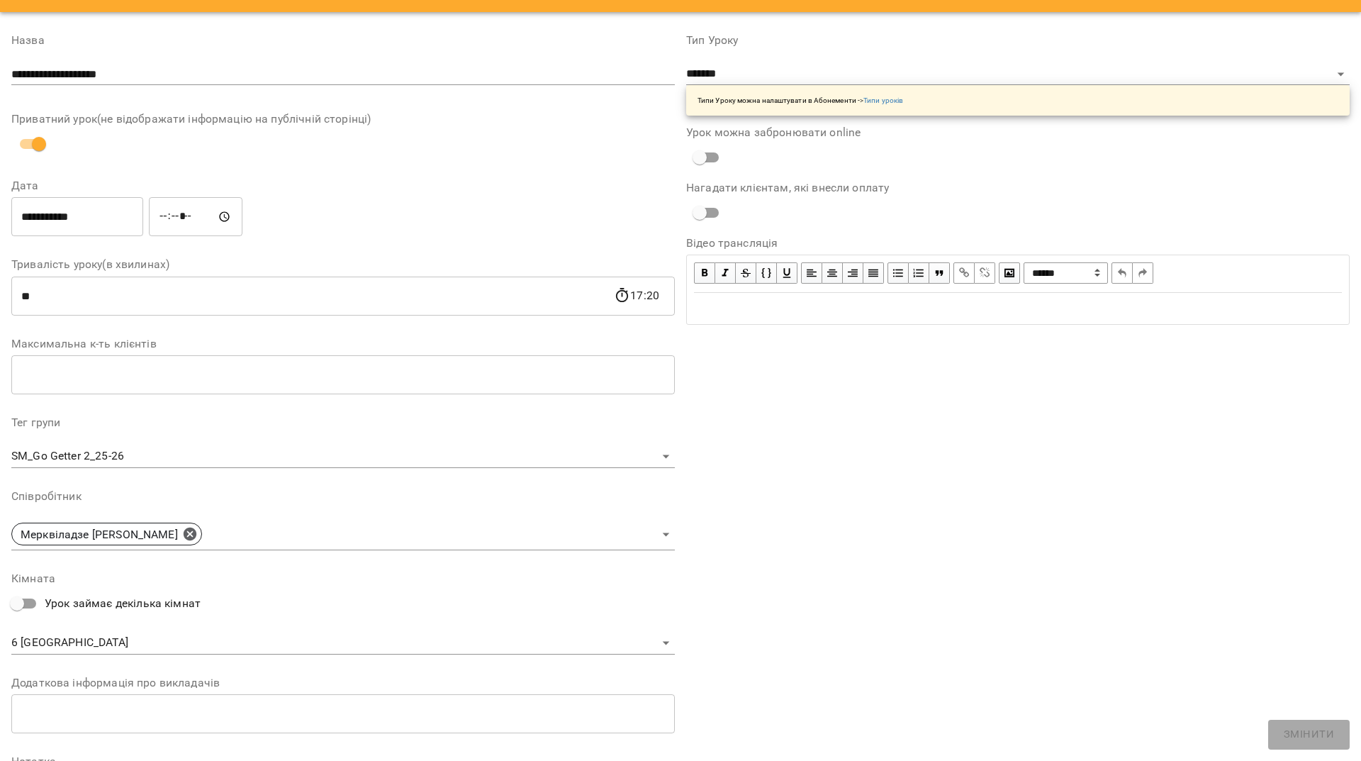
scroll to position [71, 0]
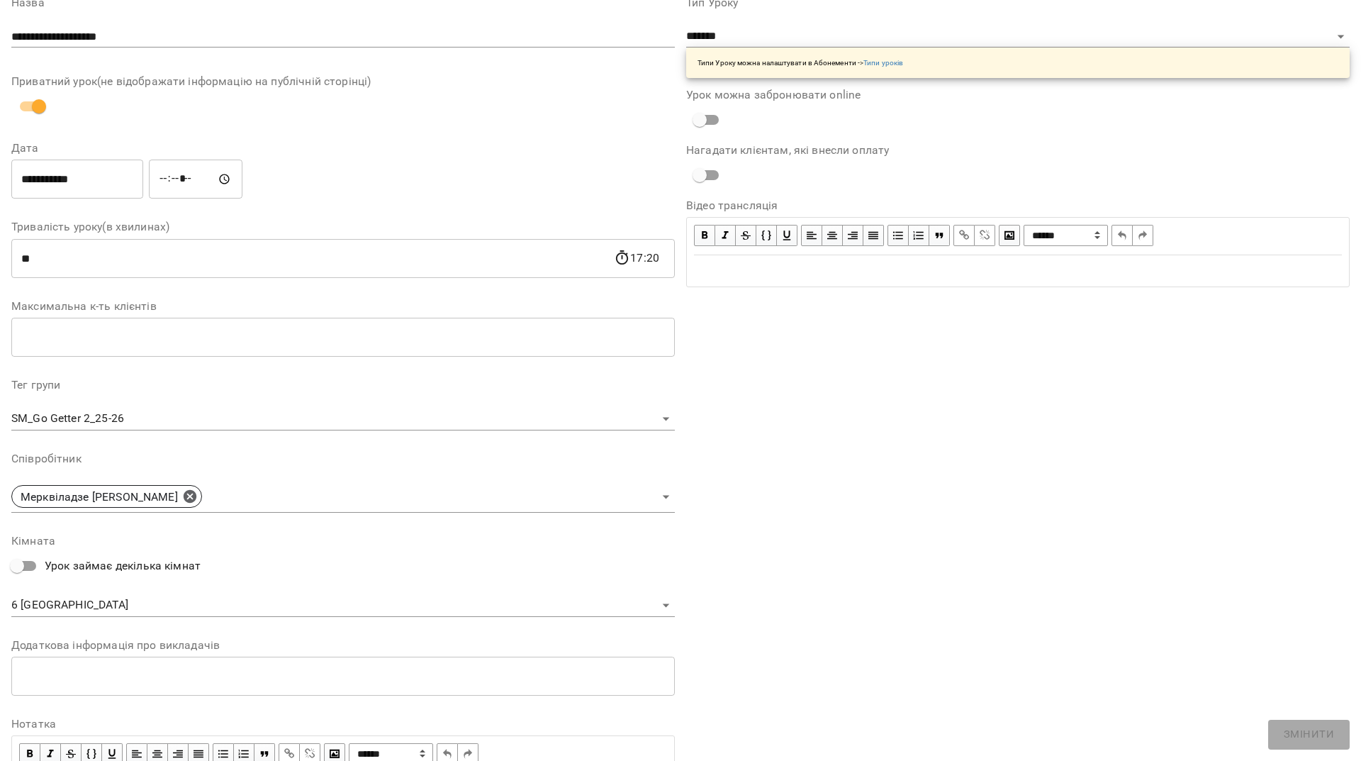
click at [279, 500] on body "For Business 99+ UA Журнал відвідувань / SM_Go Getter 2_25-26 пт, 19 вер 2025 1…" at bounding box center [680, 348] width 1361 height 697
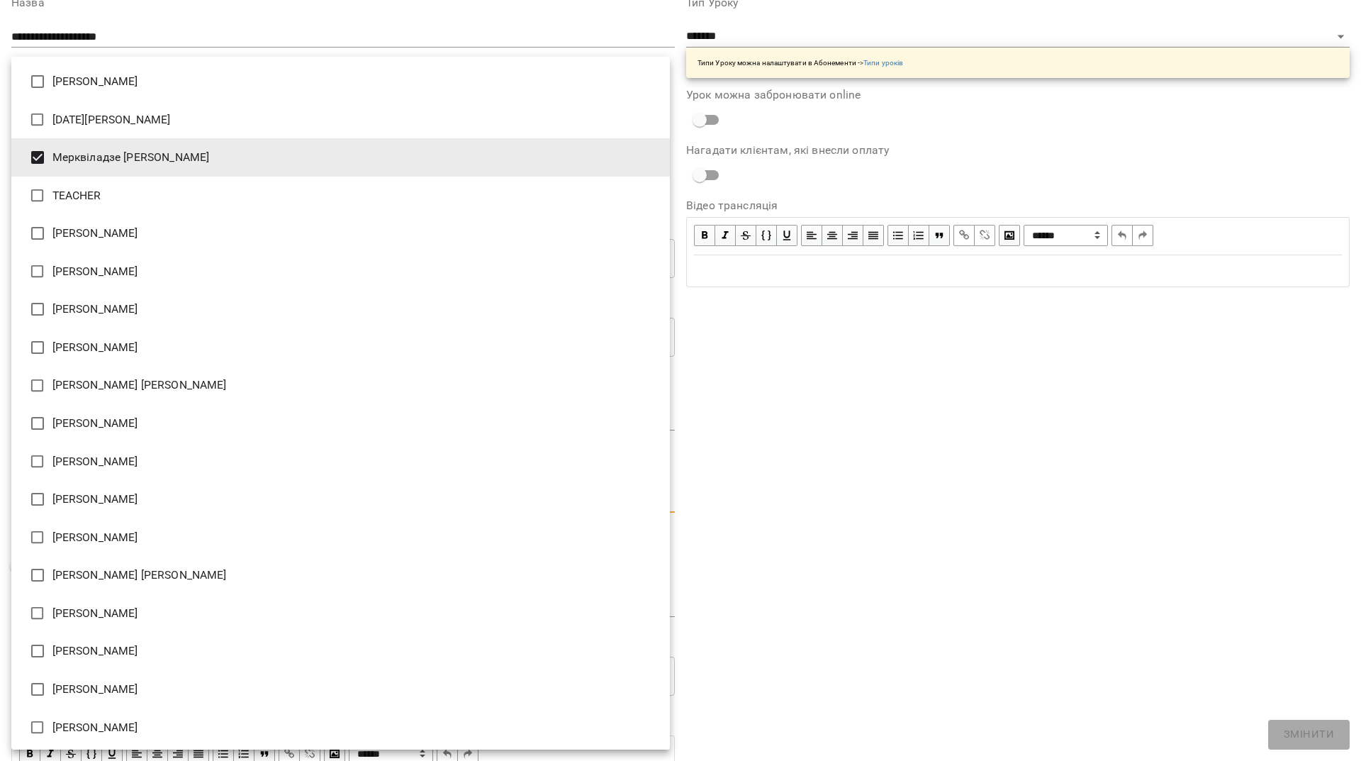
click at [117, 162] on li "Мерквіладзе Саломе Теймуразівна" at bounding box center [340, 157] width 659 height 38
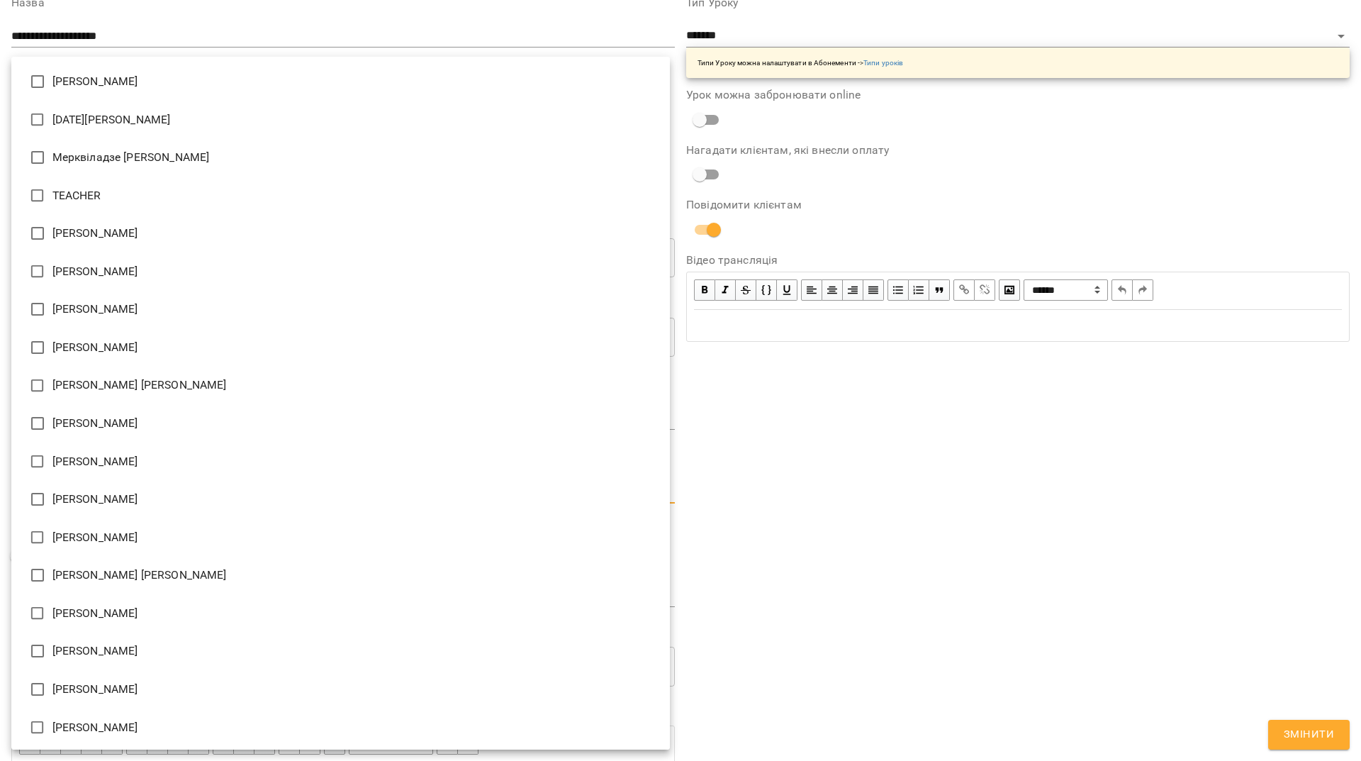
scroll to position [2, 0]
click at [96, 653] on li "Харченко Юлія Іванівна" at bounding box center [340, 648] width 659 height 38
type input "**********"
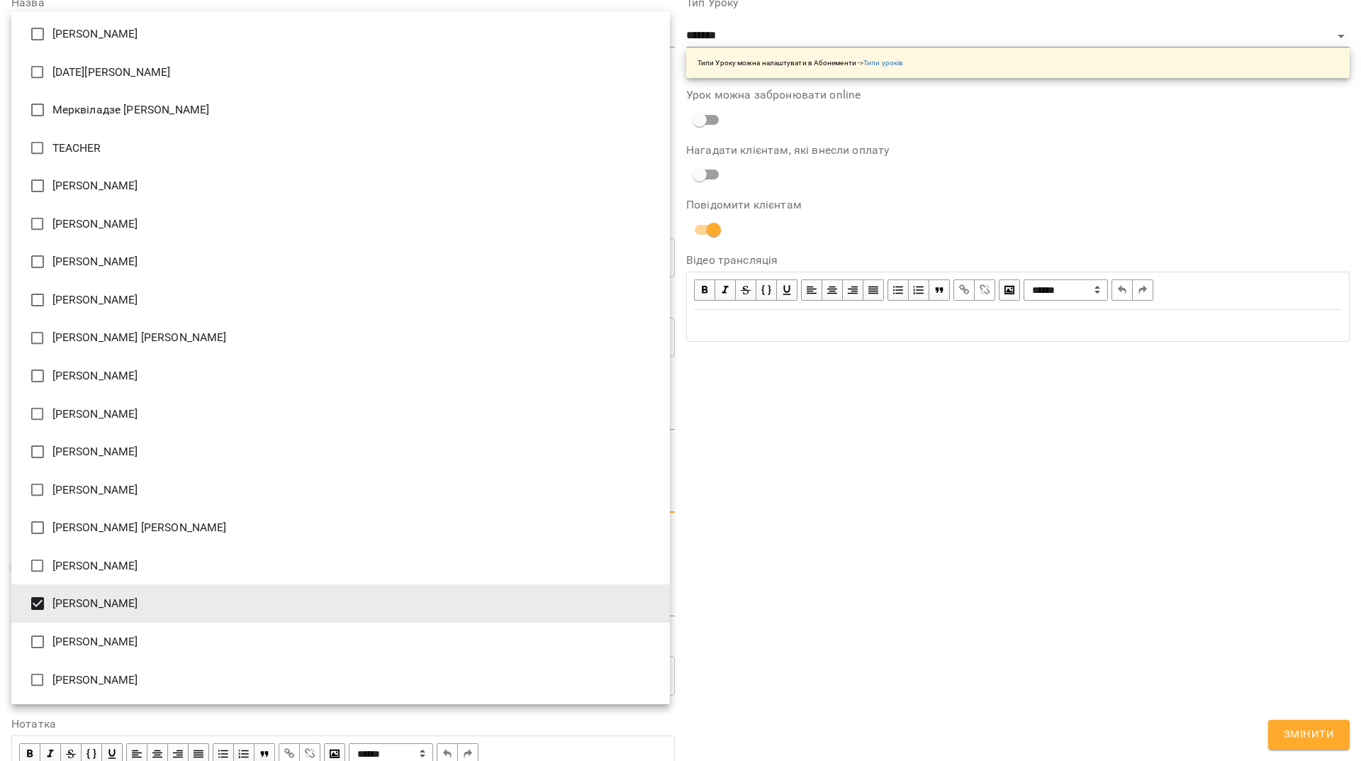
click at [846, 565] on div at bounding box center [680, 380] width 1361 height 761
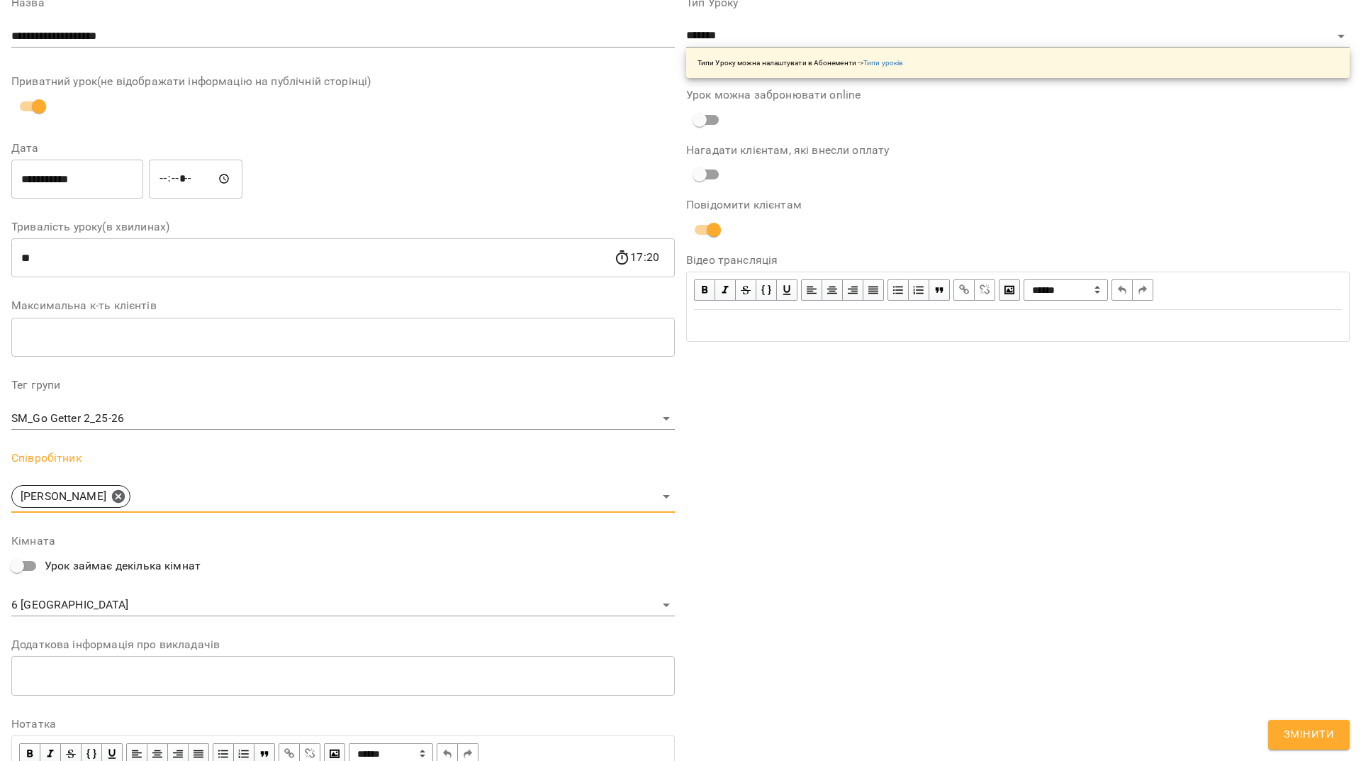
click at [1275, 731] on button "Змінити" at bounding box center [1309, 734] width 82 height 30
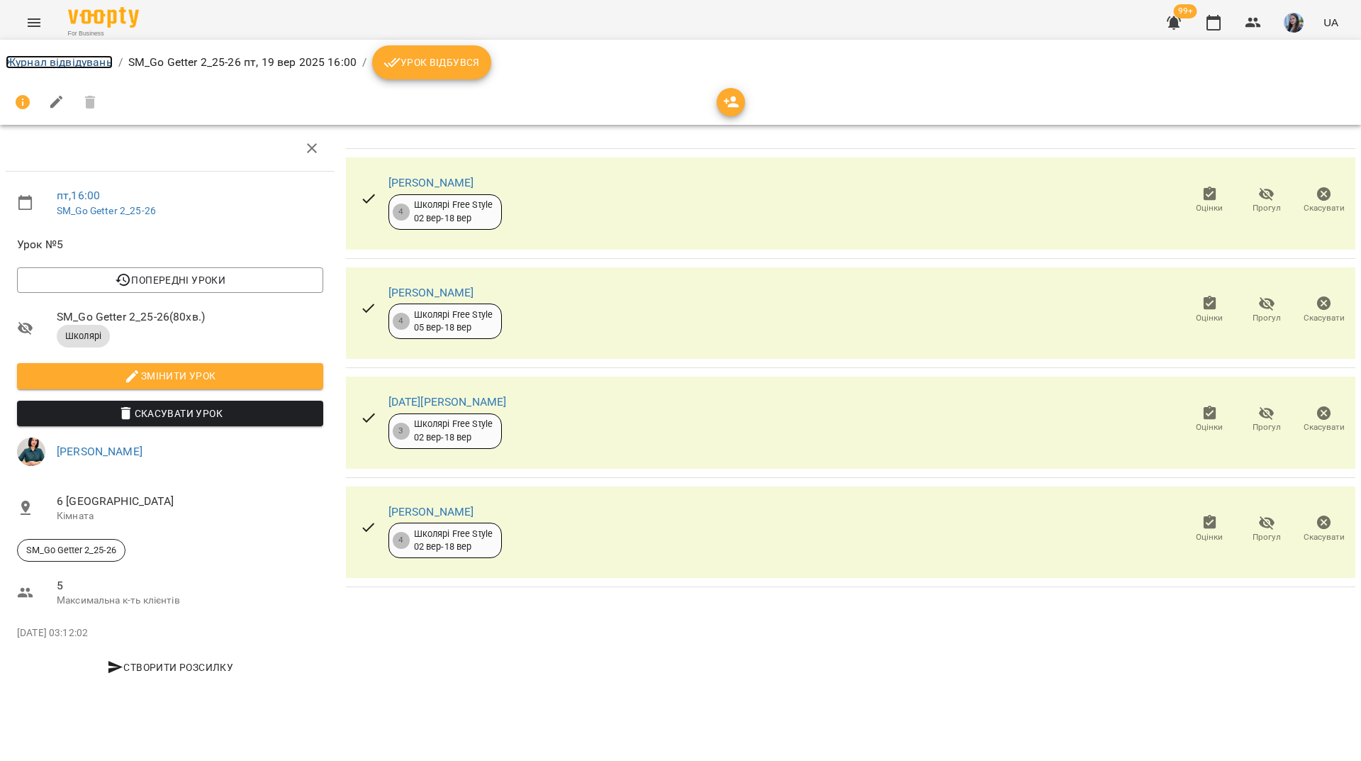
click at [82, 69] on link "Журнал відвідувань" at bounding box center [59, 61] width 107 height 13
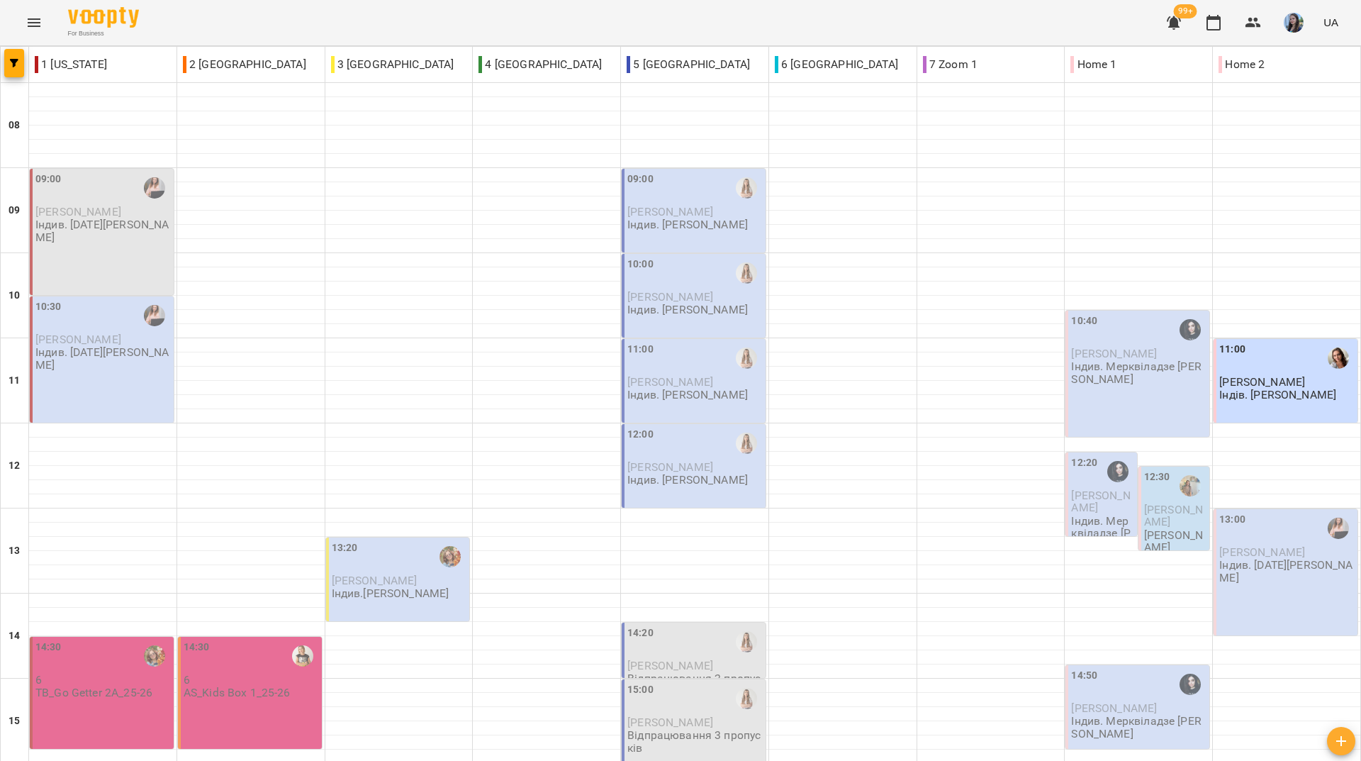
scroll to position [522, 0]
click at [244, 34] on div "For Business 99+ UA" at bounding box center [680, 22] width 1361 height 45
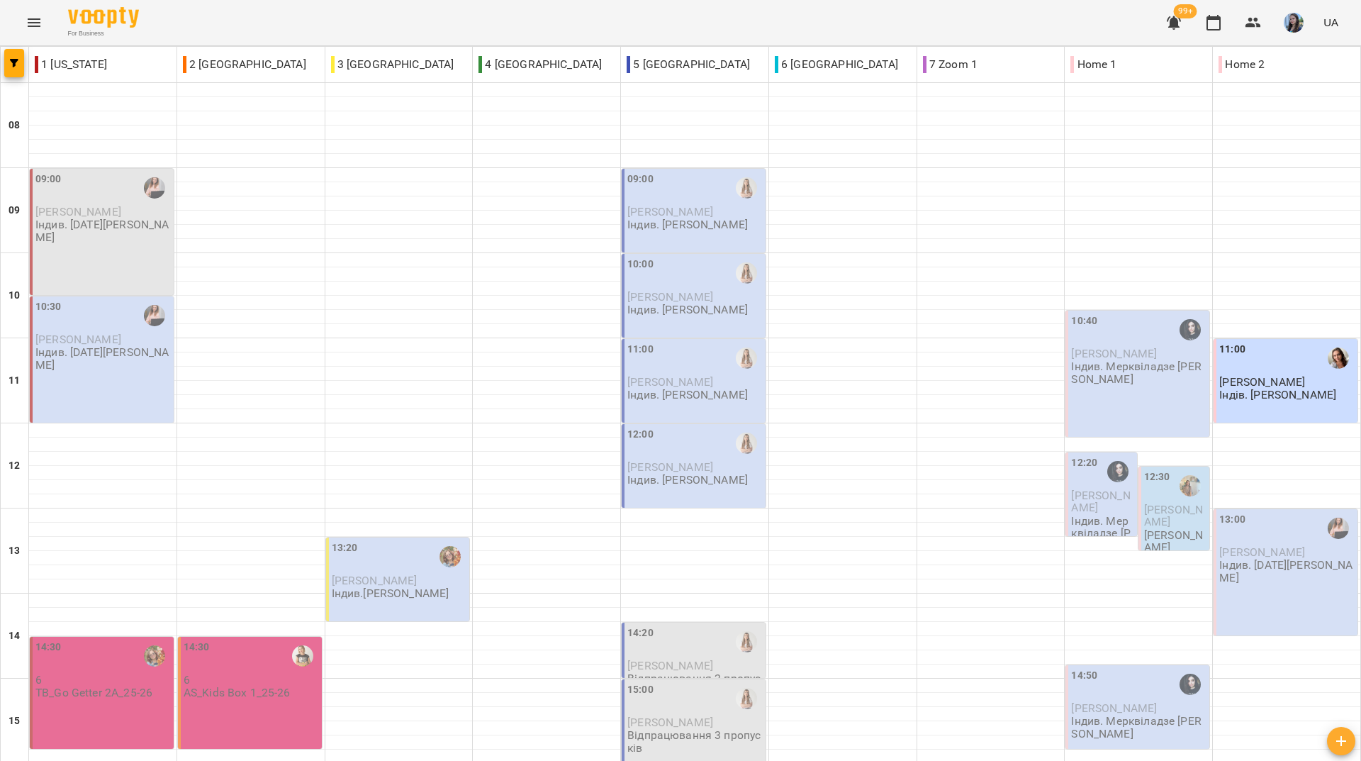
scroll to position [381, 0]
click at [478, 16] on div "For Business 99+ UA" at bounding box center [680, 22] width 1361 height 45
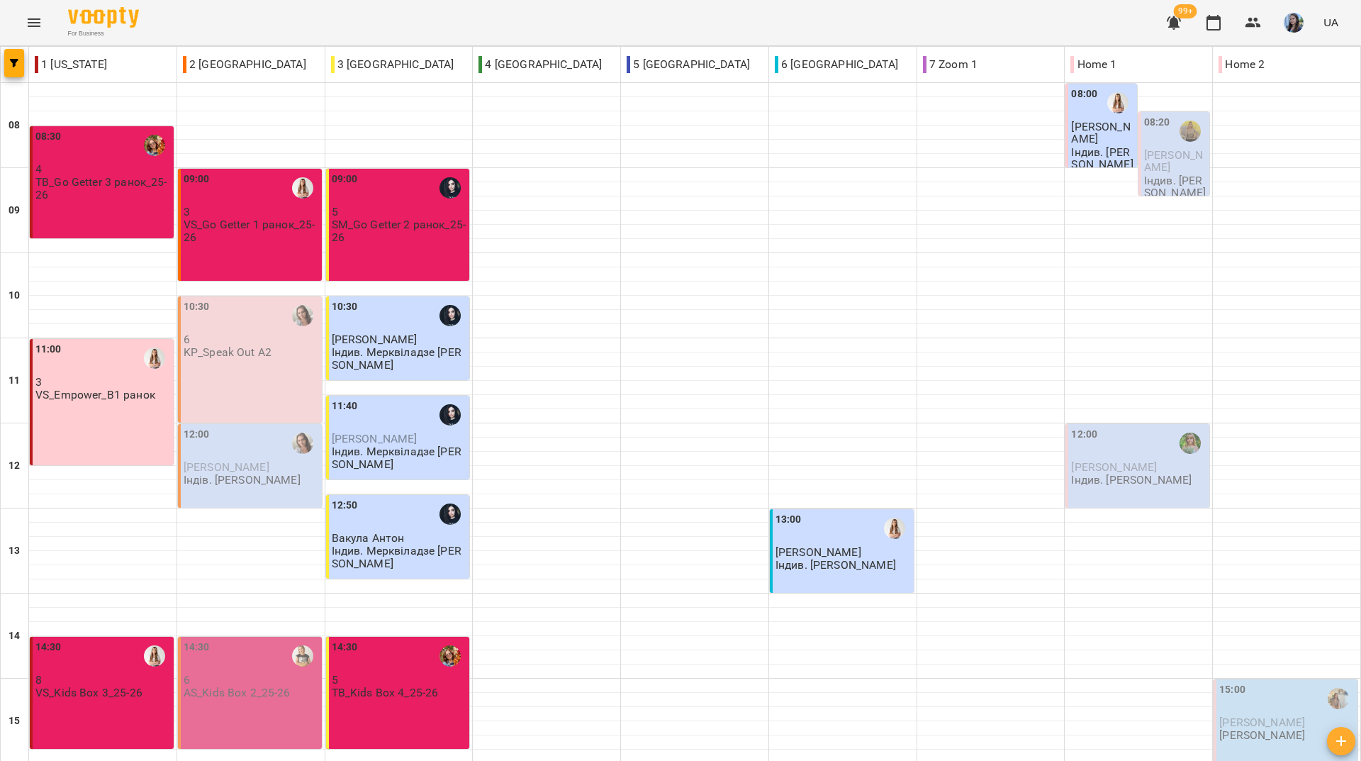
scroll to position [522, 0]
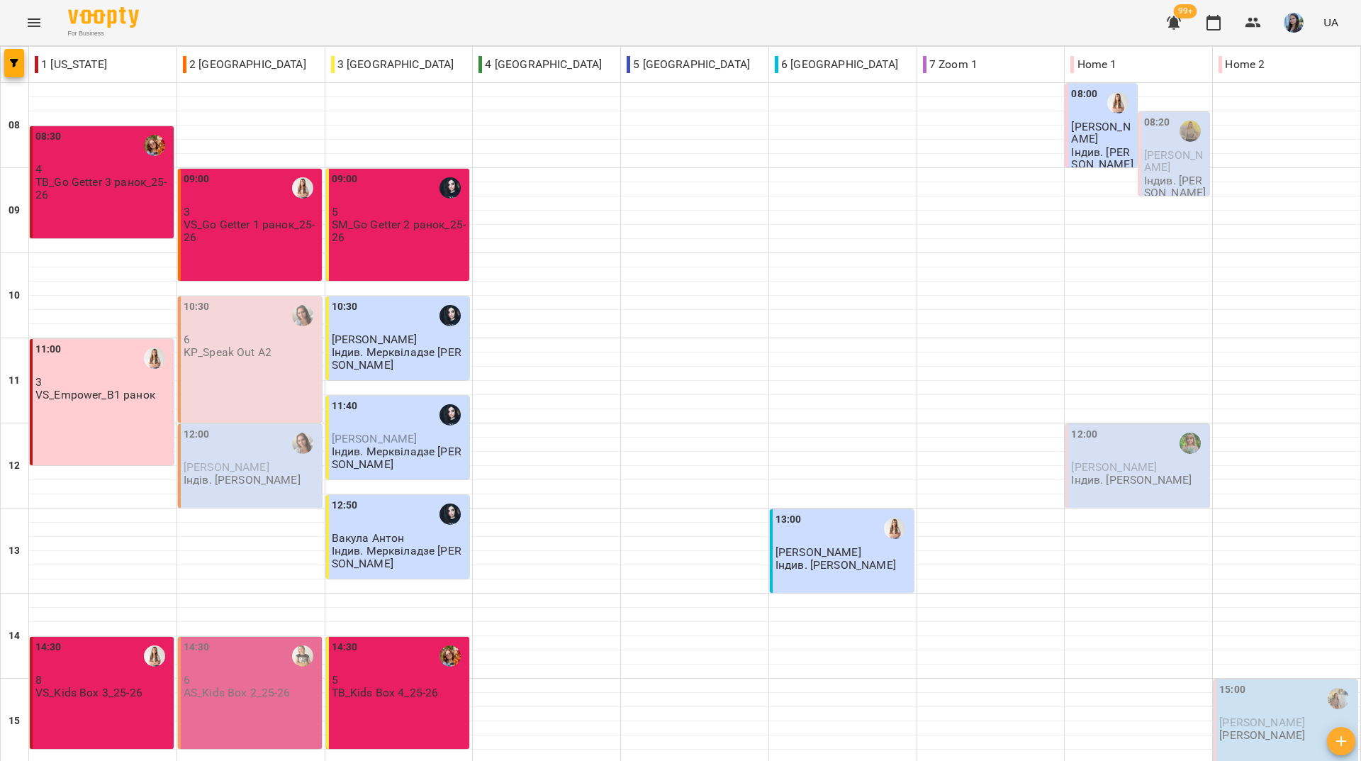
click at [238, 25] on div "For Business 99+ UA" at bounding box center [680, 22] width 1361 height 45
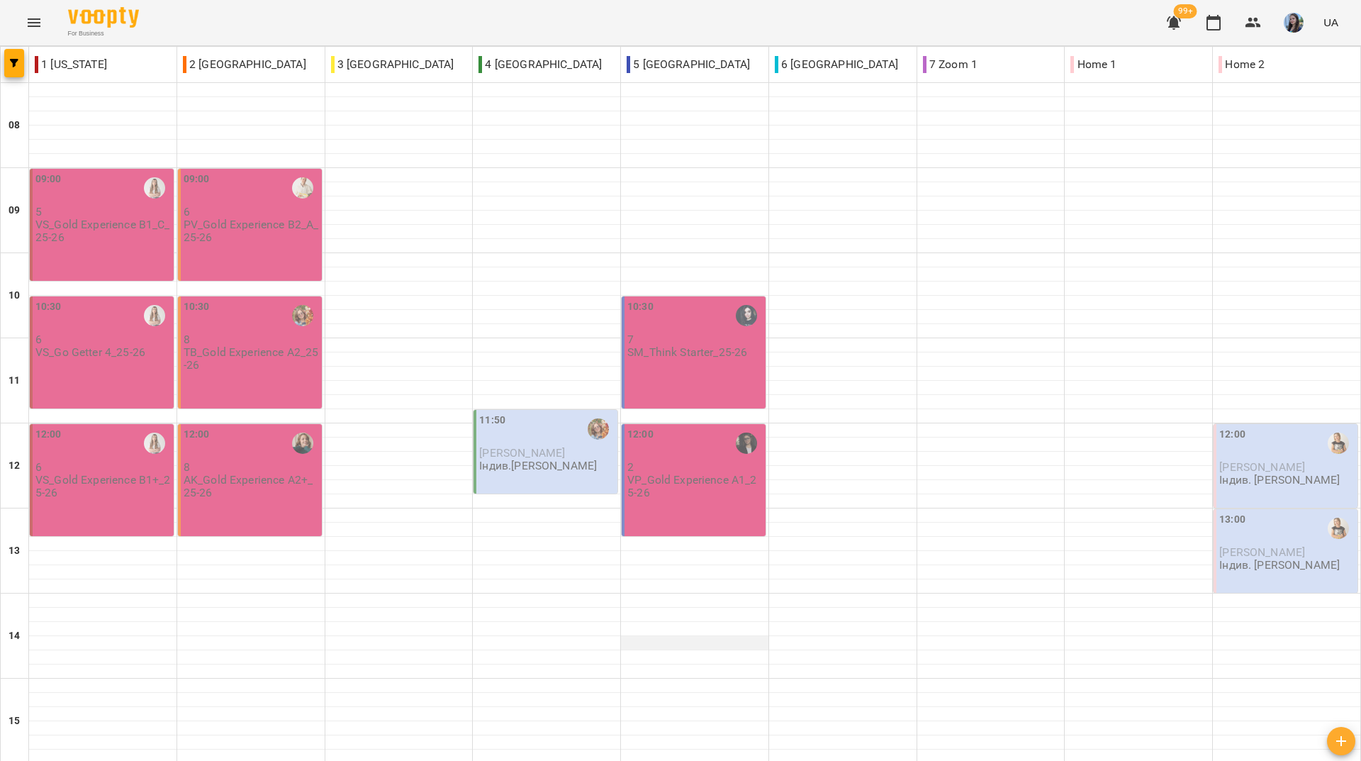
scroll to position [0, 0]
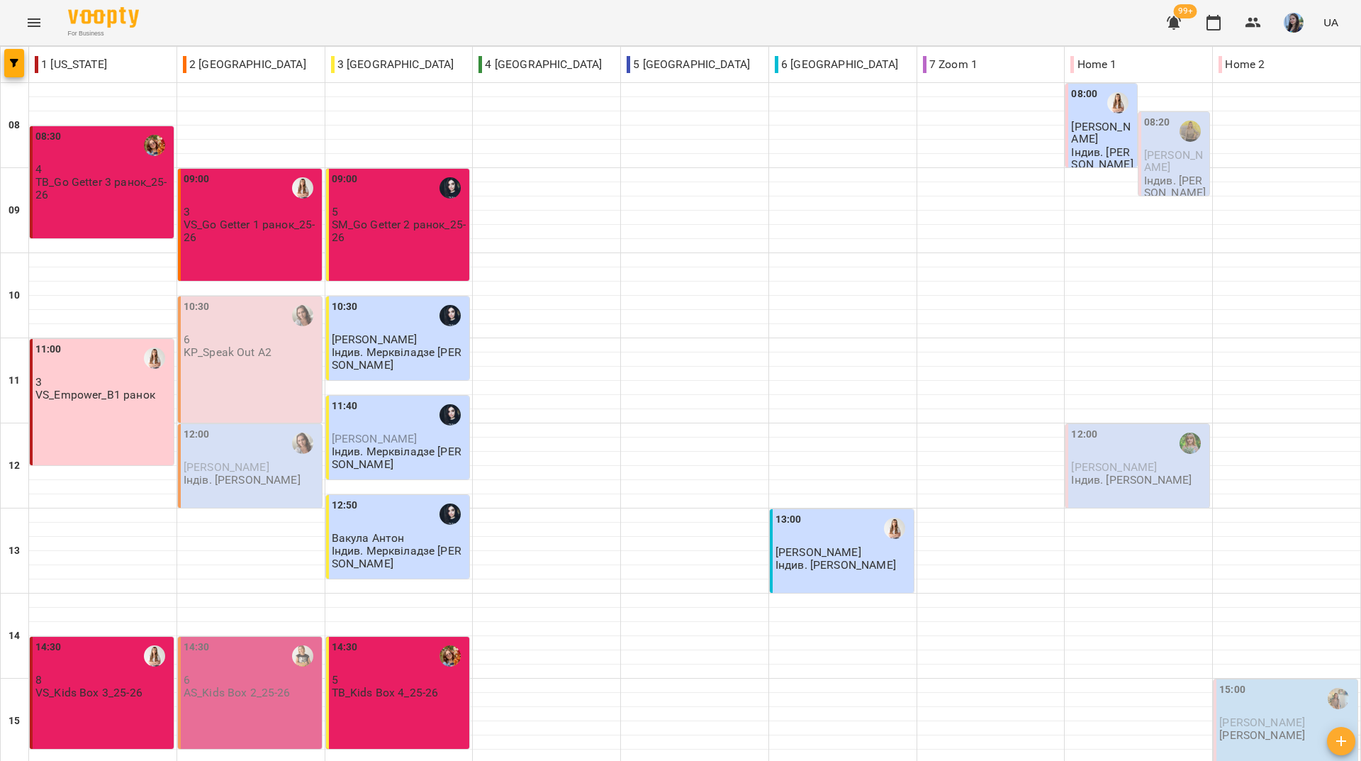
drag, startPoint x: 212, startPoint y: 30, endPoint x: 239, endPoint y: 67, distance: 46.2
click at [212, 30] on div "For Business 99+ UA" at bounding box center [680, 22] width 1361 height 45
click at [286, 23] on div "For Business 99+ UA" at bounding box center [680, 22] width 1361 height 45
click at [230, 11] on div "For Business 99+ UA" at bounding box center [680, 22] width 1361 height 45
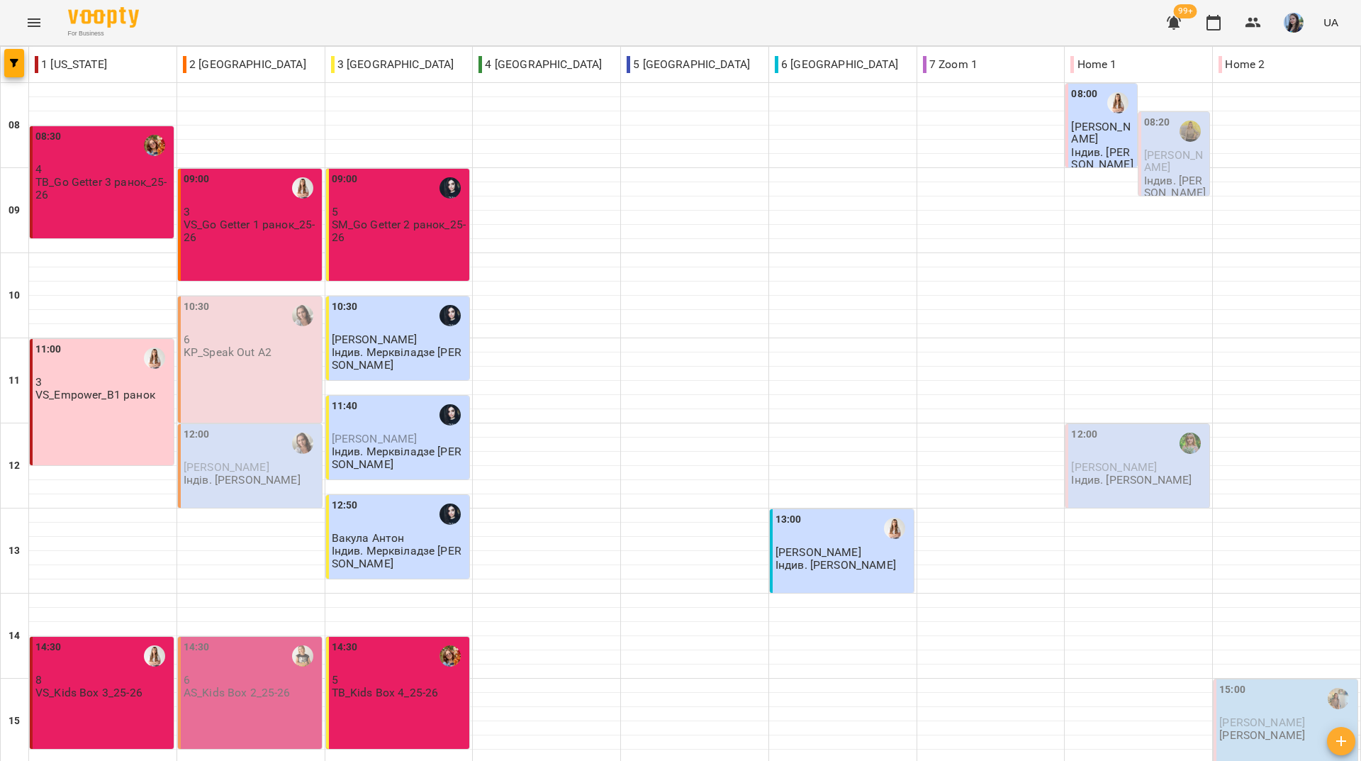
click at [267, 21] on div "For Business 99+ UA" at bounding box center [680, 22] width 1361 height 45
click at [610, 8] on div "For Business 99+ UA" at bounding box center [680, 22] width 1361 height 45
drag, startPoint x: 641, startPoint y: 9, endPoint x: 660, endPoint y: 2, distance: 20.4
click at [641, 9] on div "For Business 99+ UA" at bounding box center [680, 22] width 1361 height 45
click at [282, 21] on div "For Business 99+ UA" at bounding box center [680, 22] width 1361 height 45
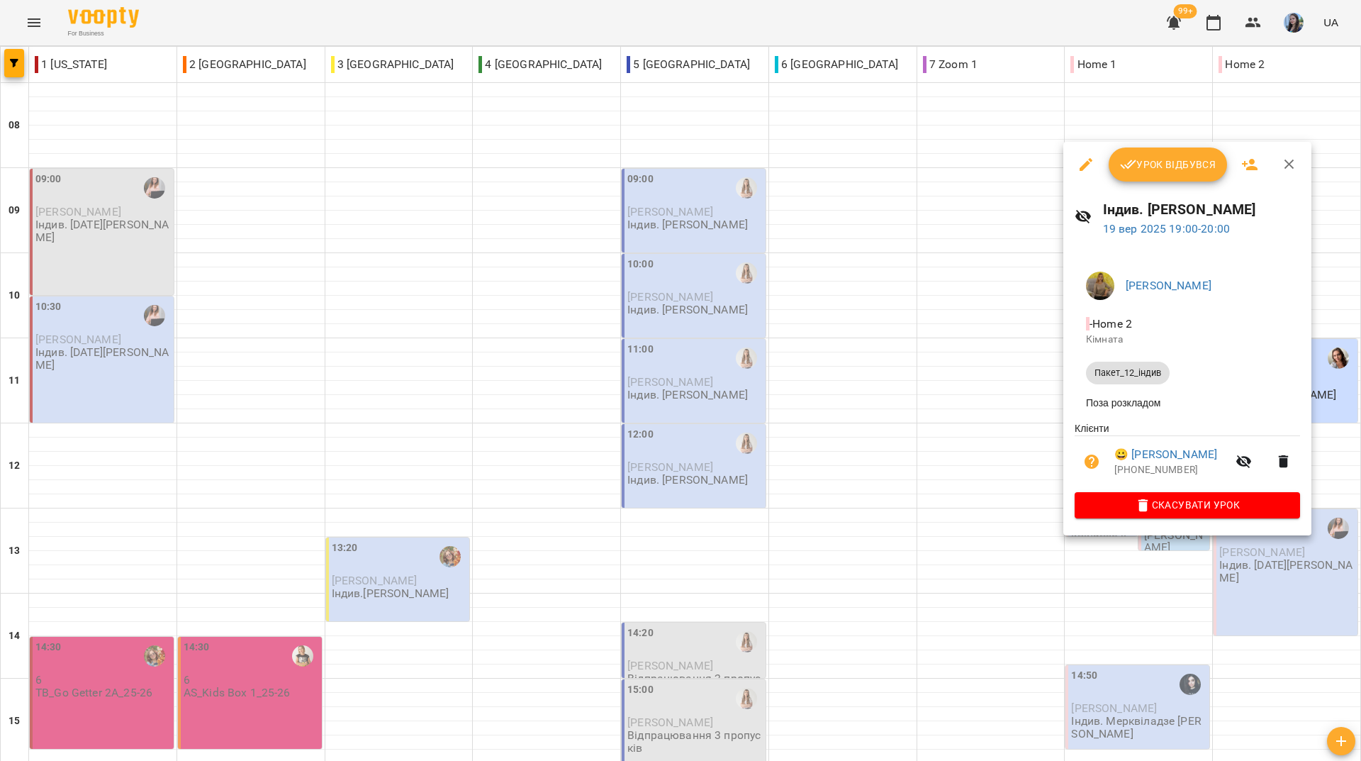
click at [684, 45] on div at bounding box center [680, 380] width 1361 height 761
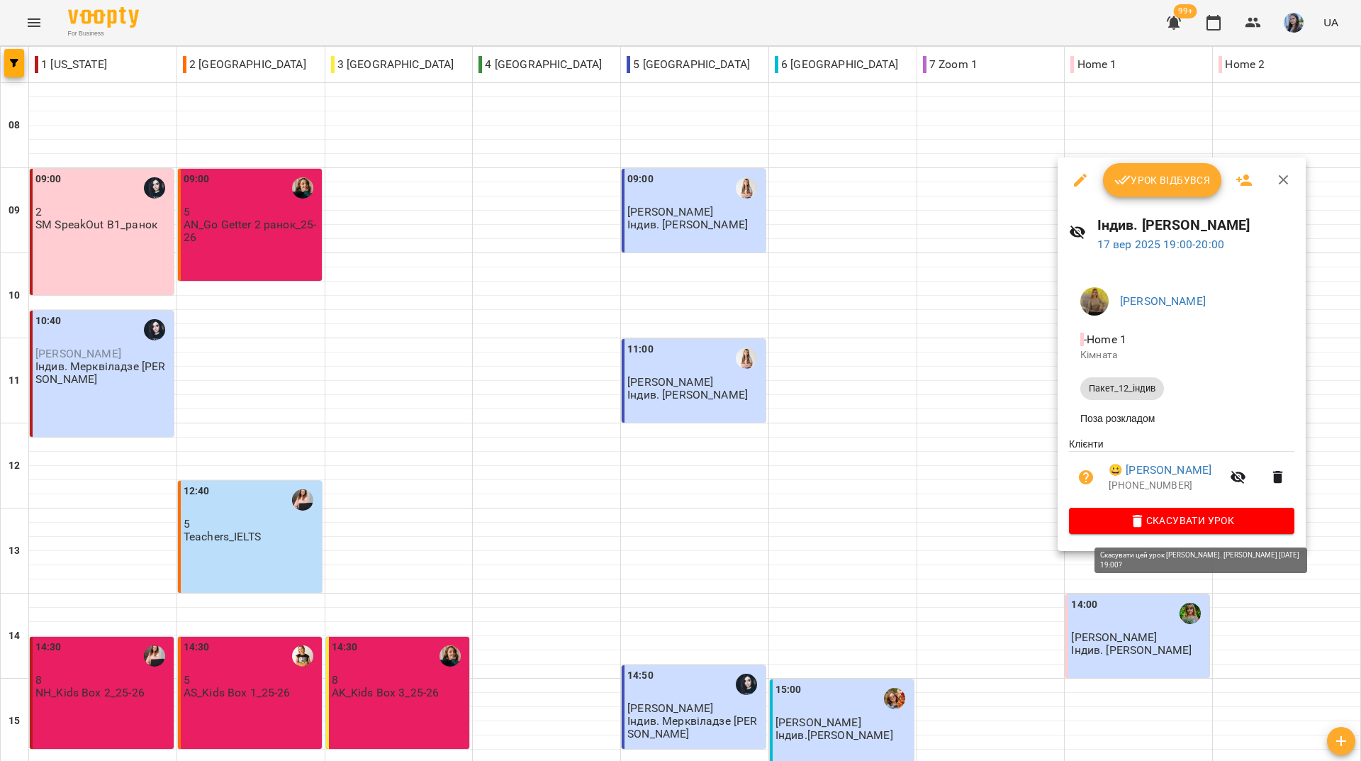
click at [1126, 527] on span "Скасувати Урок" at bounding box center [1181, 520] width 203 height 17
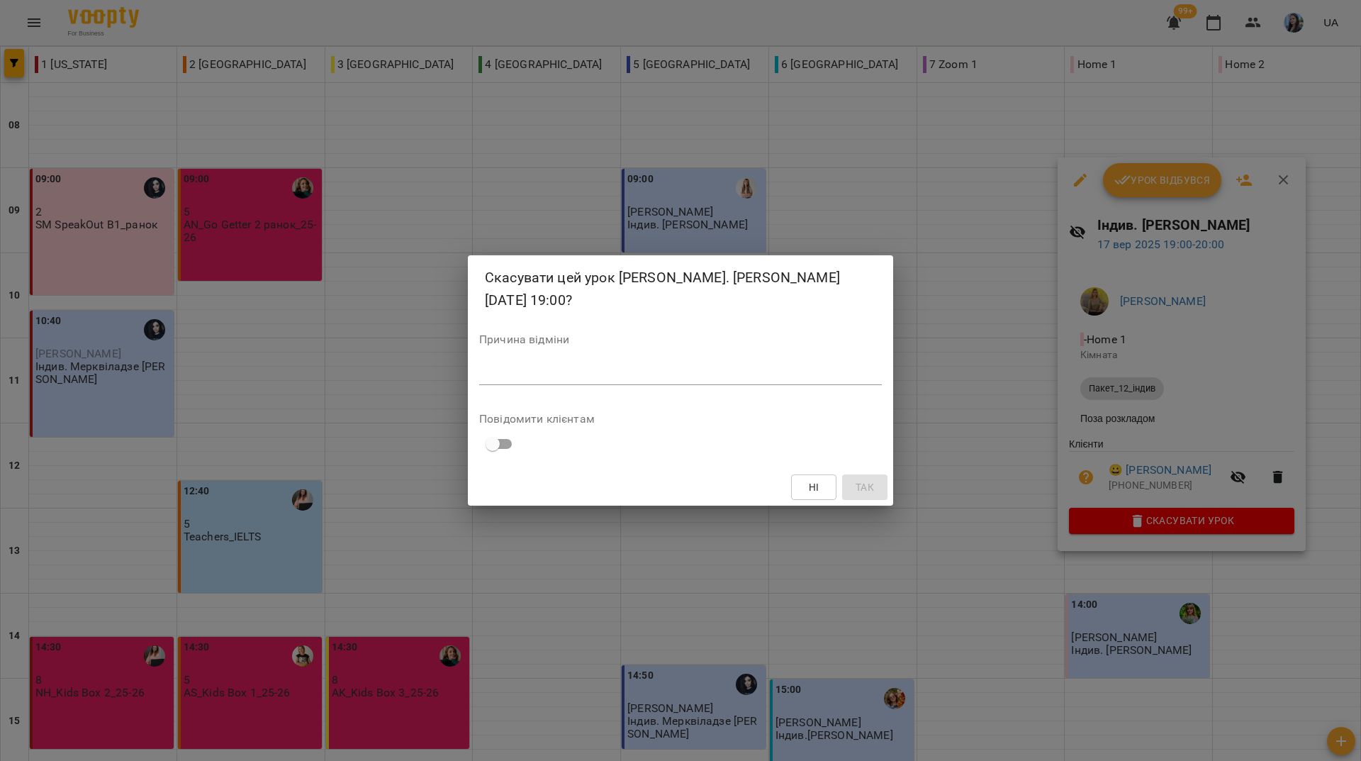
click at [540, 380] on div "*" at bounding box center [680, 373] width 403 height 23
type textarea "*********"
click at [870, 486] on span "Так" at bounding box center [865, 486] width 18 height 17
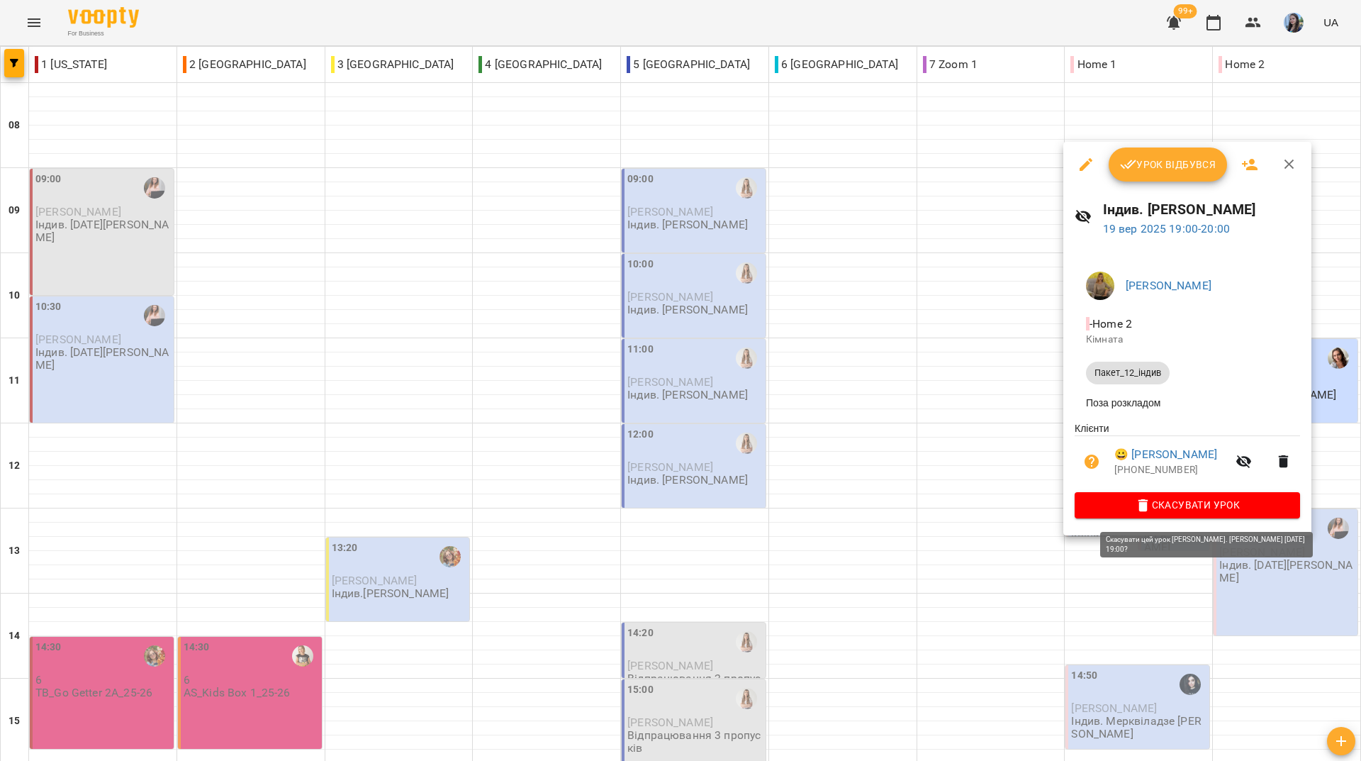
click at [1206, 513] on span "Скасувати Урок" at bounding box center [1187, 504] width 203 height 17
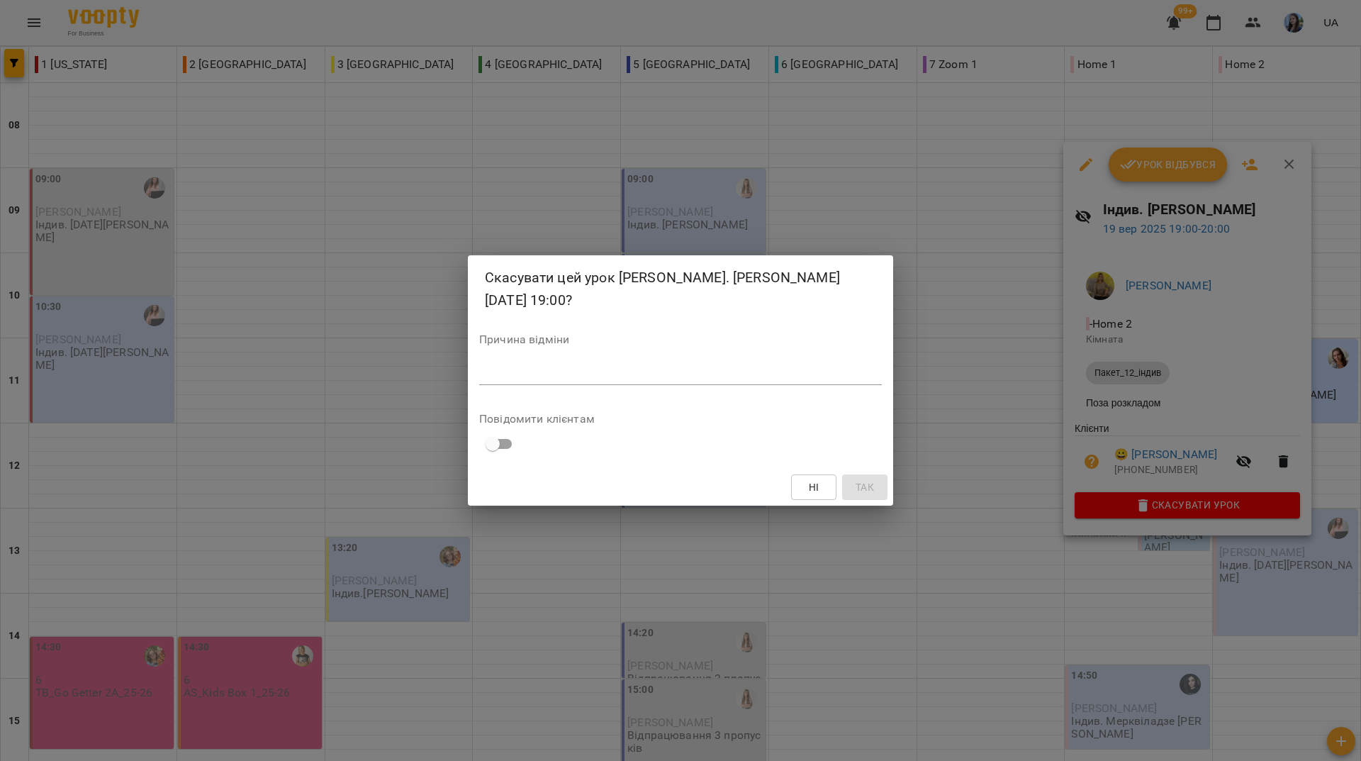
click at [678, 378] on textarea at bounding box center [680, 372] width 403 height 13
type textarea "*********"
click at [876, 483] on button "Так" at bounding box center [864, 487] width 45 height 26
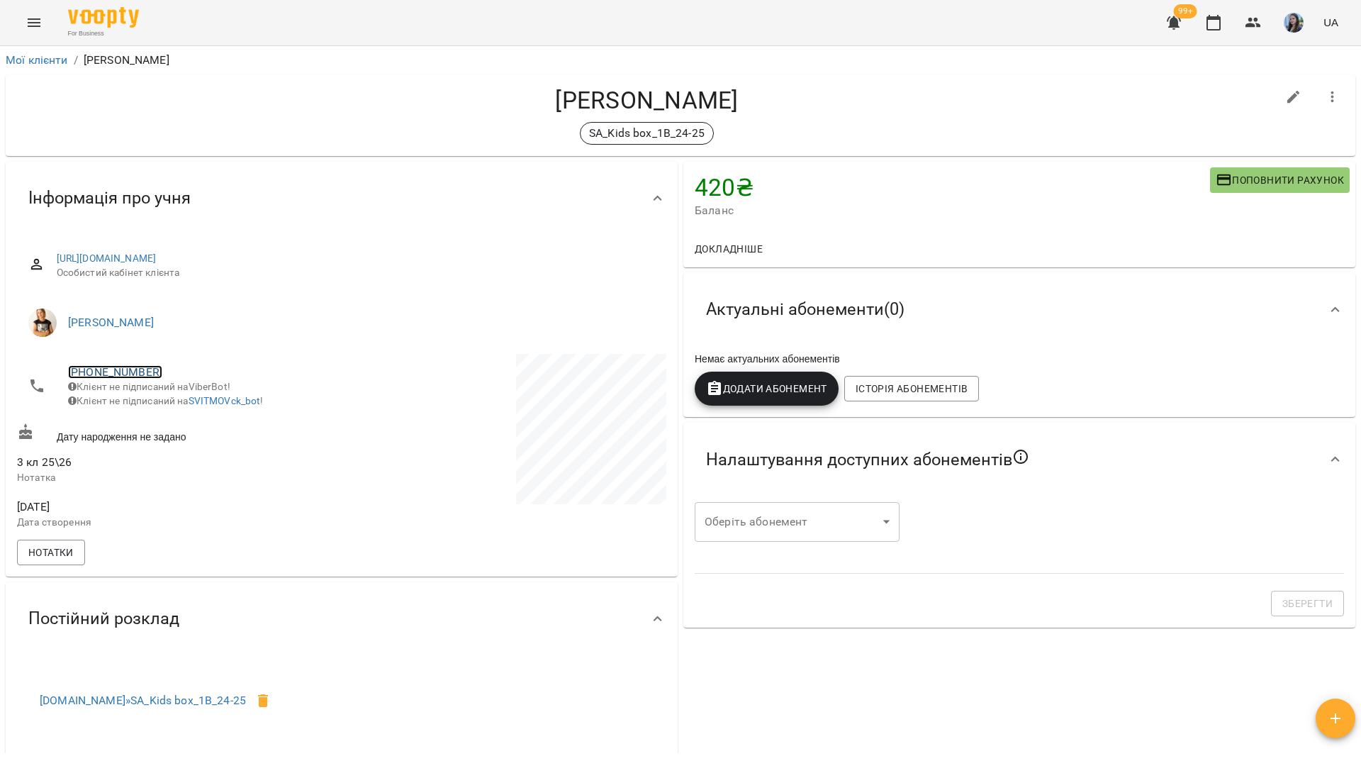
click at [142, 371] on link "[PHONE_NUMBER]" at bounding box center [115, 371] width 94 height 13
click at [183, 396] on img at bounding box center [172, 398] width 21 height 21
drag, startPoint x: 267, startPoint y: 31, endPoint x: 332, endPoint y: 25, distance: 65.5
click at [267, 30] on div "For Business 99+ UA" at bounding box center [680, 22] width 1361 height 45
click at [1324, 94] on icon "button" at bounding box center [1332, 97] width 17 height 17
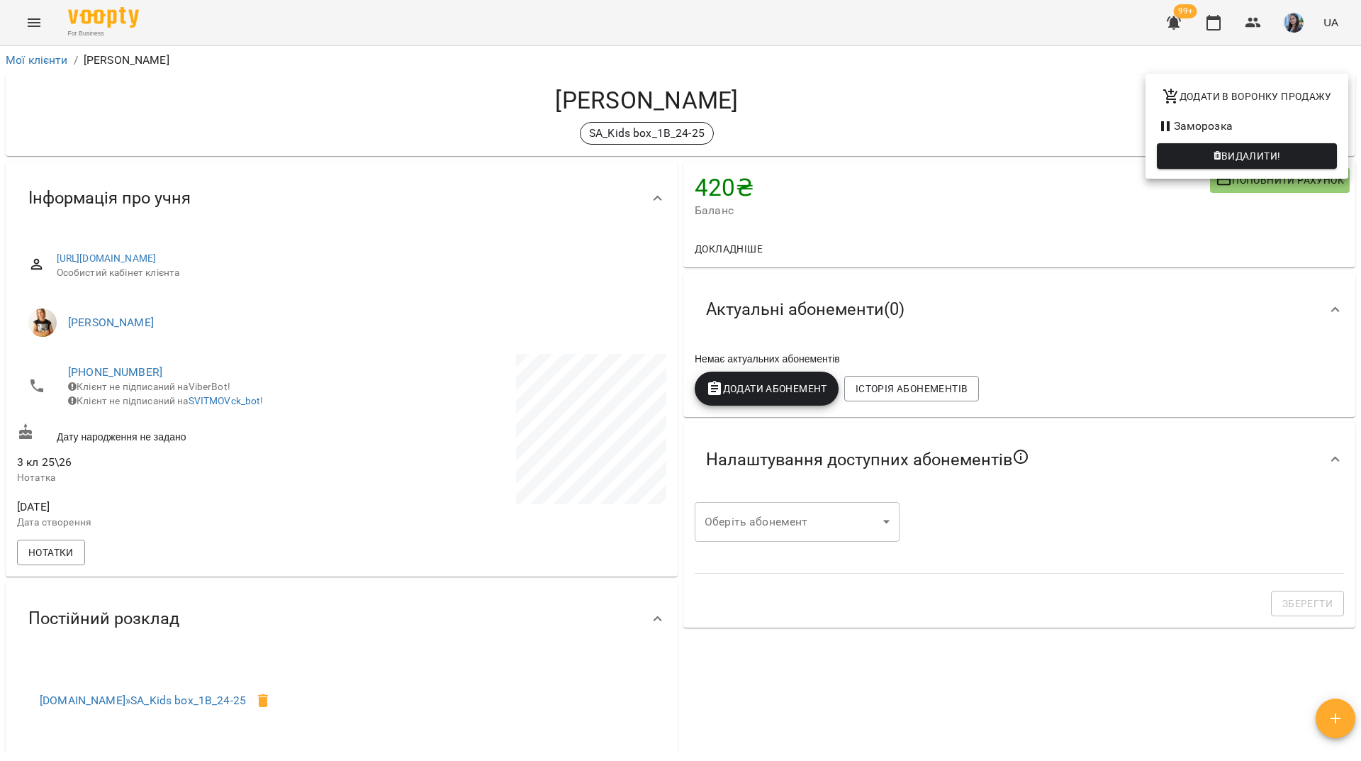
click at [1077, 65] on div at bounding box center [680, 380] width 1361 height 761
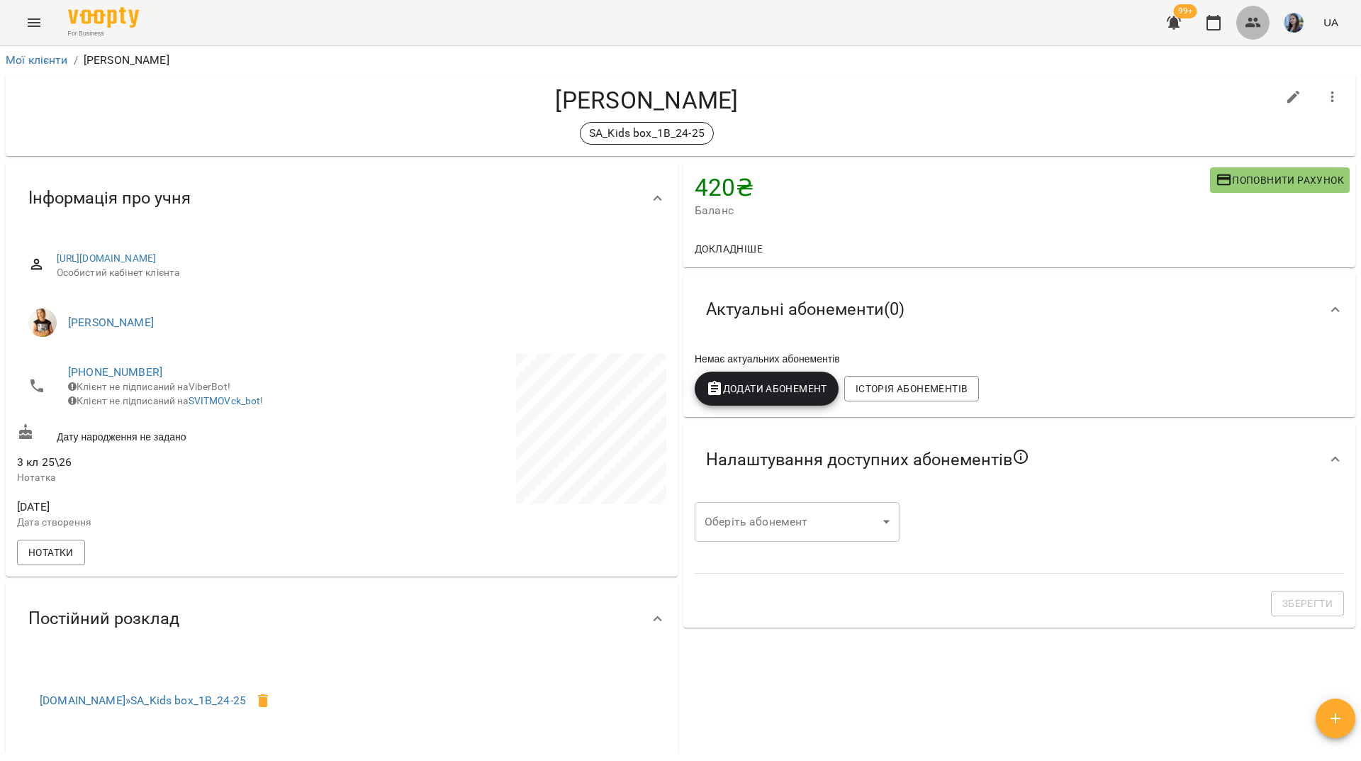
click at [1250, 22] on icon "button" at bounding box center [1253, 22] width 17 height 17
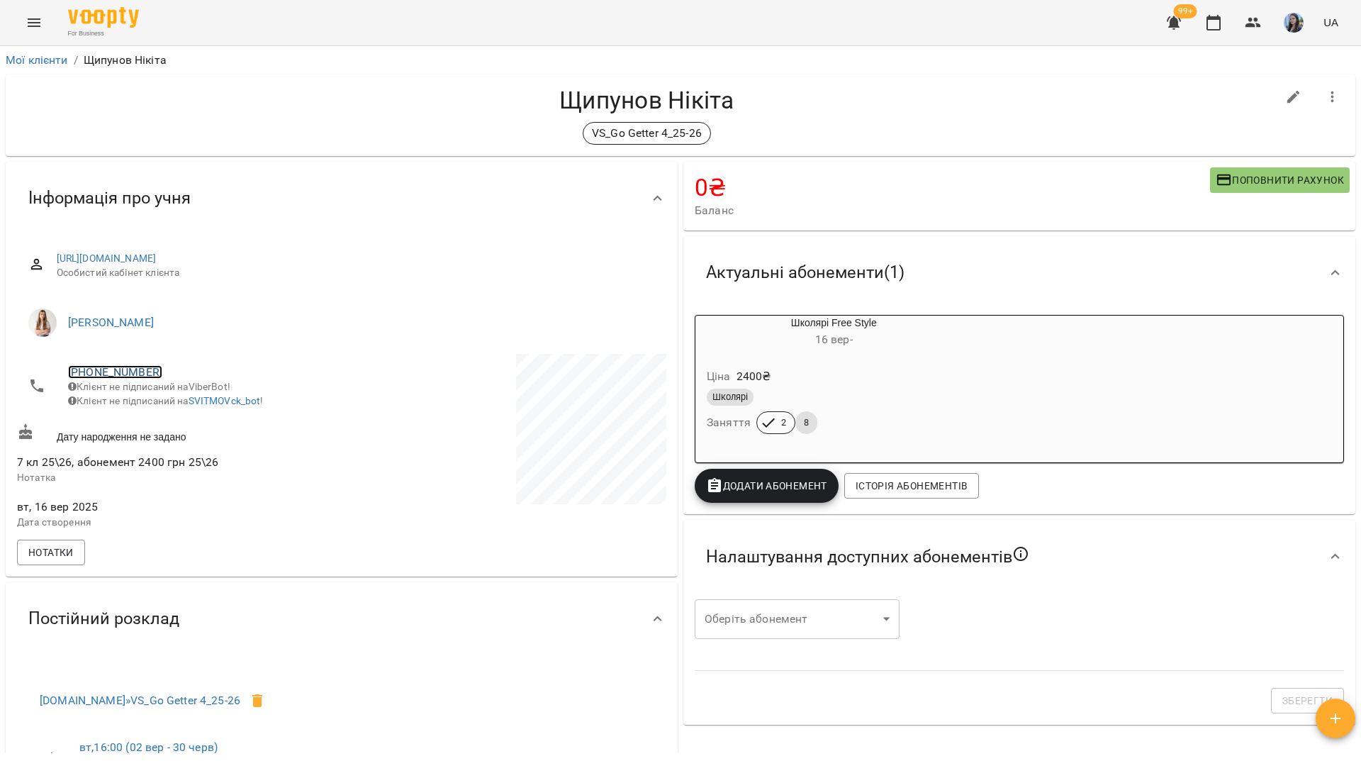
click at [147, 374] on link "[PHONE_NUMBER]" at bounding box center [115, 371] width 94 height 13
click at [179, 405] on img at bounding box center [172, 398] width 21 height 21
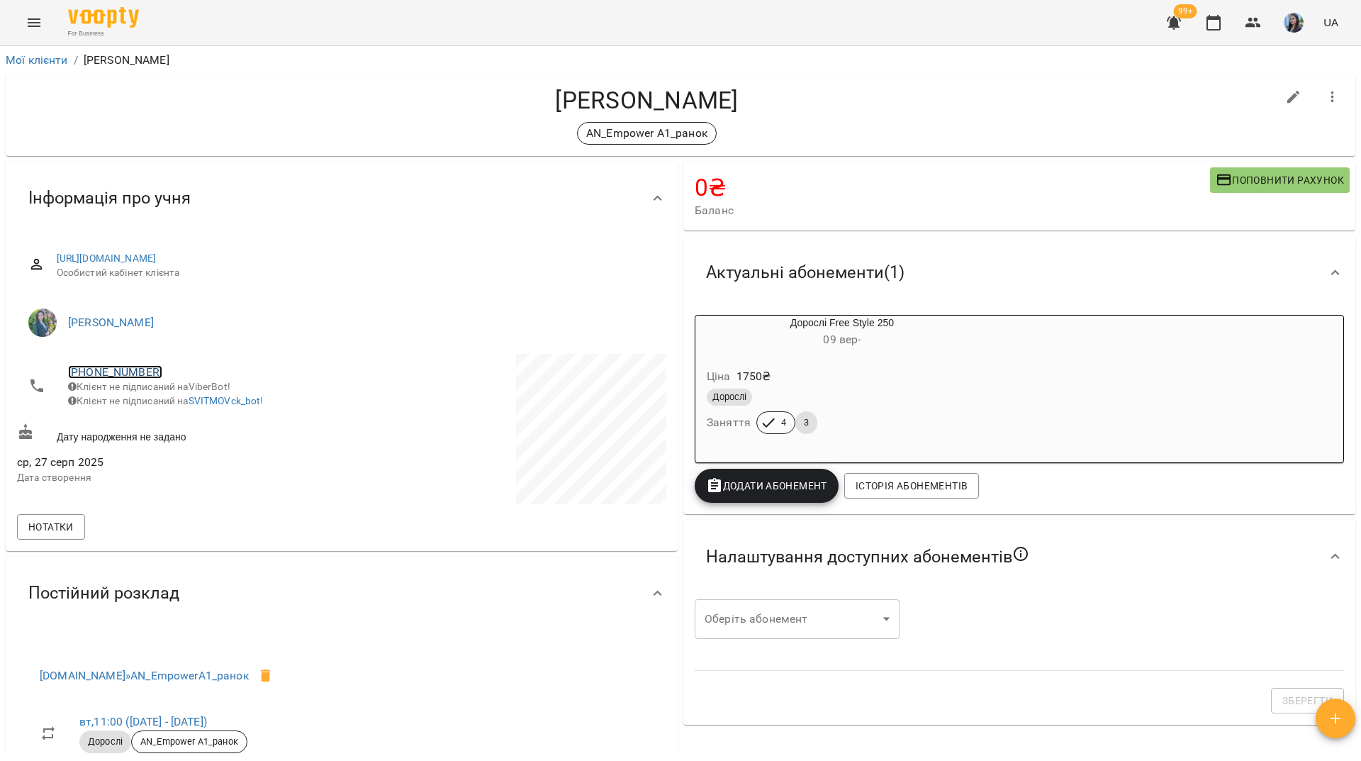
click at [130, 371] on link "[PHONE_NUMBER]" at bounding box center [115, 371] width 94 height 13
click at [184, 398] on link at bounding box center [173, 399] width 44 height 30
click at [515, 9] on div "For Business 99+ UA" at bounding box center [680, 22] width 1361 height 45
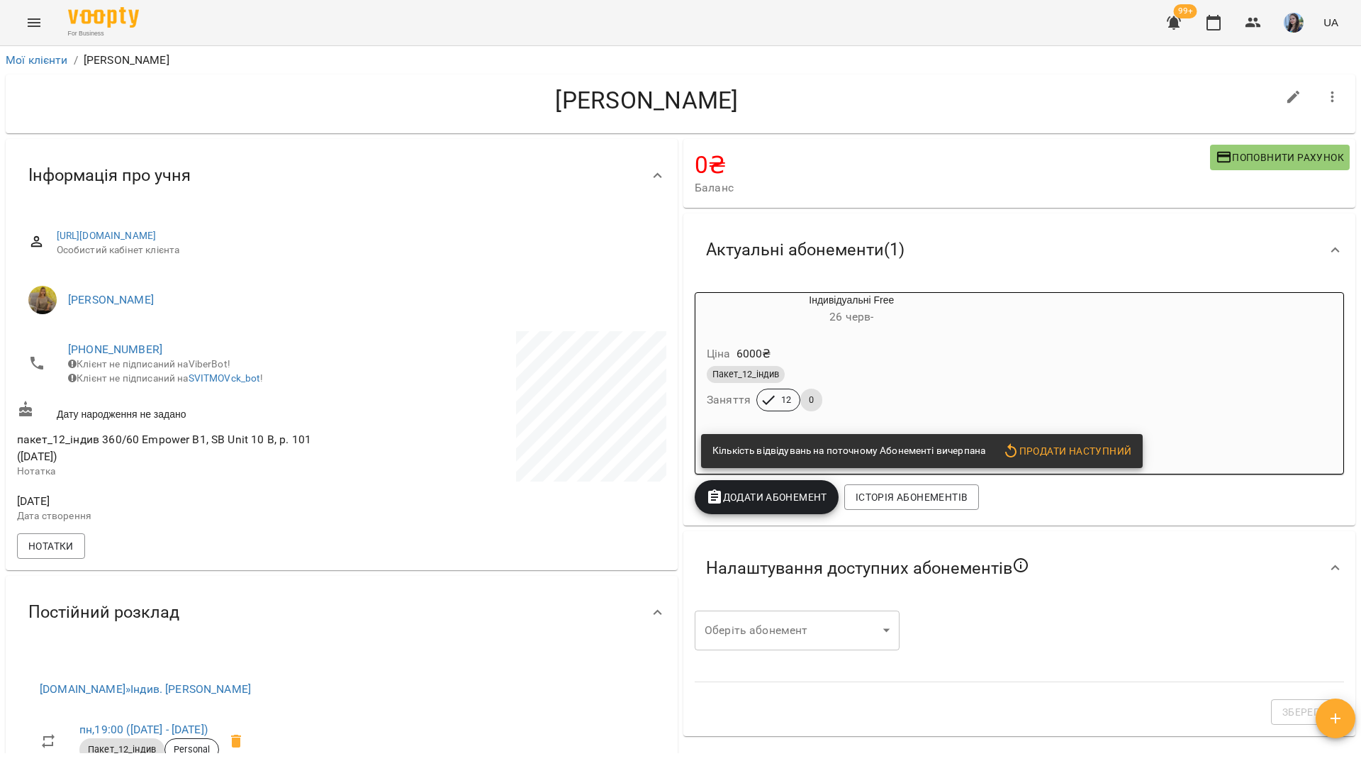
click at [99, 358] on span "Клієнт не підписаний на ViberBot!" at bounding box center [149, 363] width 162 height 11
click at [101, 348] on link "+380972887054" at bounding box center [115, 348] width 94 height 13
click at [182, 375] on img at bounding box center [172, 376] width 21 height 21
click at [198, 104] on h4 "Пшегорський Юрій" at bounding box center [647, 100] width 1260 height 29
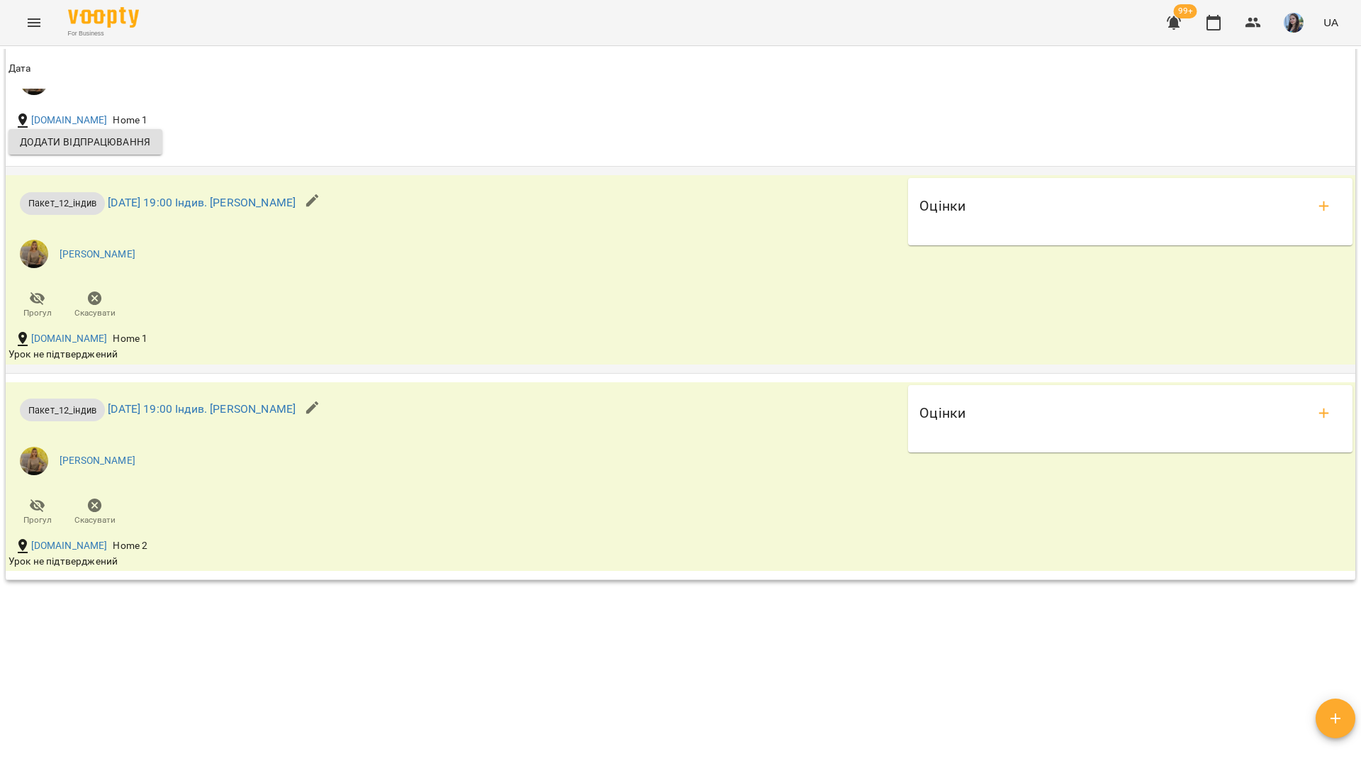
scroll to position [1556, 0]
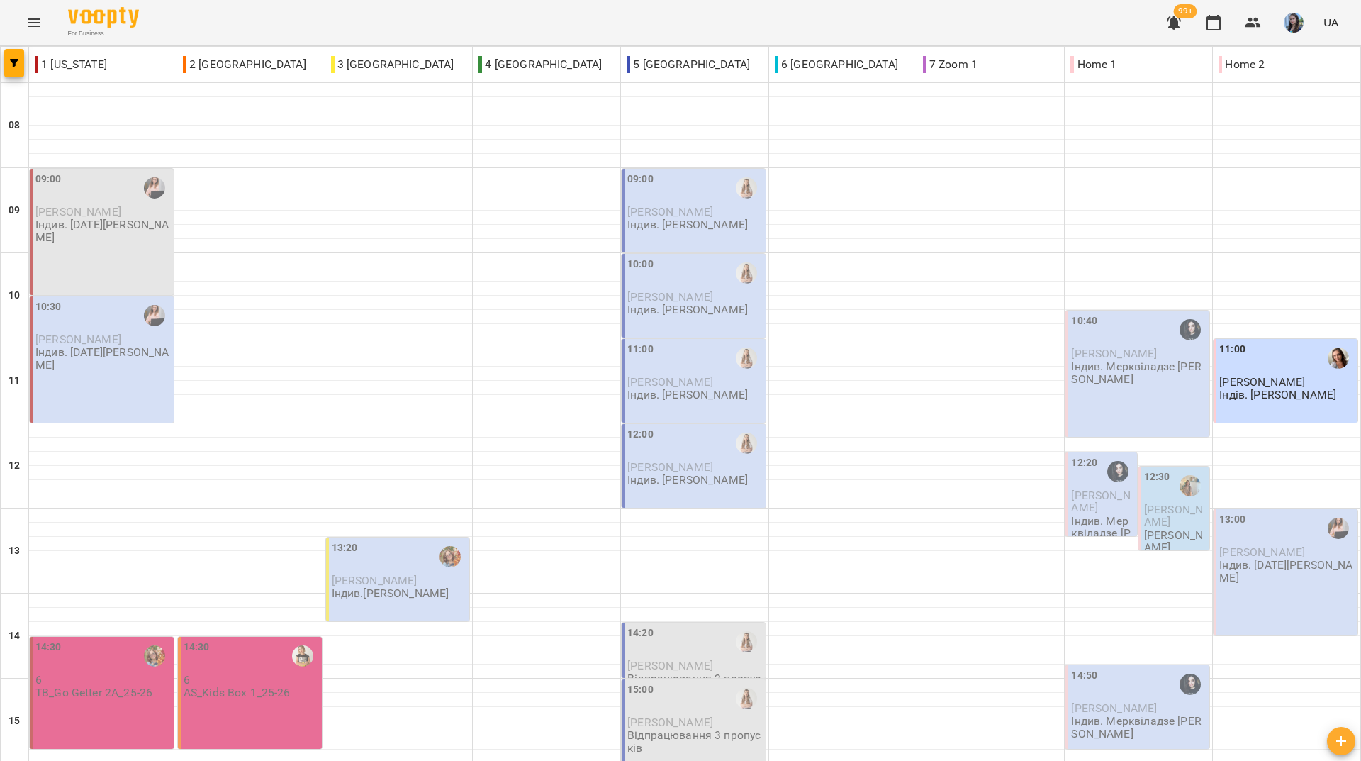
scroll to position [522, 0]
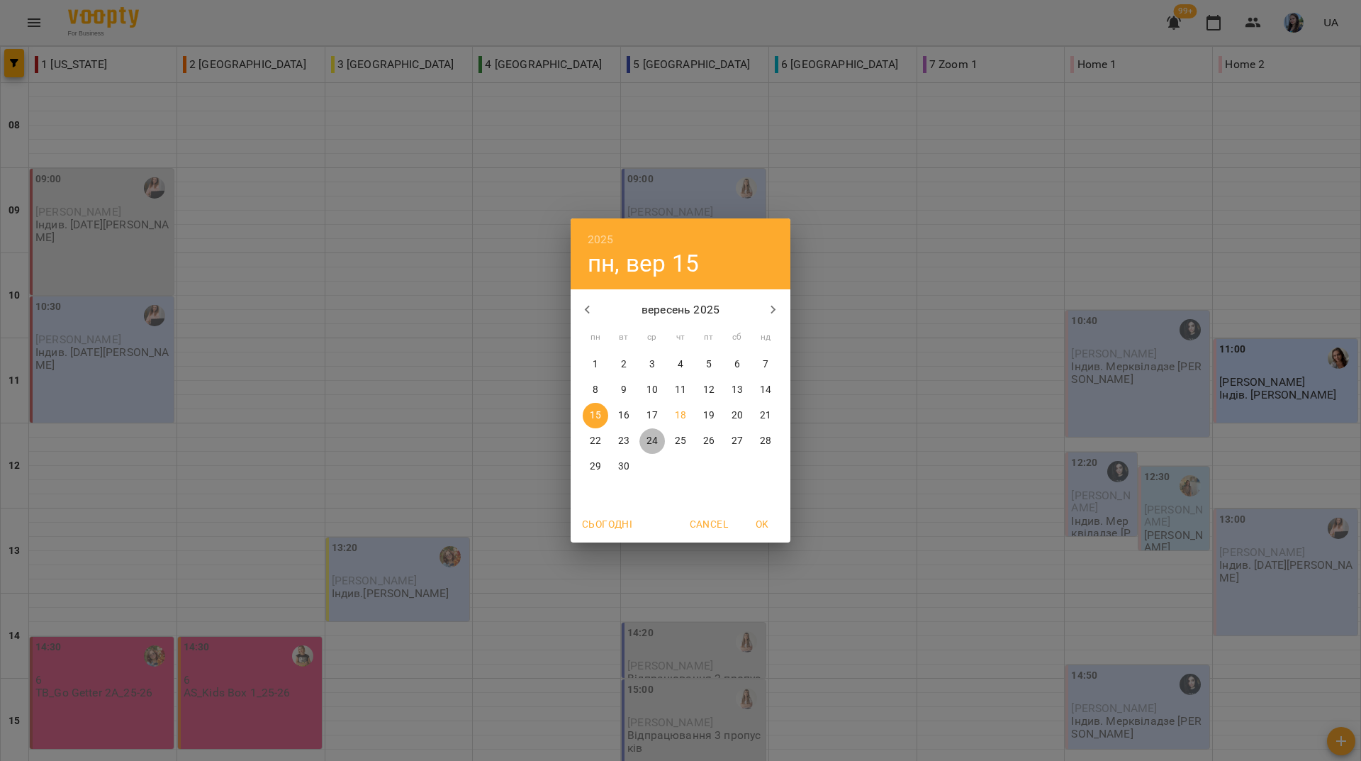
click at [649, 443] on p "24" at bounding box center [651, 441] width 11 height 14
type input "**********"
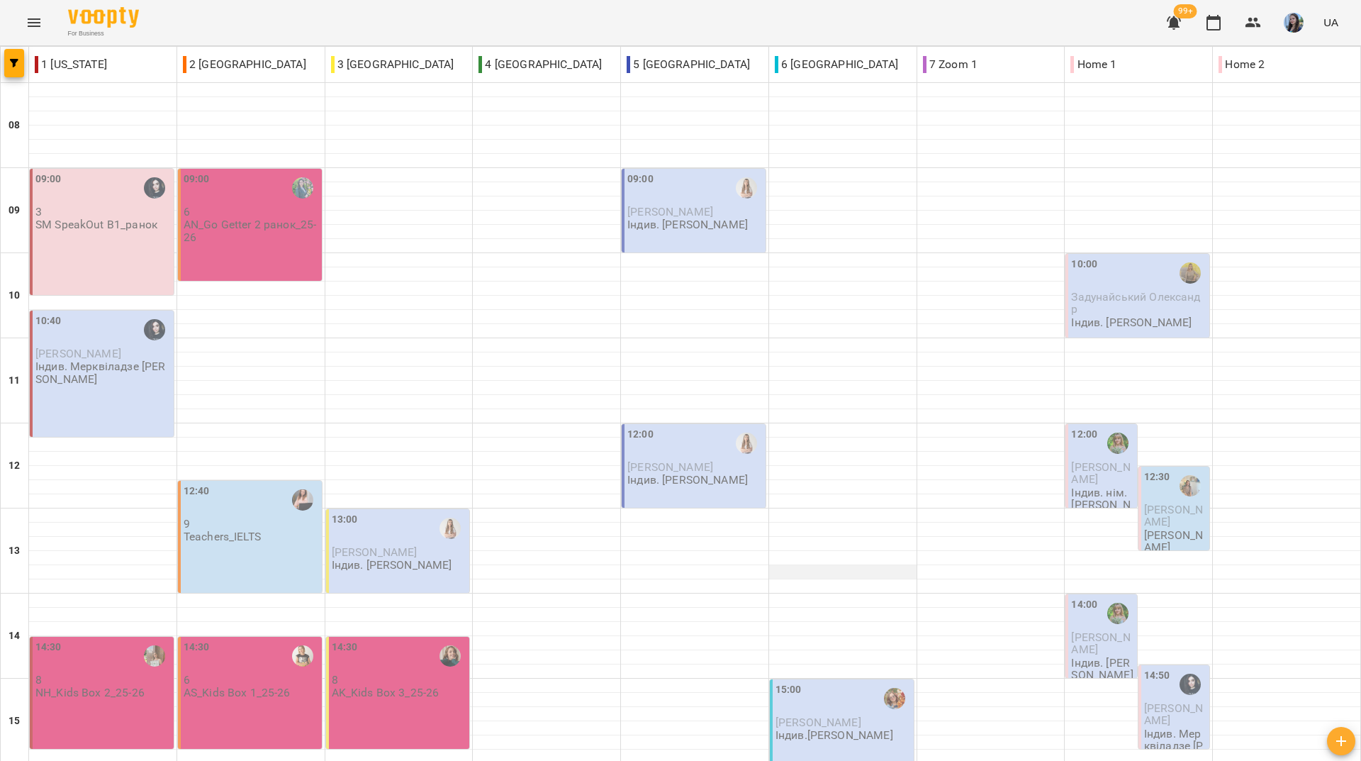
scroll to position [0, 0]
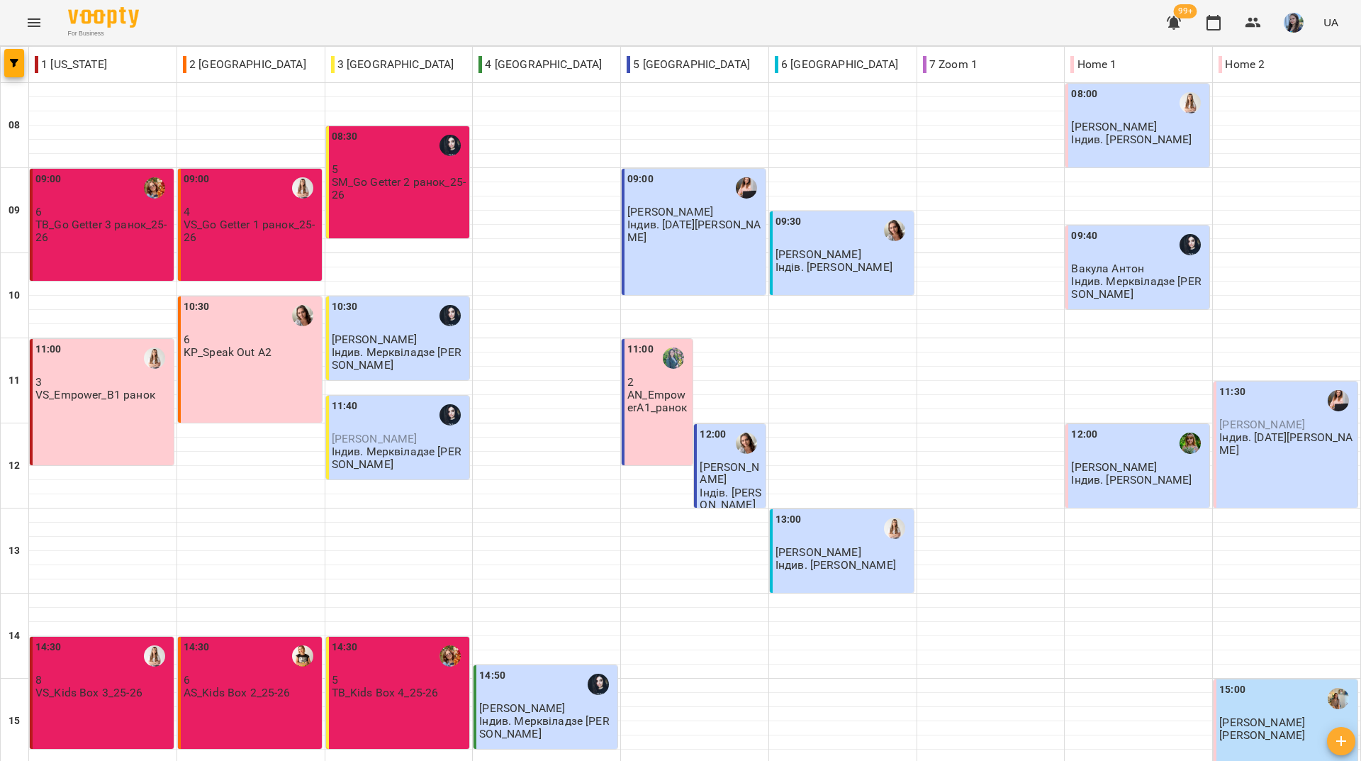
scroll to position [522, 0]
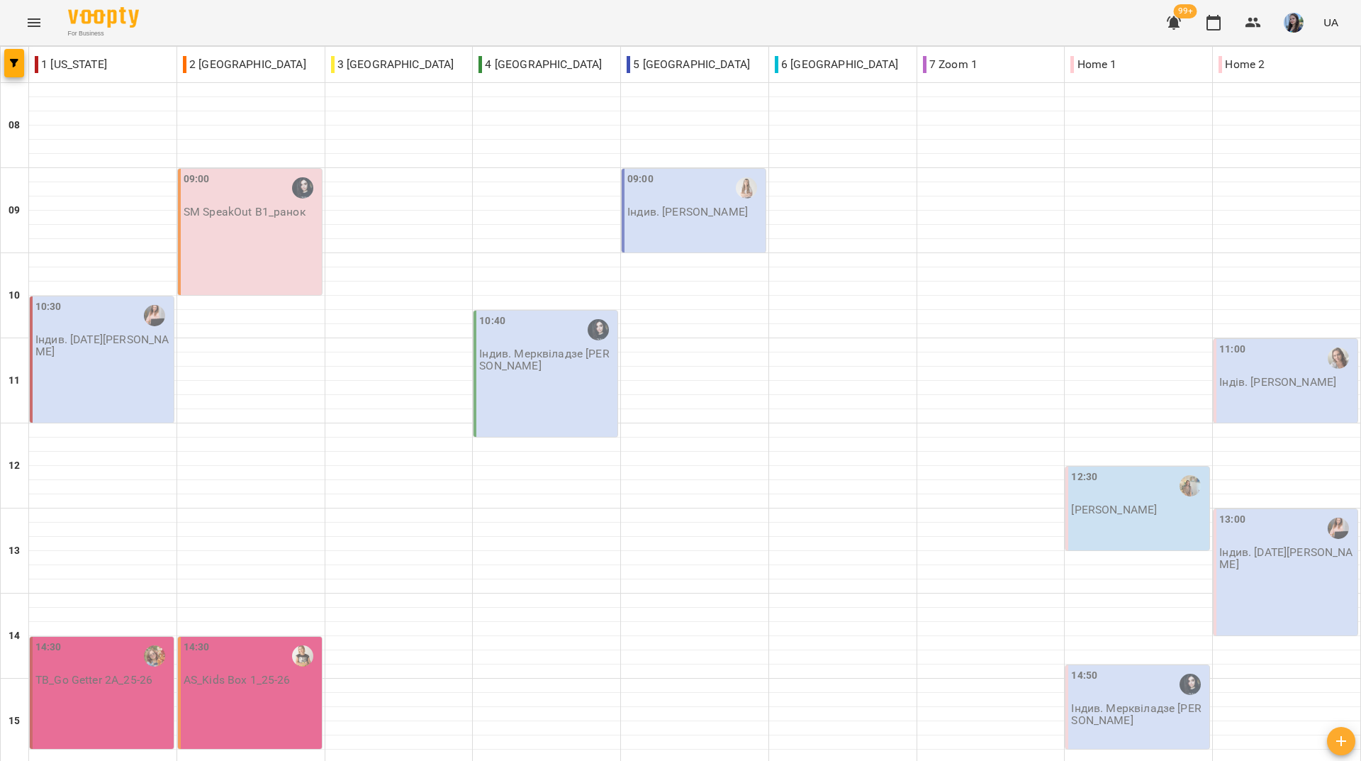
scroll to position [0, 0]
click at [1305, 570] on p "Індив. [DATE][PERSON_NAME]" at bounding box center [1286, 558] width 135 height 25
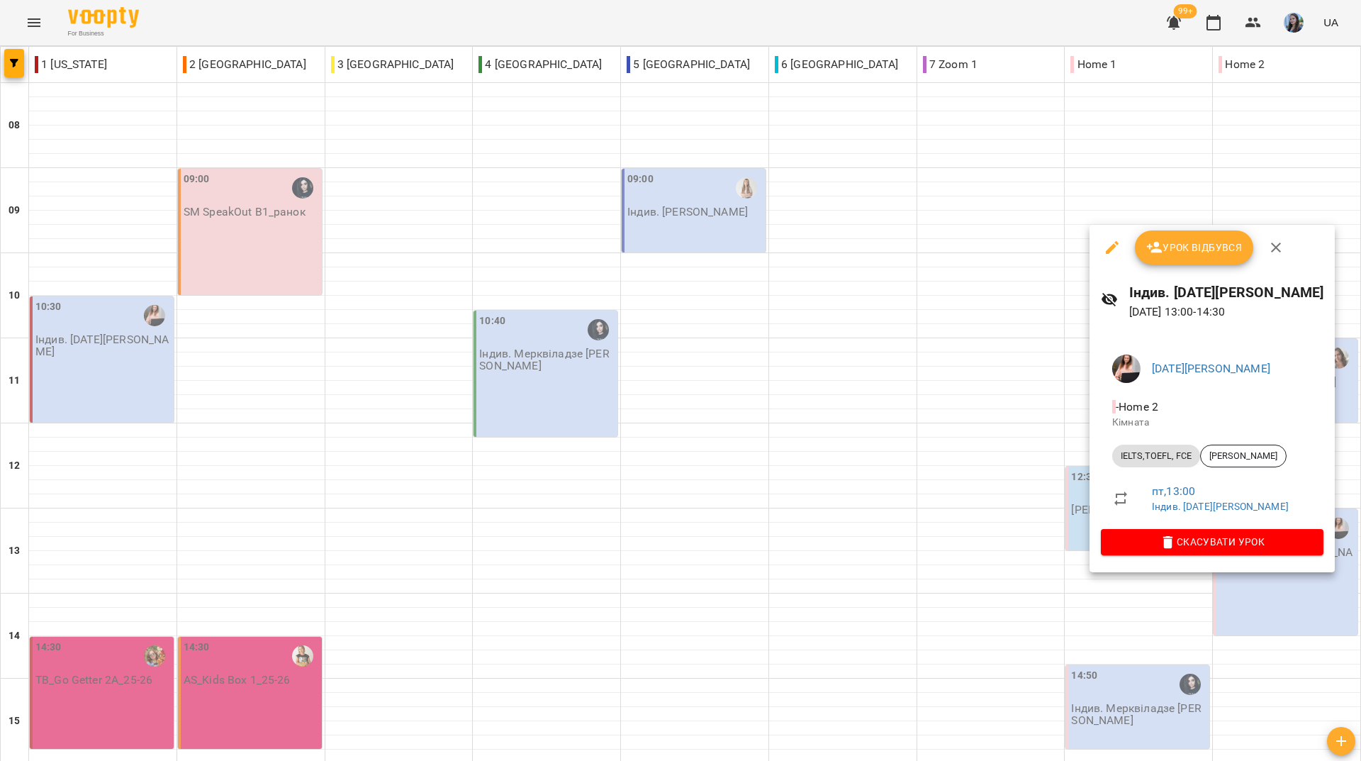
click at [639, 35] on div at bounding box center [680, 380] width 1361 height 761
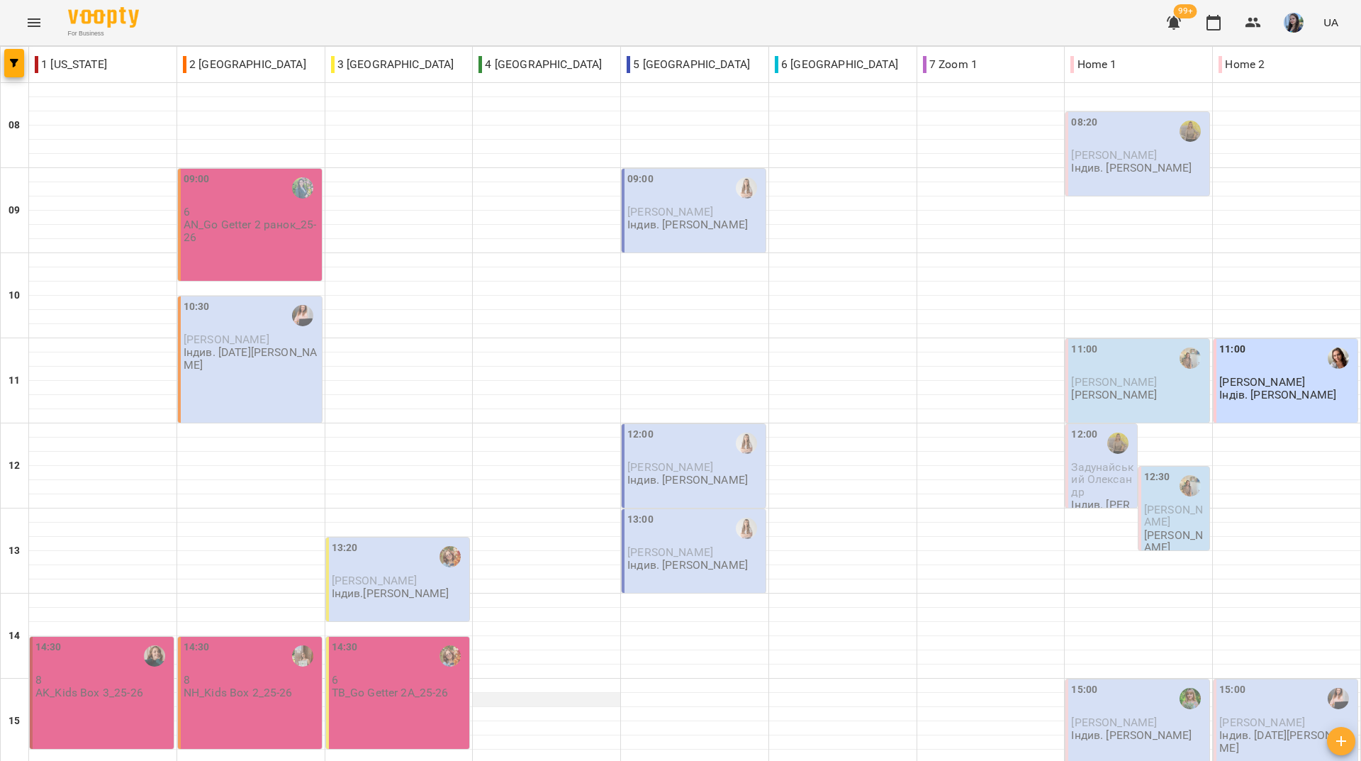
scroll to position [522, 0]
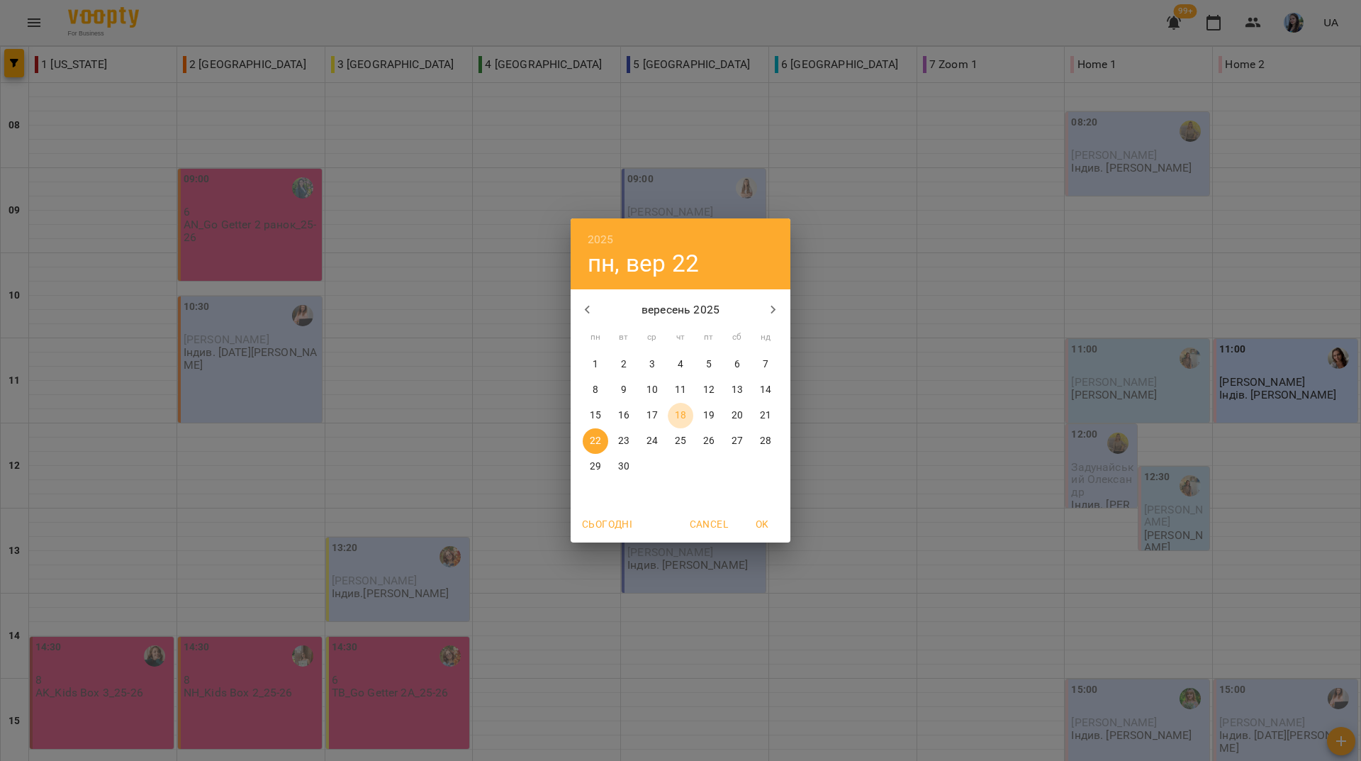
click at [684, 415] on p "18" at bounding box center [680, 415] width 11 height 14
type input "**********"
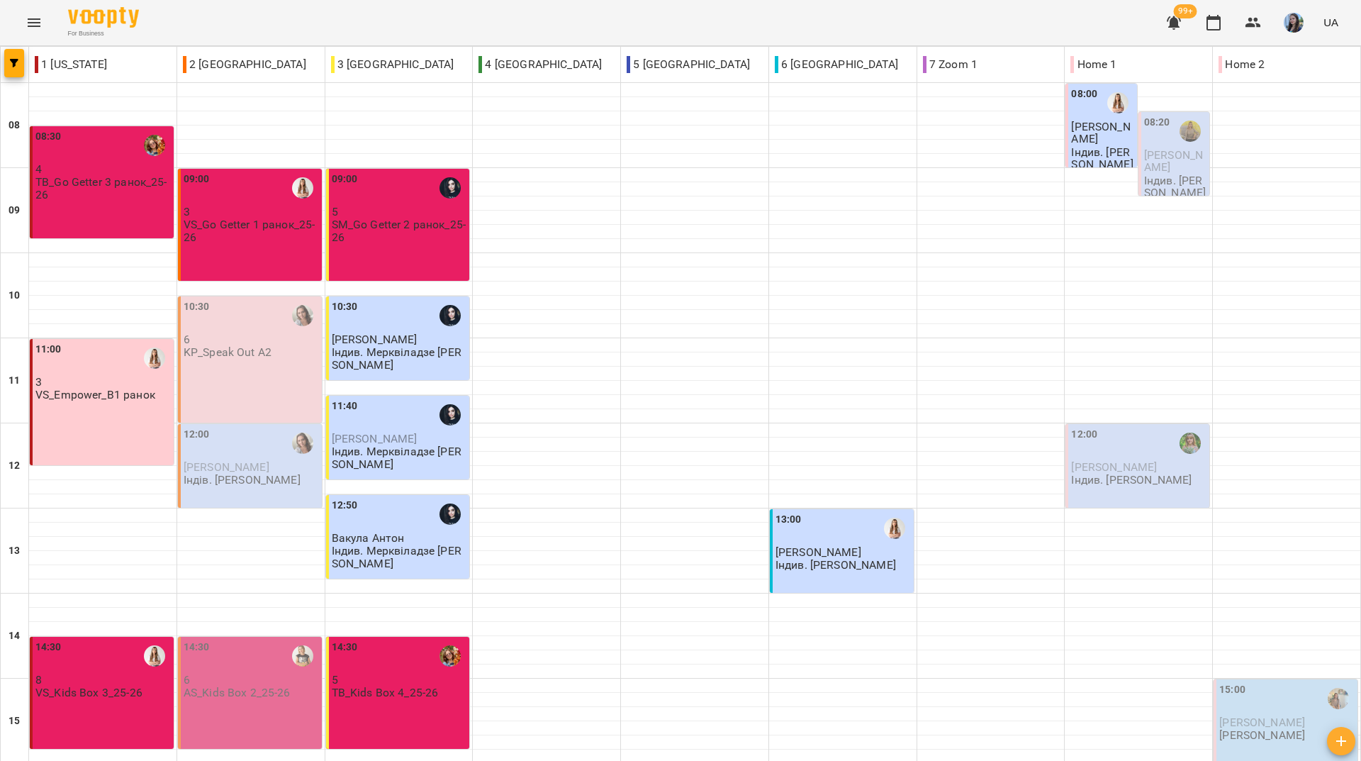
click at [260, 37] on div "For Business 99+ UA" at bounding box center [680, 22] width 1361 height 45
click at [612, 15] on div "For Business 99+ UA" at bounding box center [680, 22] width 1361 height 45
click at [638, 14] on div "For Business 99+ UA" at bounding box center [680, 22] width 1361 height 45
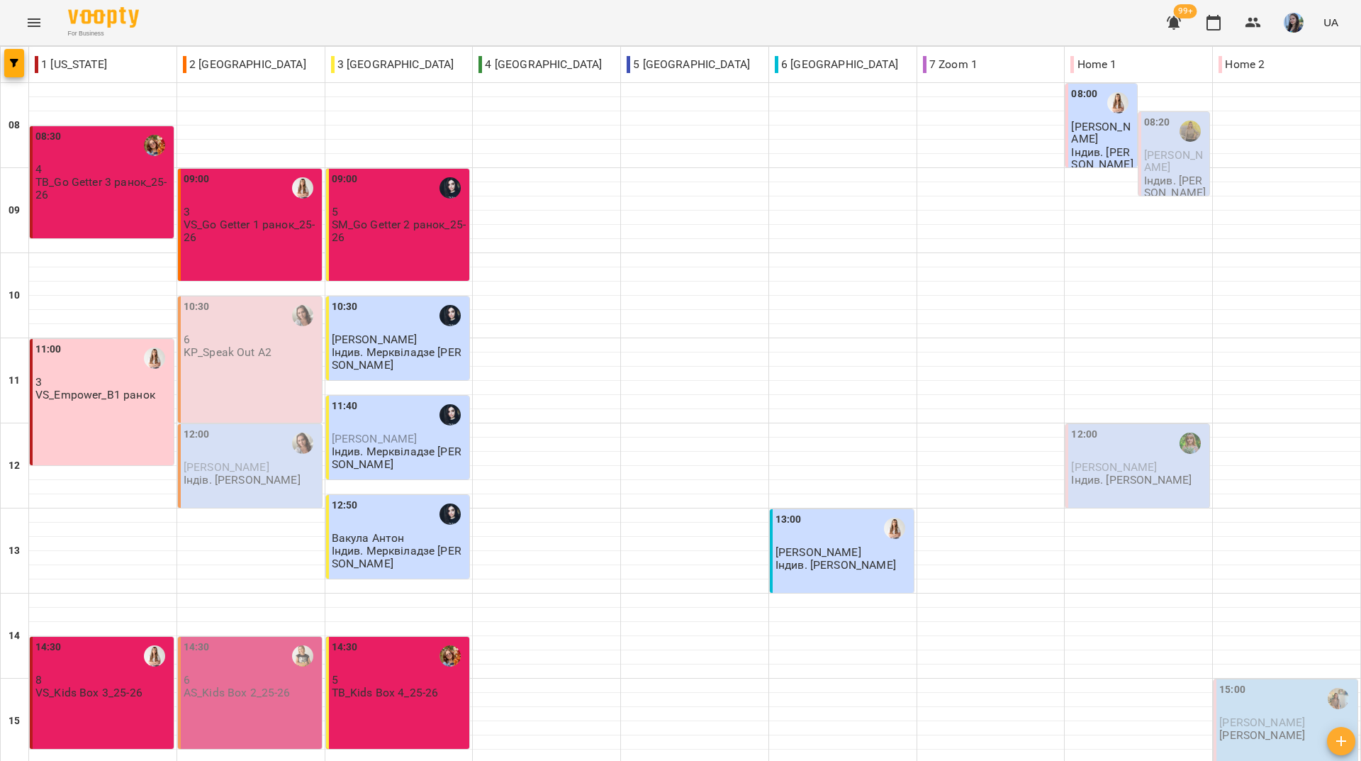
click at [239, 26] on div "For Business 99+ UA" at bounding box center [680, 22] width 1361 height 45
click at [208, 14] on div "For Business 99+ UA" at bounding box center [680, 22] width 1361 height 45
click at [260, 26] on div "For Business 99+ UA" at bounding box center [680, 22] width 1361 height 45
click at [215, 20] on div "For Business 99+ UA" at bounding box center [680, 22] width 1361 height 45
